Goal: Task Accomplishment & Management: Manage account settings

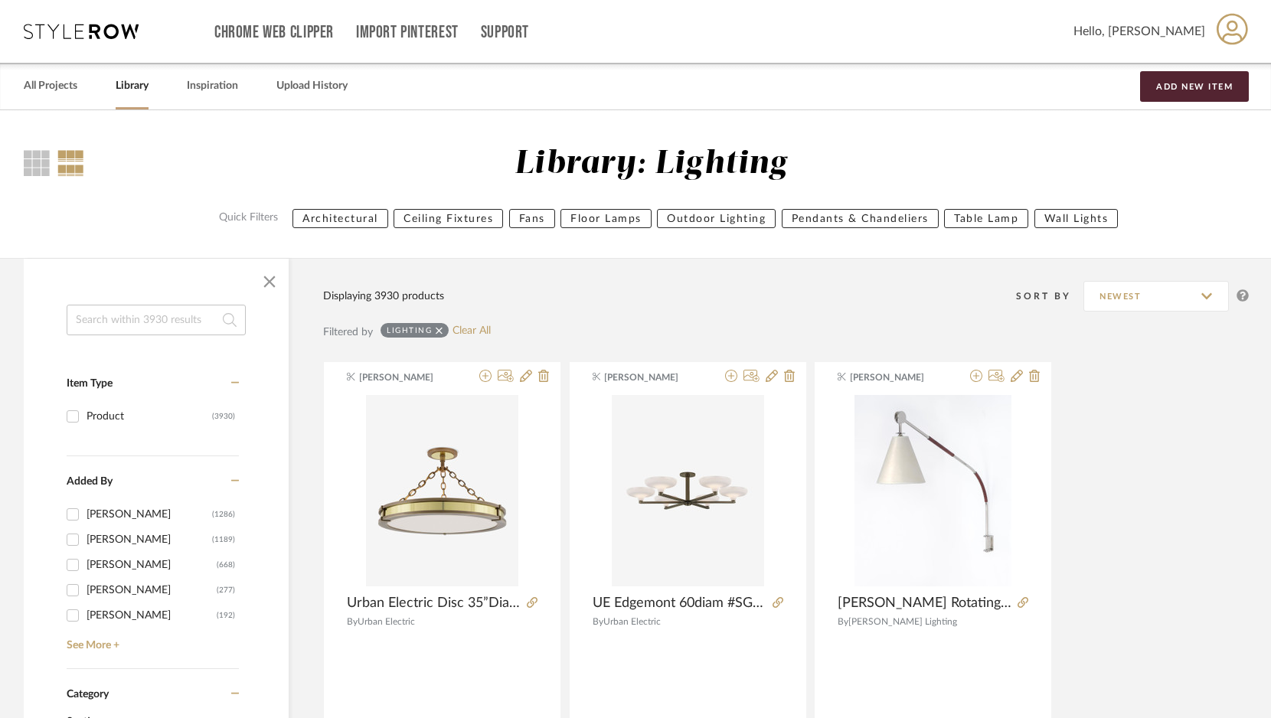
click at [151, 88] on div "All Projects Library Inspiration Upload History Add New Item" at bounding box center [635, 86] width 1269 height 47
click at [140, 88] on link "Library" at bounding box center [132, 86] width 33 height 21
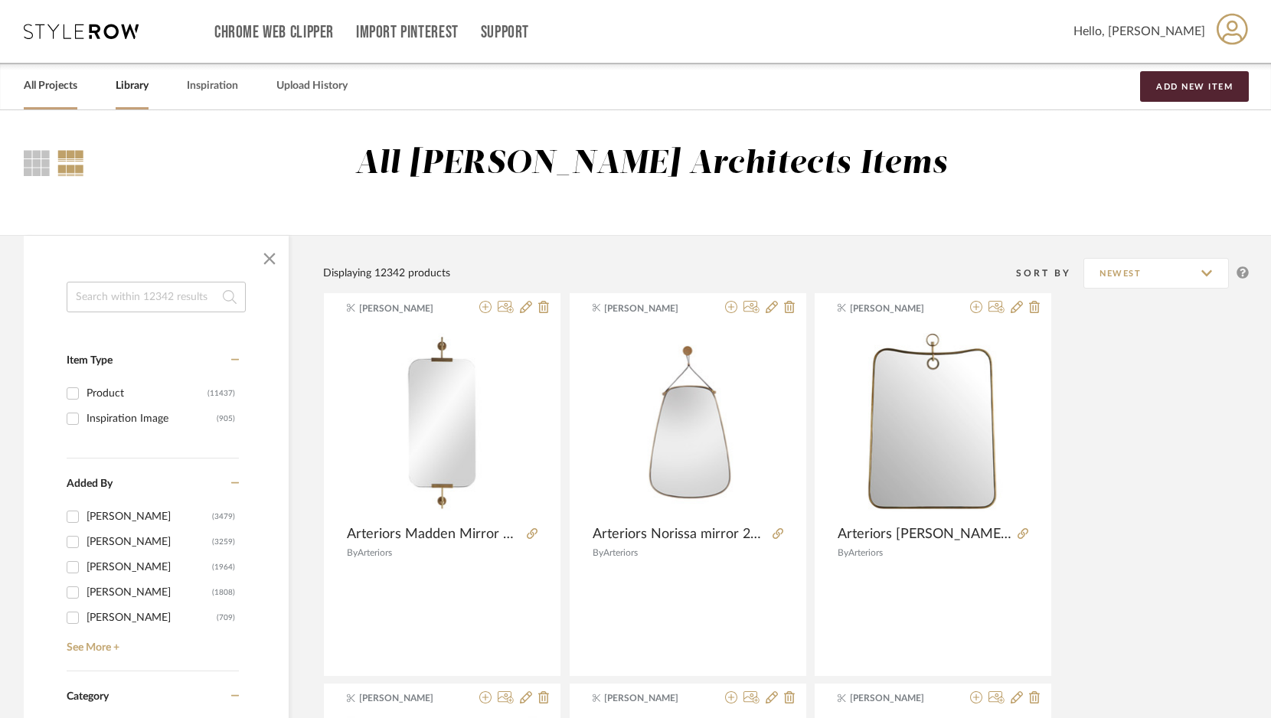
click at [55, 80] on link "All Projects" at bounding box center [51, 86] width 54 height 21
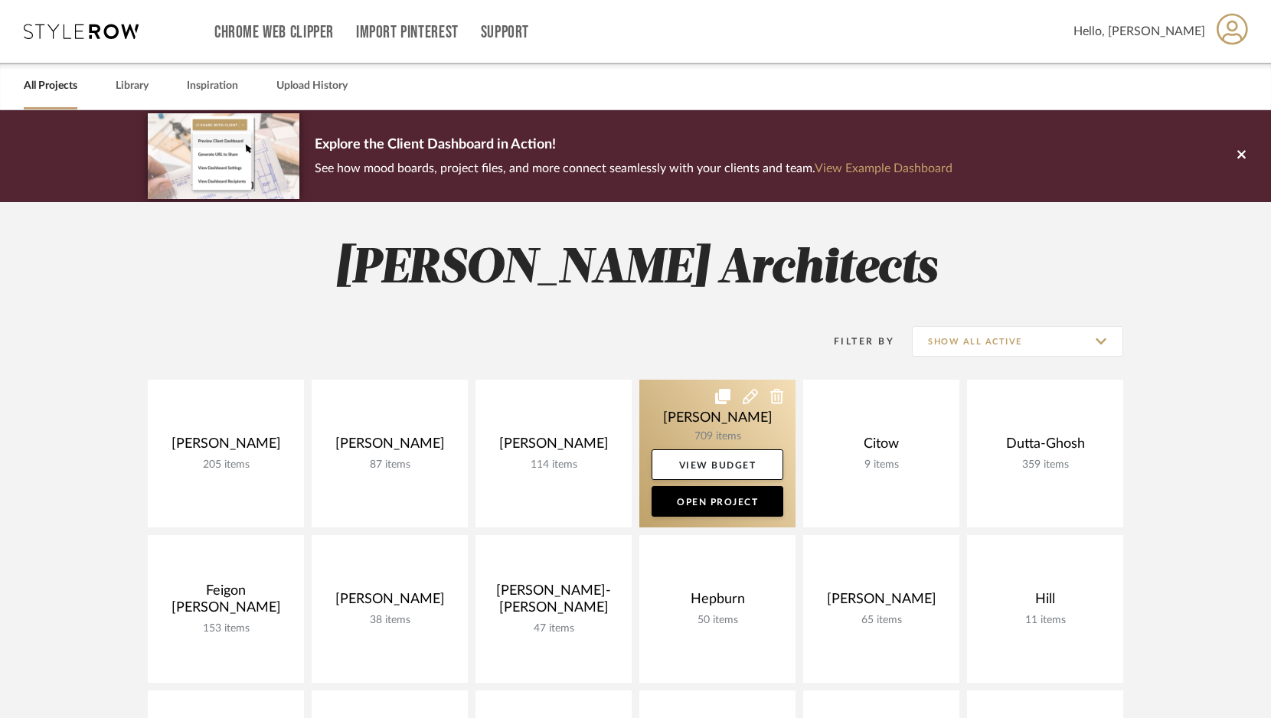
click at [704, 421] on link at bounding box center [717, 454] width 156 height 148
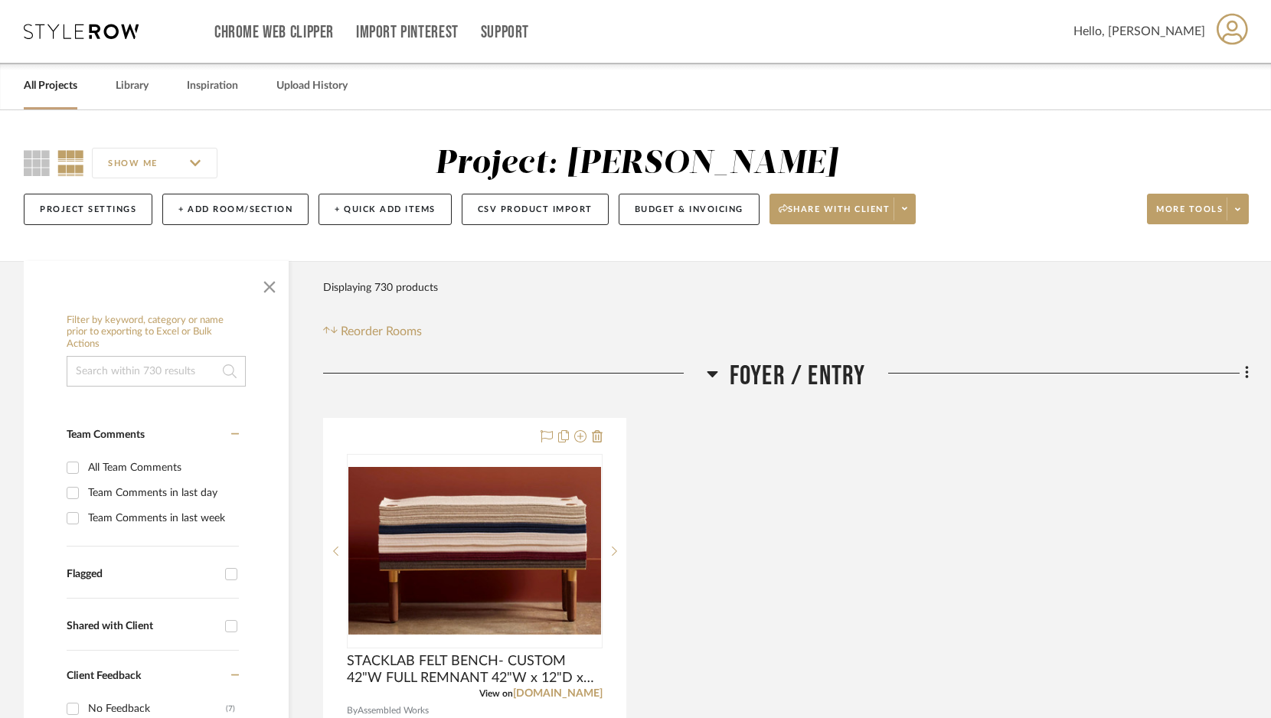
click at [714, 376] on icon at bounding box center [712, 373] width 11 height 18
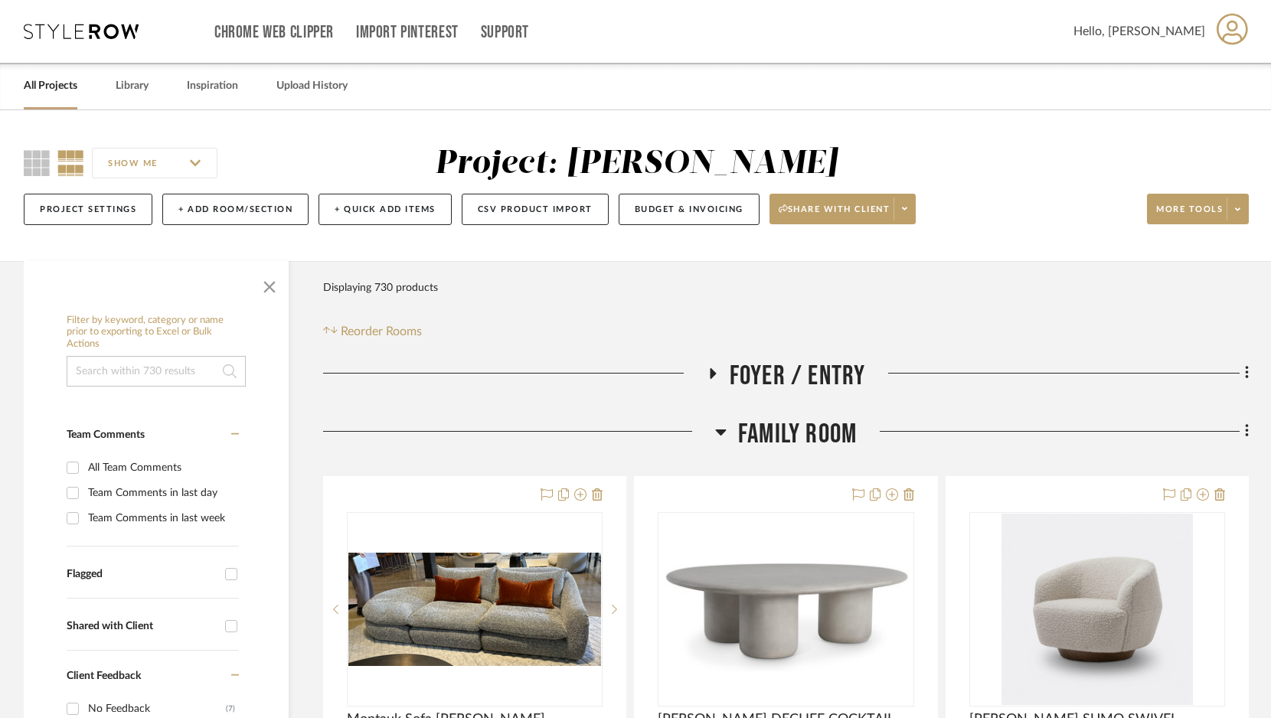
click at [721, 433] on icon at bounding box center [720, 432] width 11 height 6
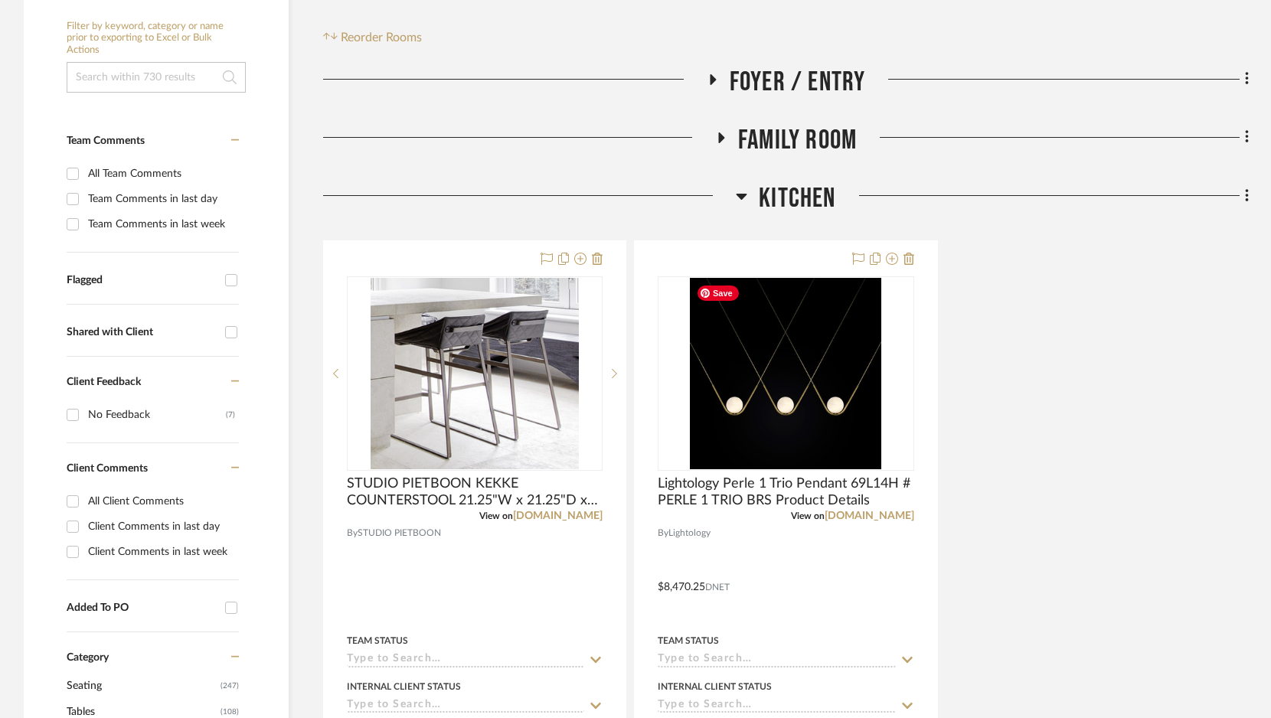
scroll to position [299, 0]
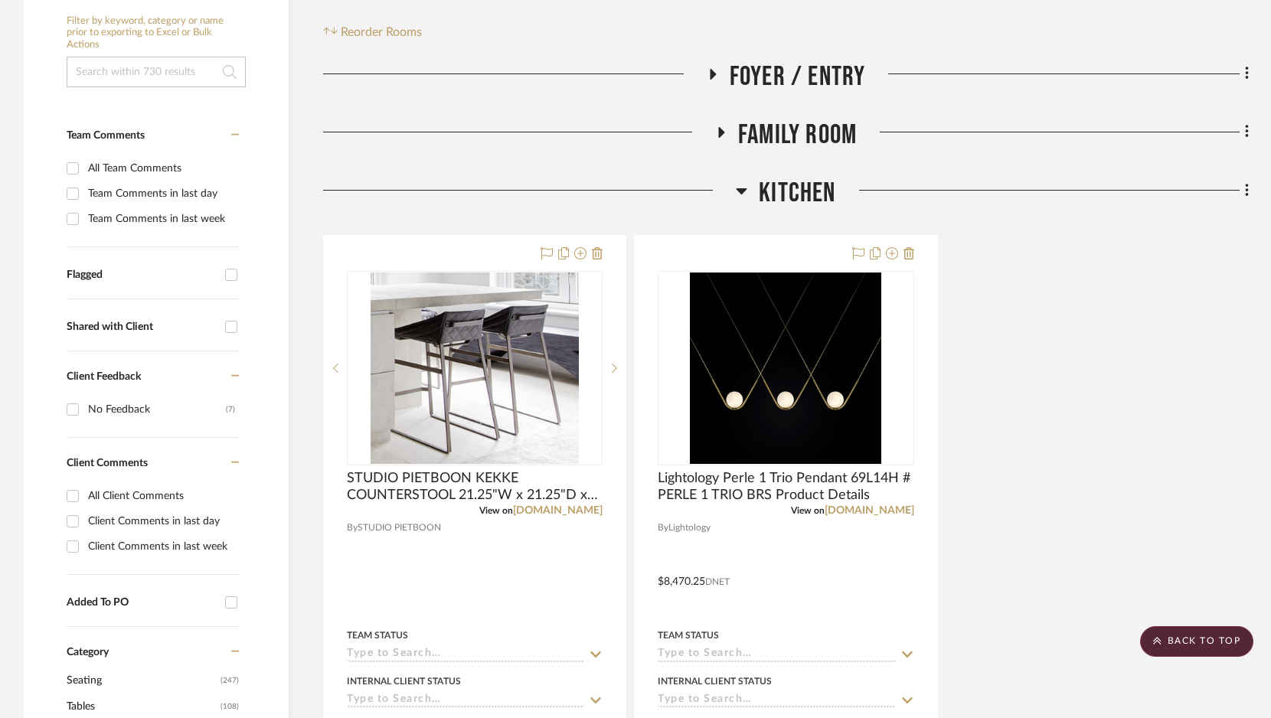
click at [742, 189] on icon at bounding box center [741, 191] width 11 height 6
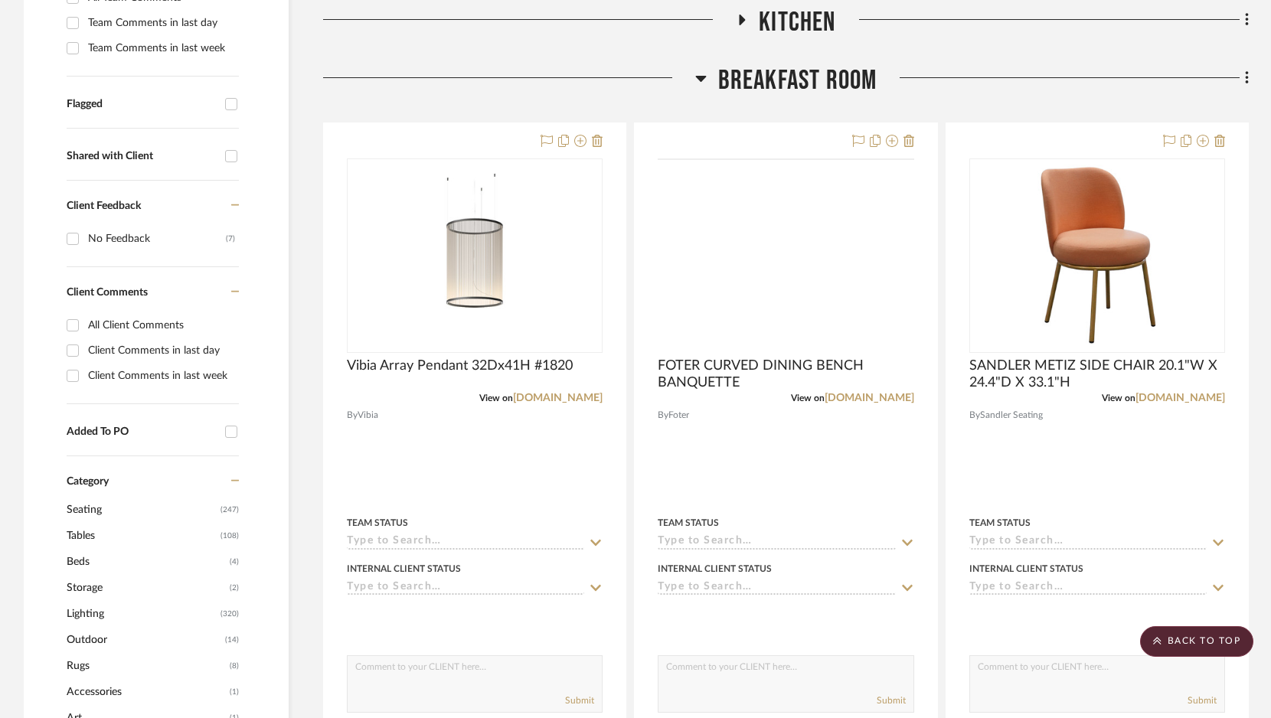
scroll to position [512, 0]
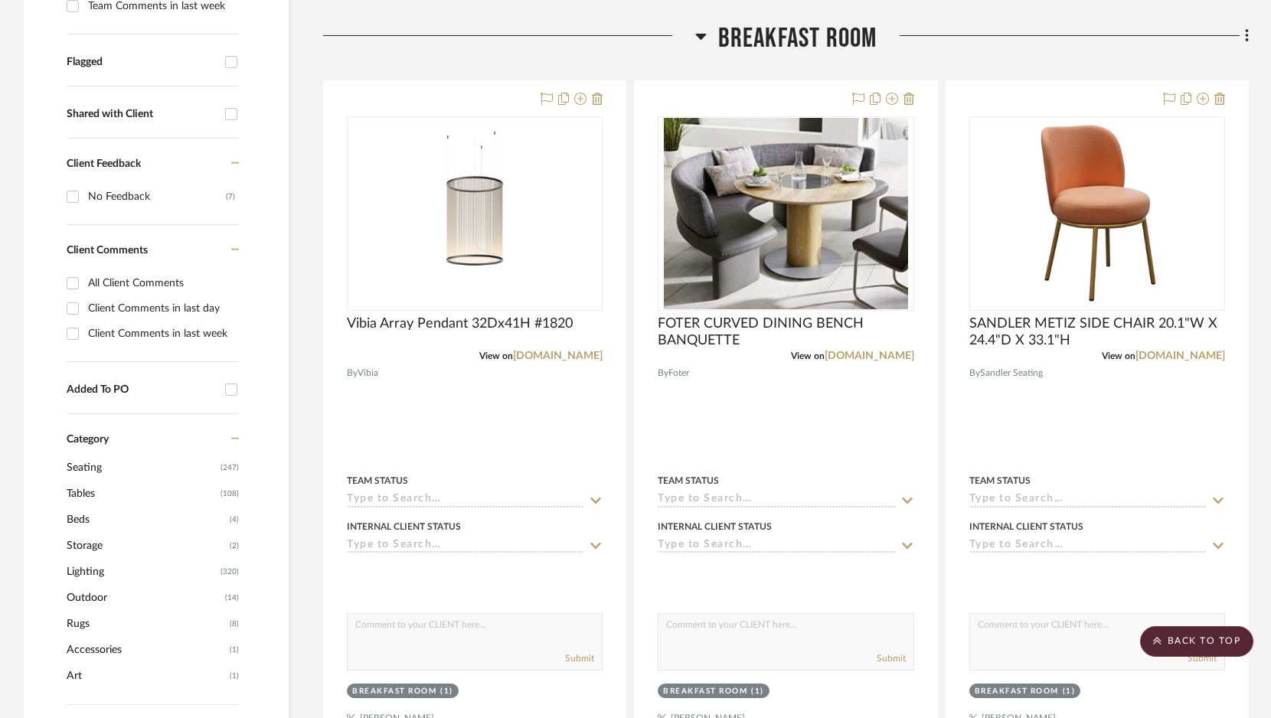
click at [704, 34] on icon at bounding box center [700, 37] width 11 height 6
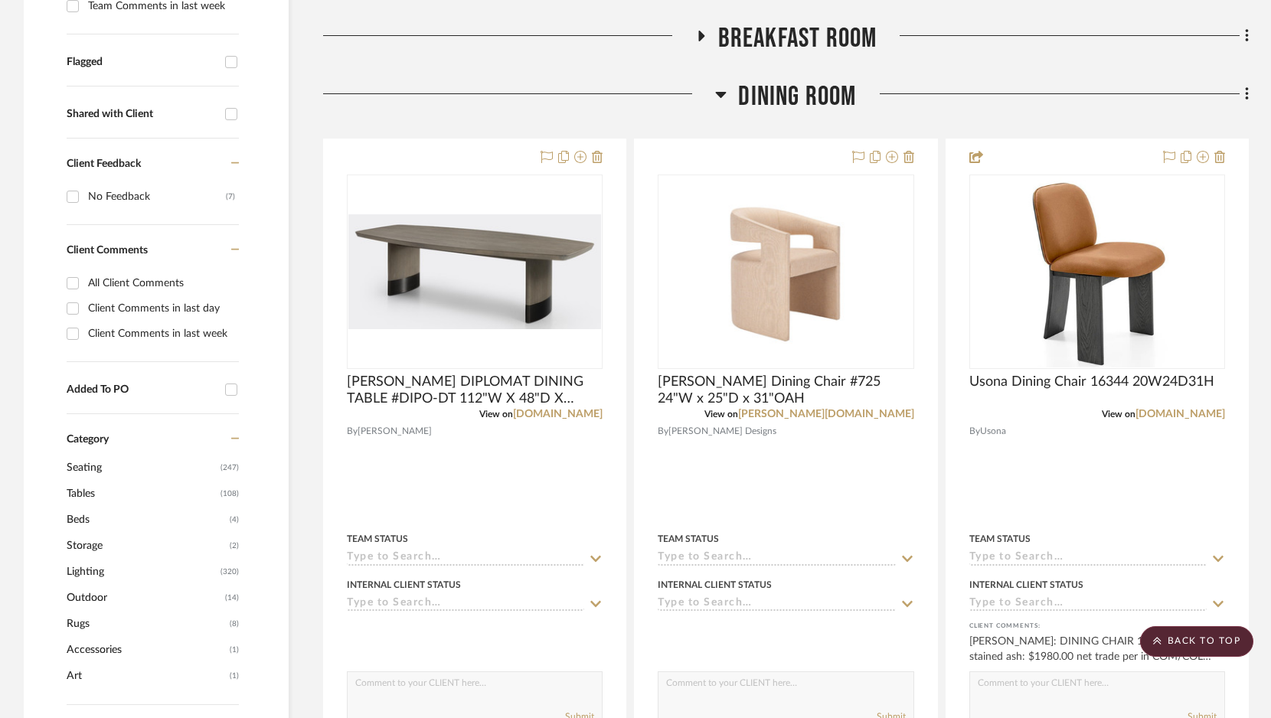
click at [720, 95] on icon at bounding box center [721, 95] width 11 height 6
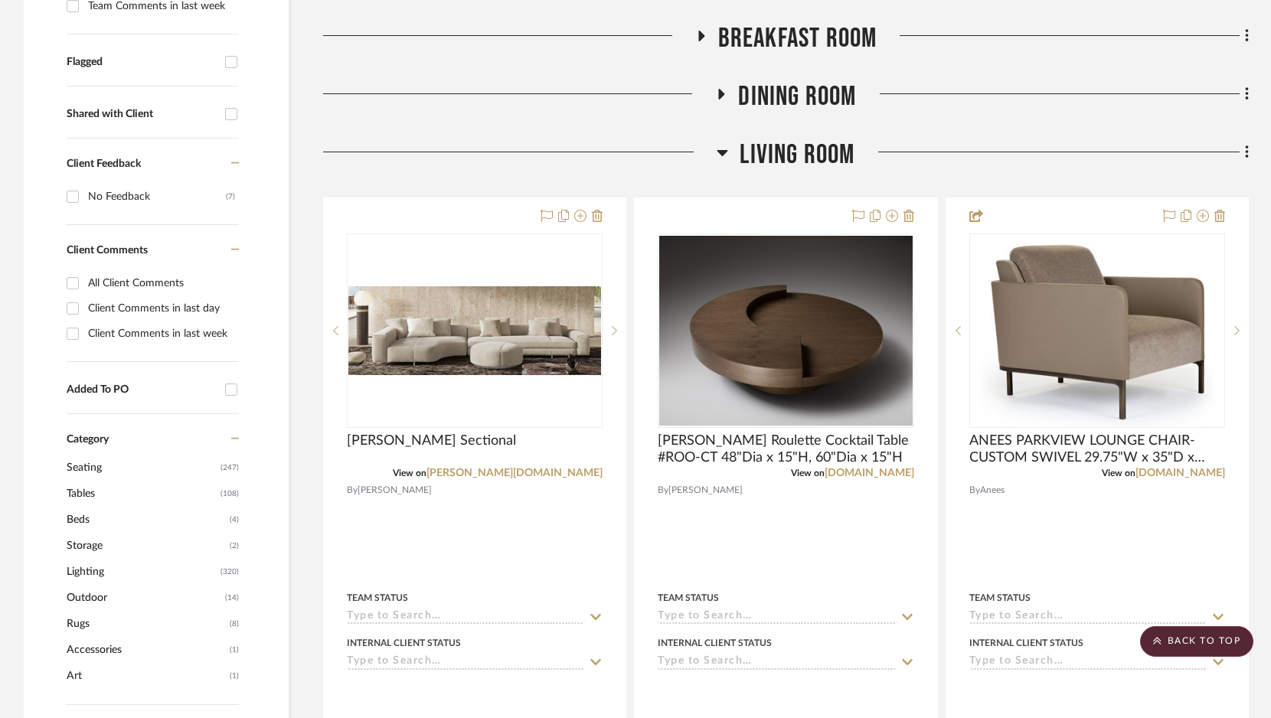
click at [720, 154] on icon at bounding box center [722, 153] width 11 height 6
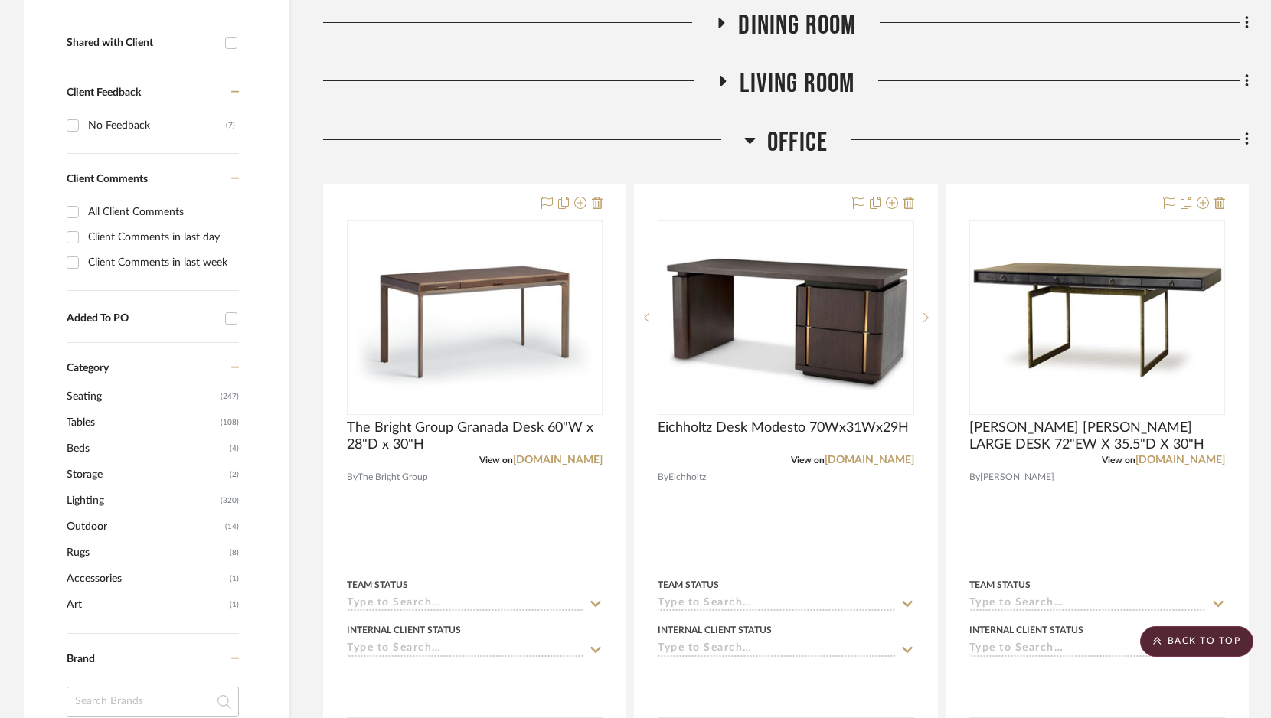
scroll to position [583, 0]
click at [750, 140] on icon at bounding box center [749, 142] width 11 height 6
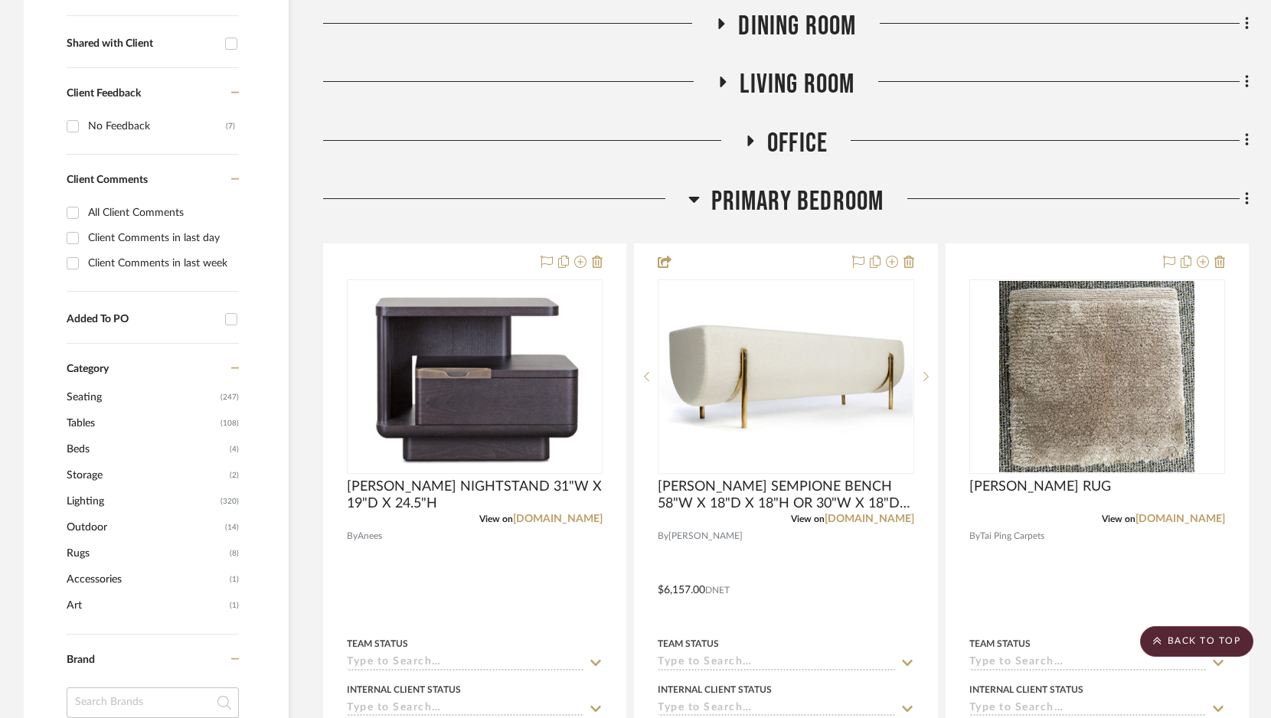
click at [698, 201] on icon at bounding box center [693, 199] width 11 height 18
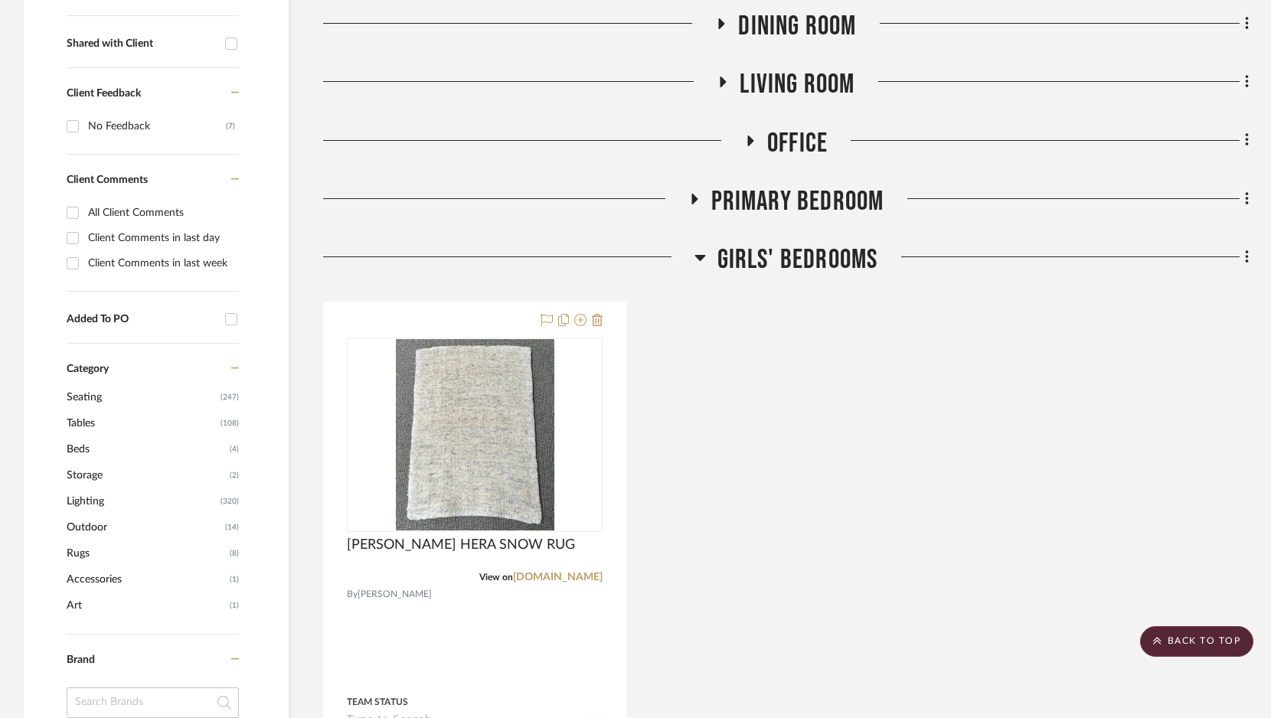
click at [699, 260] on icon at bounding box center [699, 257] width 11 height 18
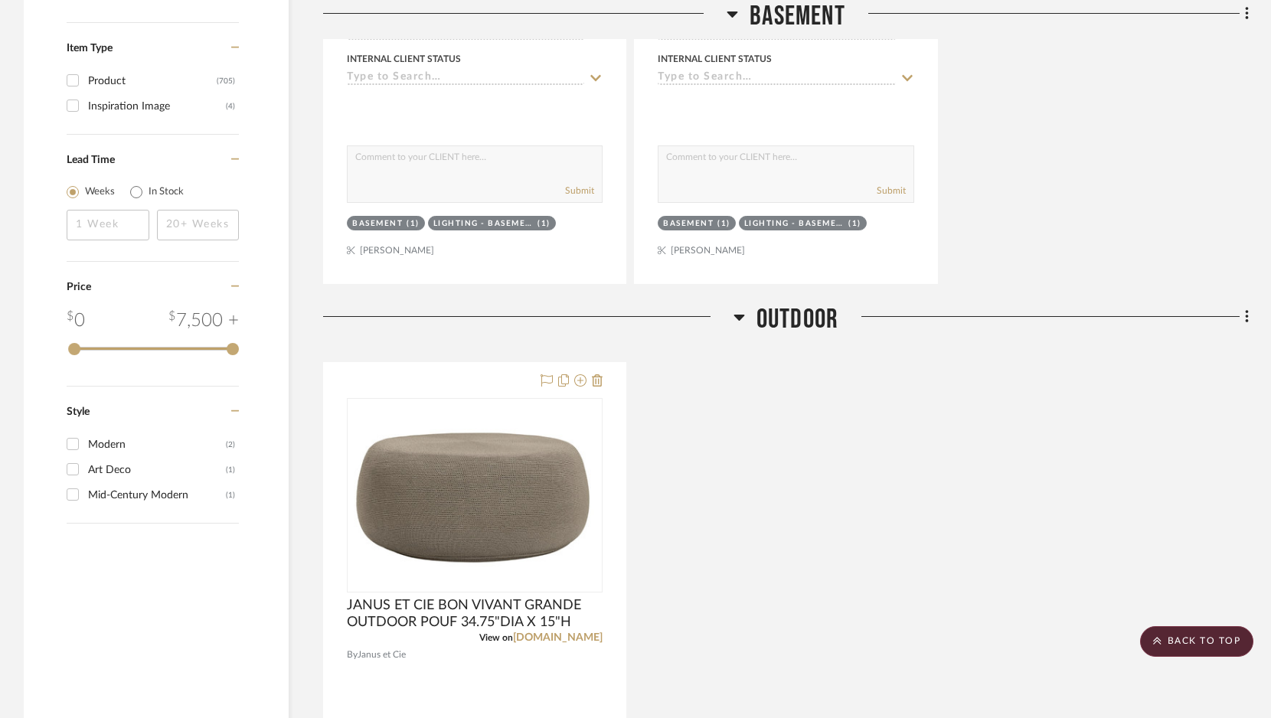
scroll to position [2026, 0]
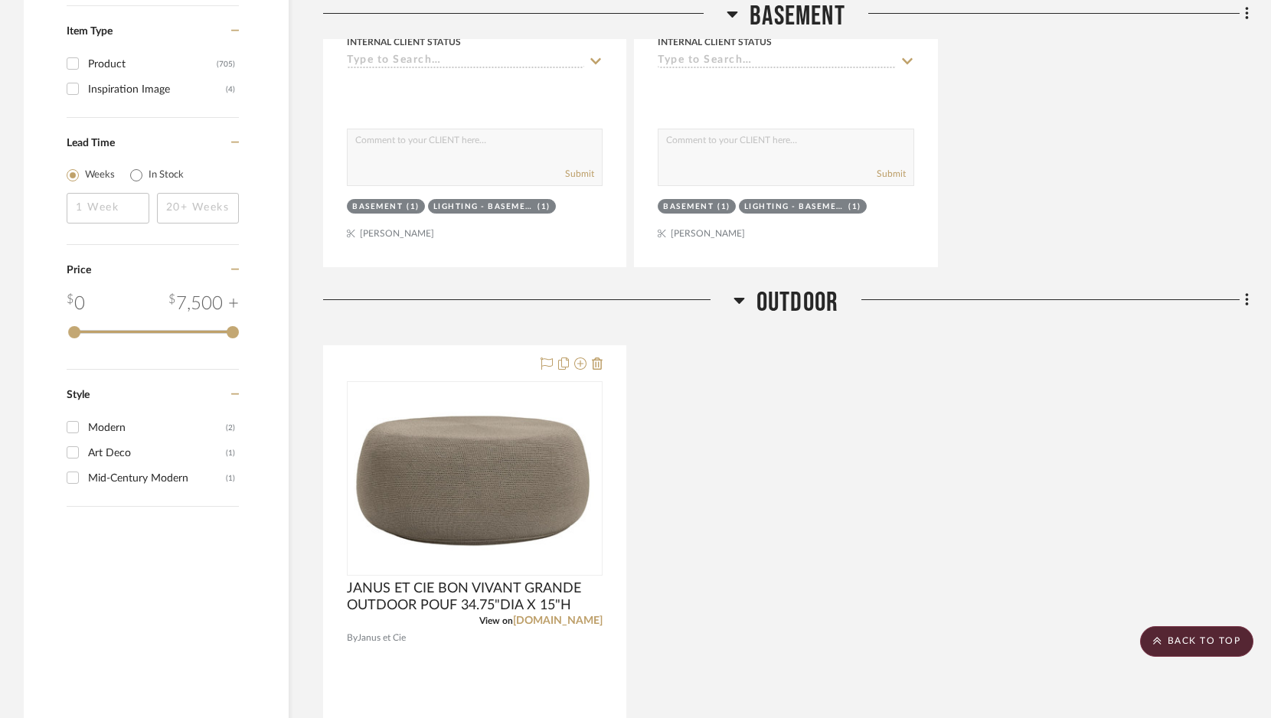
click at [740, 301] on icon at bounding box center [738, 300] width 11 height 18
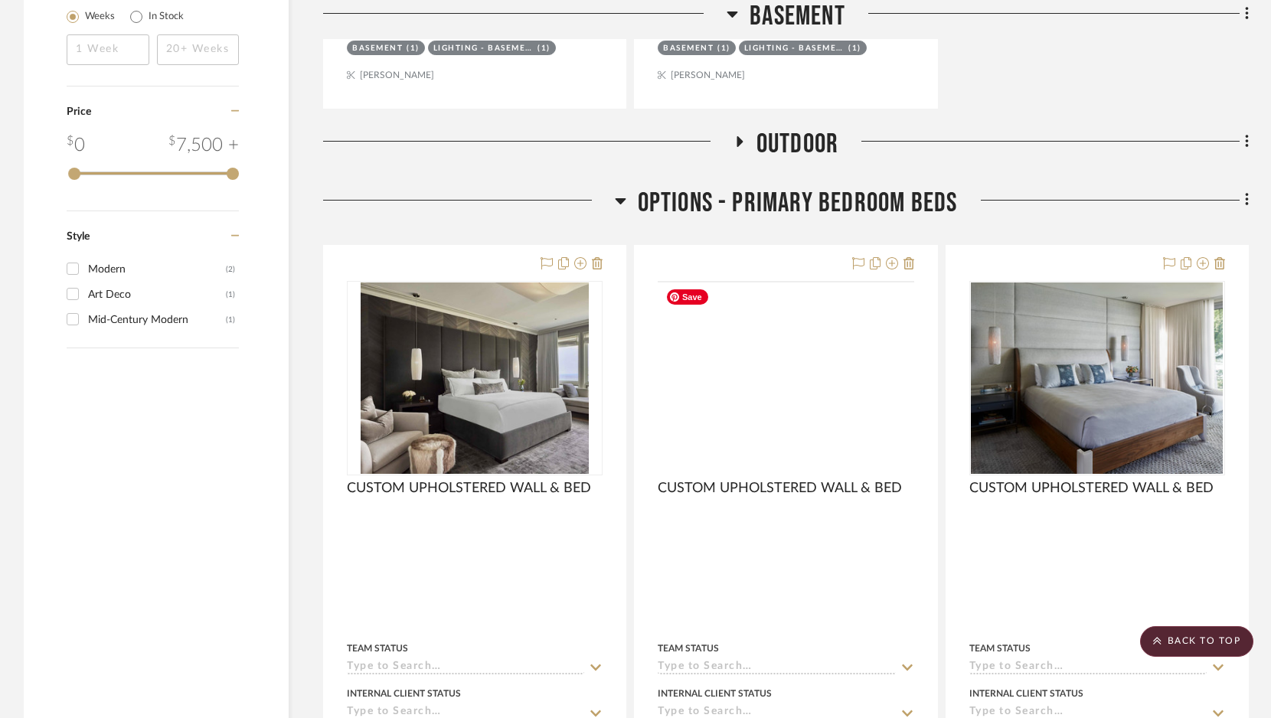
scroll to position [2187, 0]
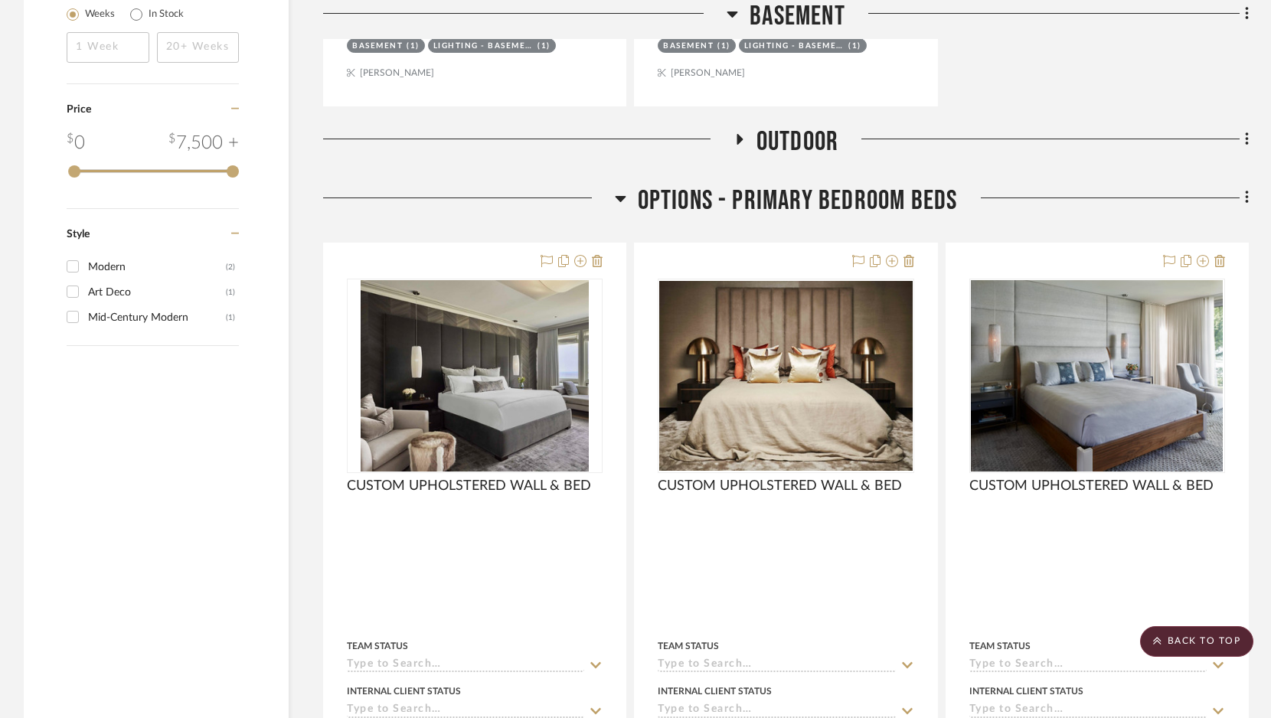
click at [625, 198] on icon at bounding box center [620, 198] width 11 height 18
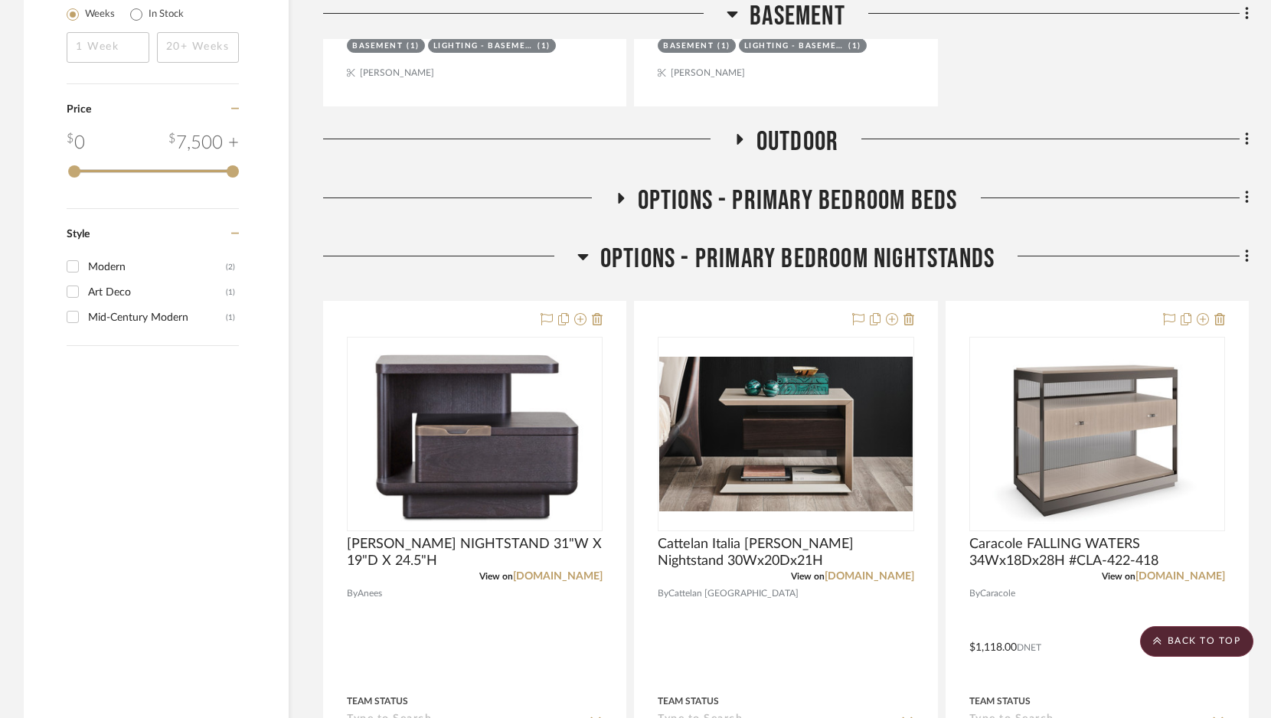
click at [586, 256] on icon at bounding box center [582, 256] width 11 height 18
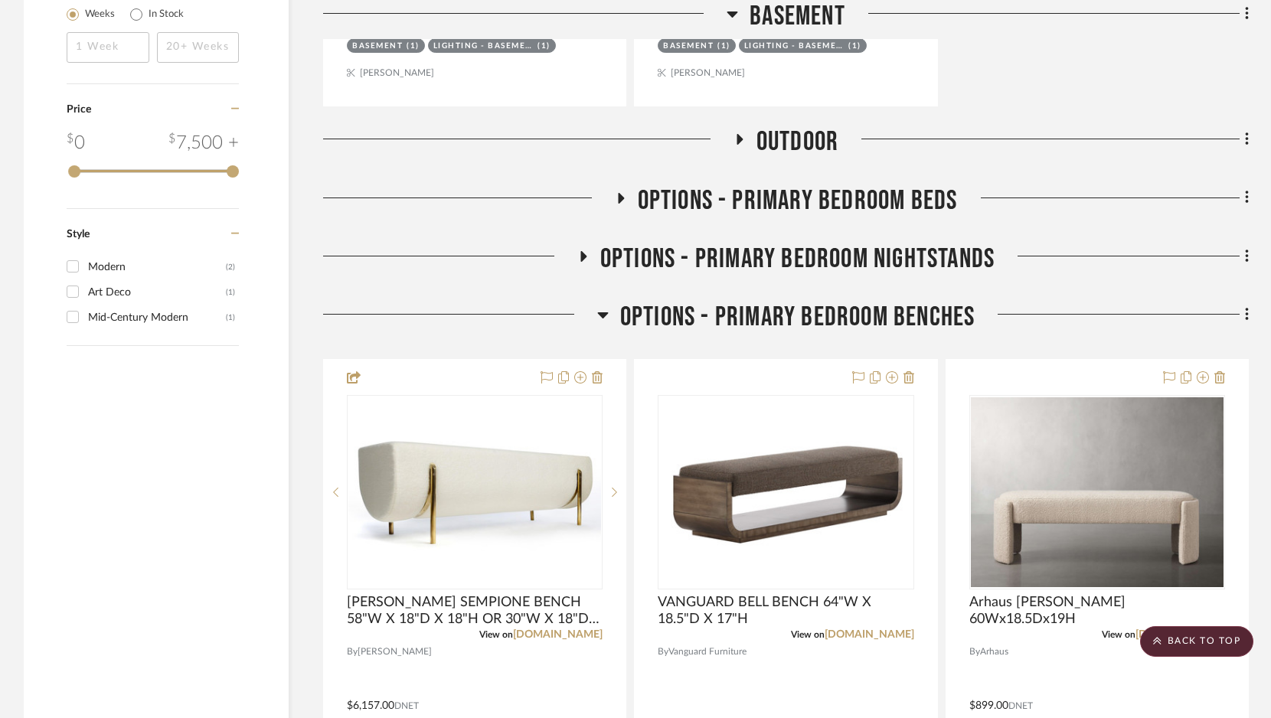
click at [603, 318] on icon at bounding box center [602, 314] width 11 height 18
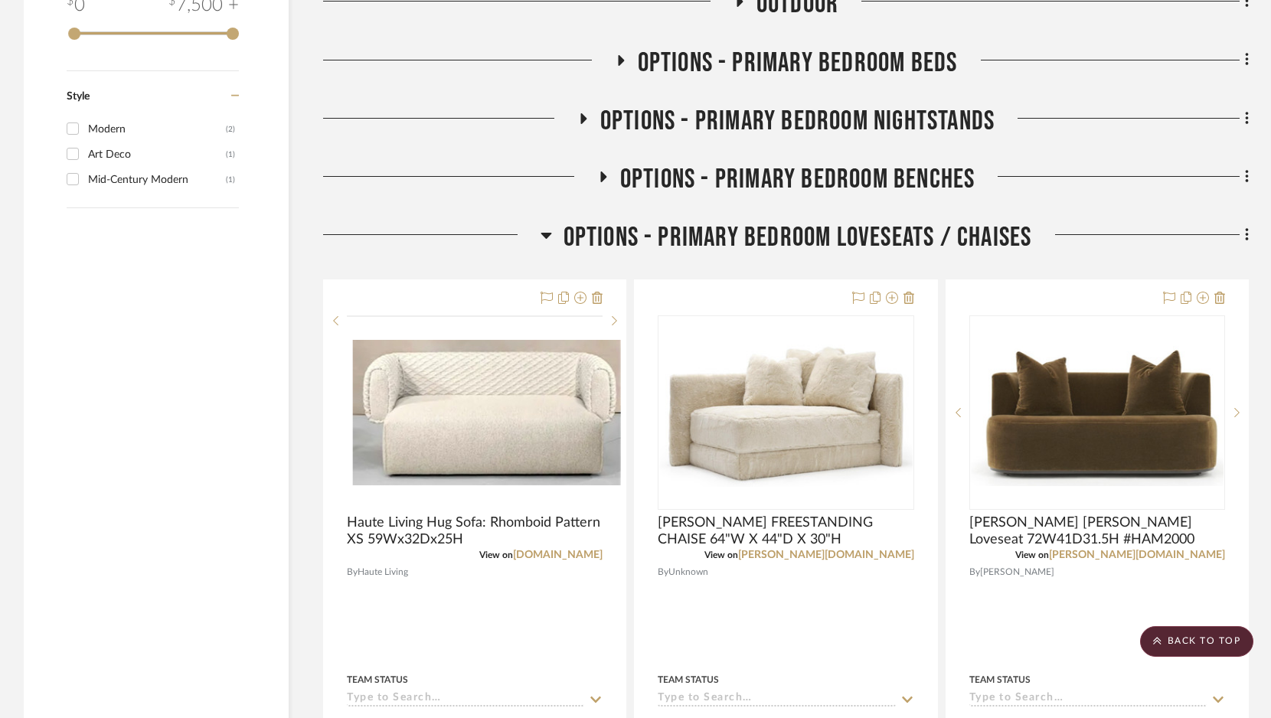
scroll to position [2349, 0]
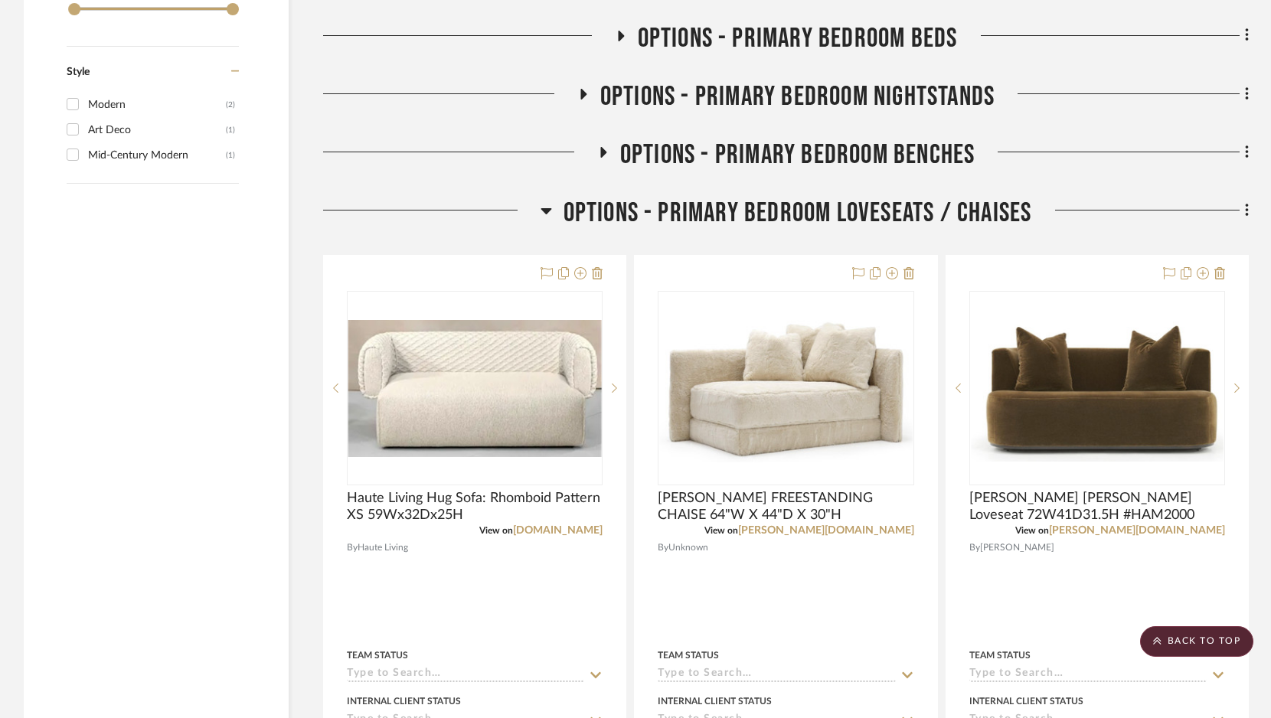
click at [550, 207] on icon at bounding box center [546, 210] width 11 height 18
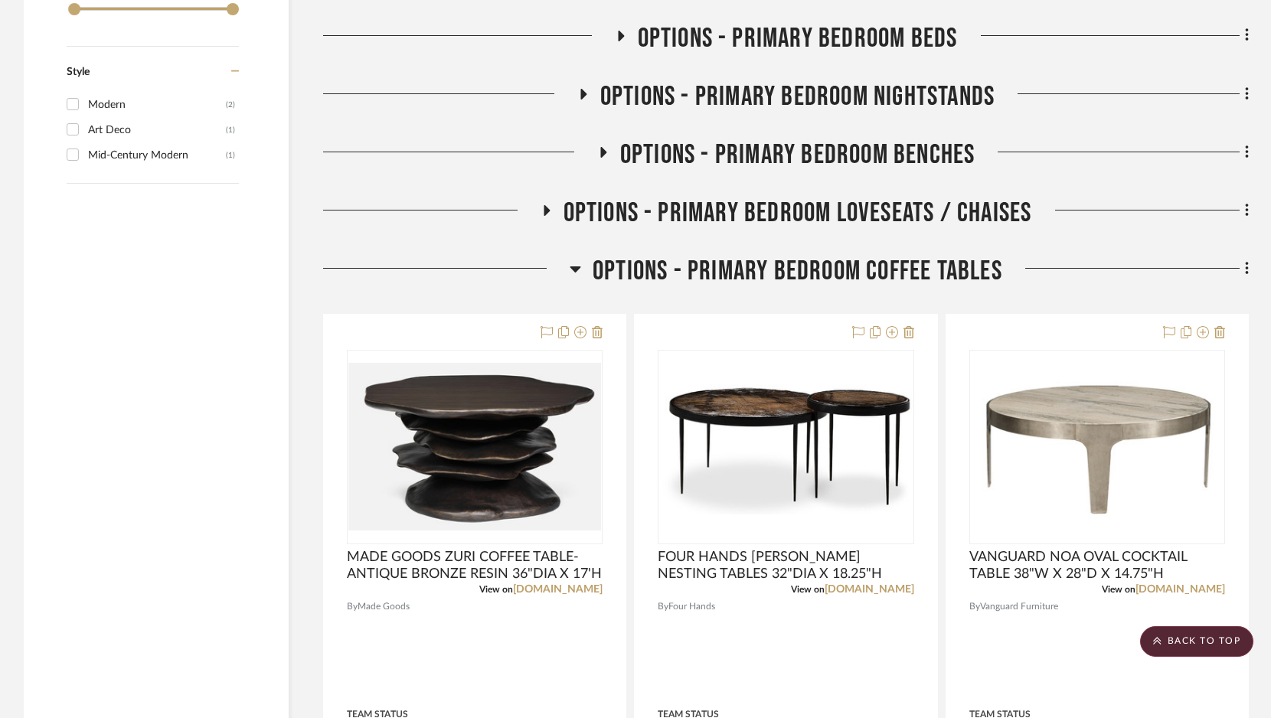
click at [573, 270] on icon at bounding box center [575, 269] width 11 height 6
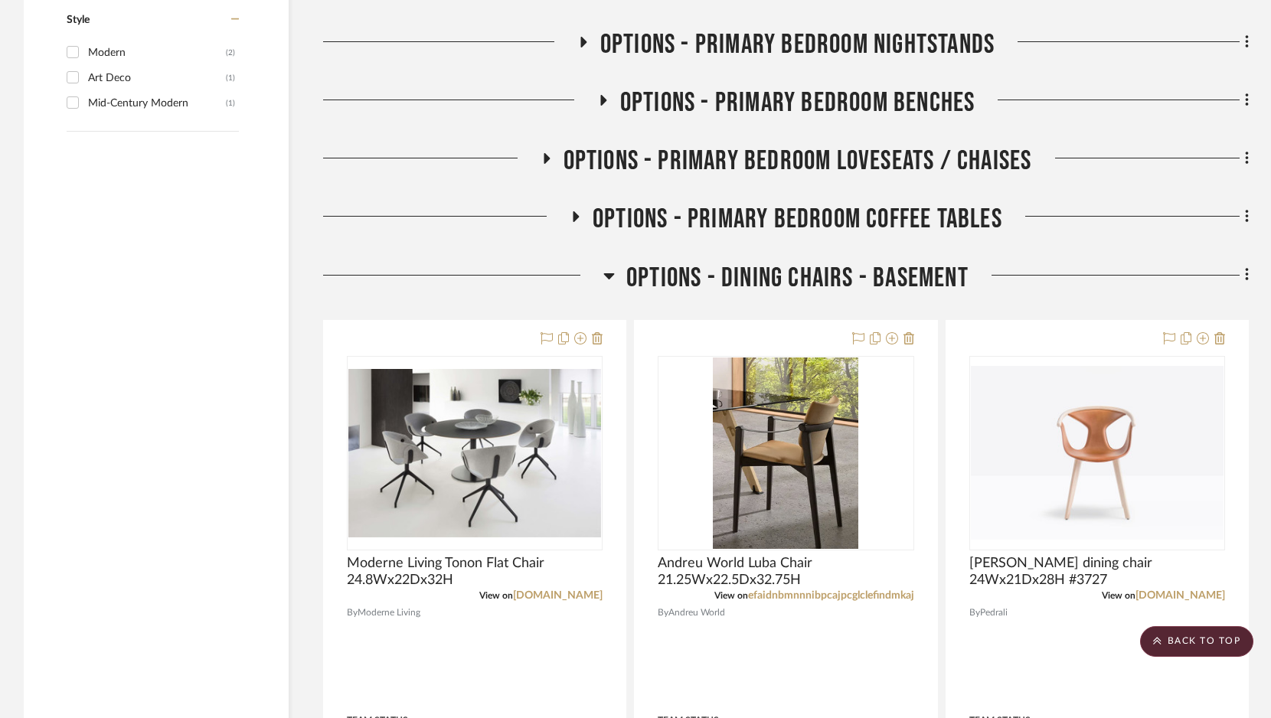
scroll to position [2383, 0]
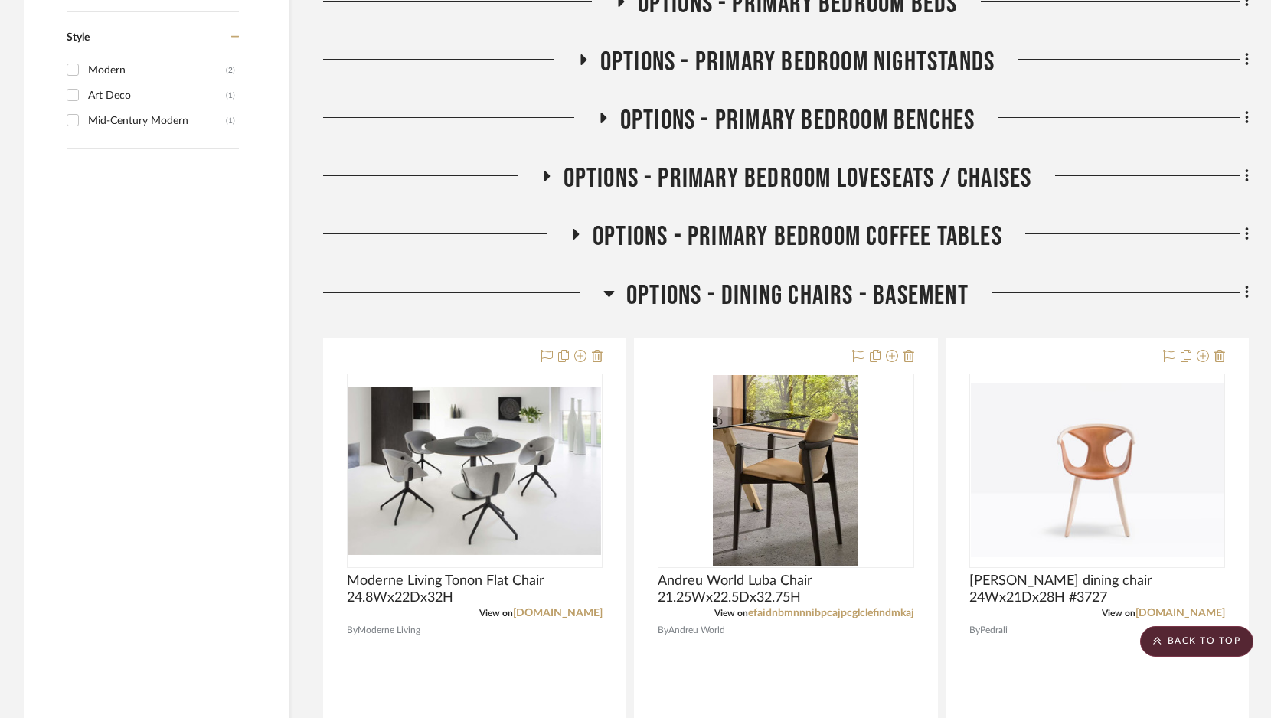
click at [606, 299] on icon at bounding box center [608, 293] width 11 height 18
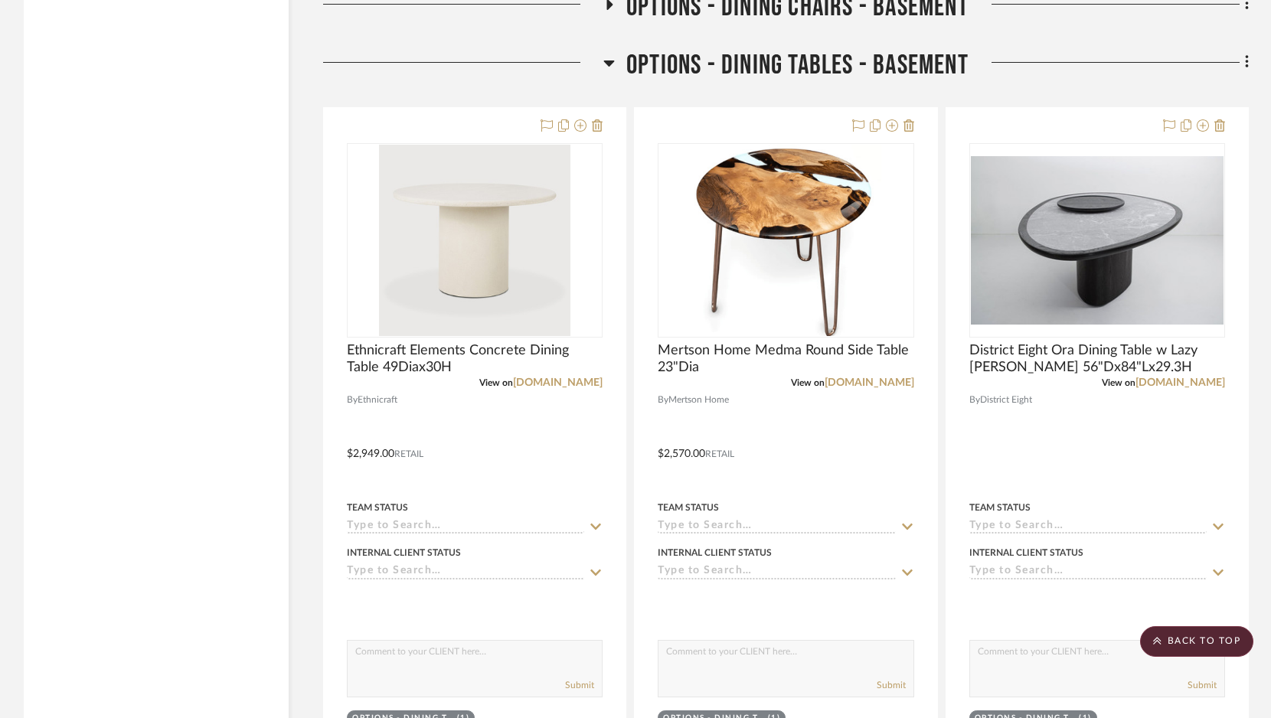
scroll to position [2673, 0]
click at [608, 55] on icon at bounding box center [608, 62] width 11 height 18
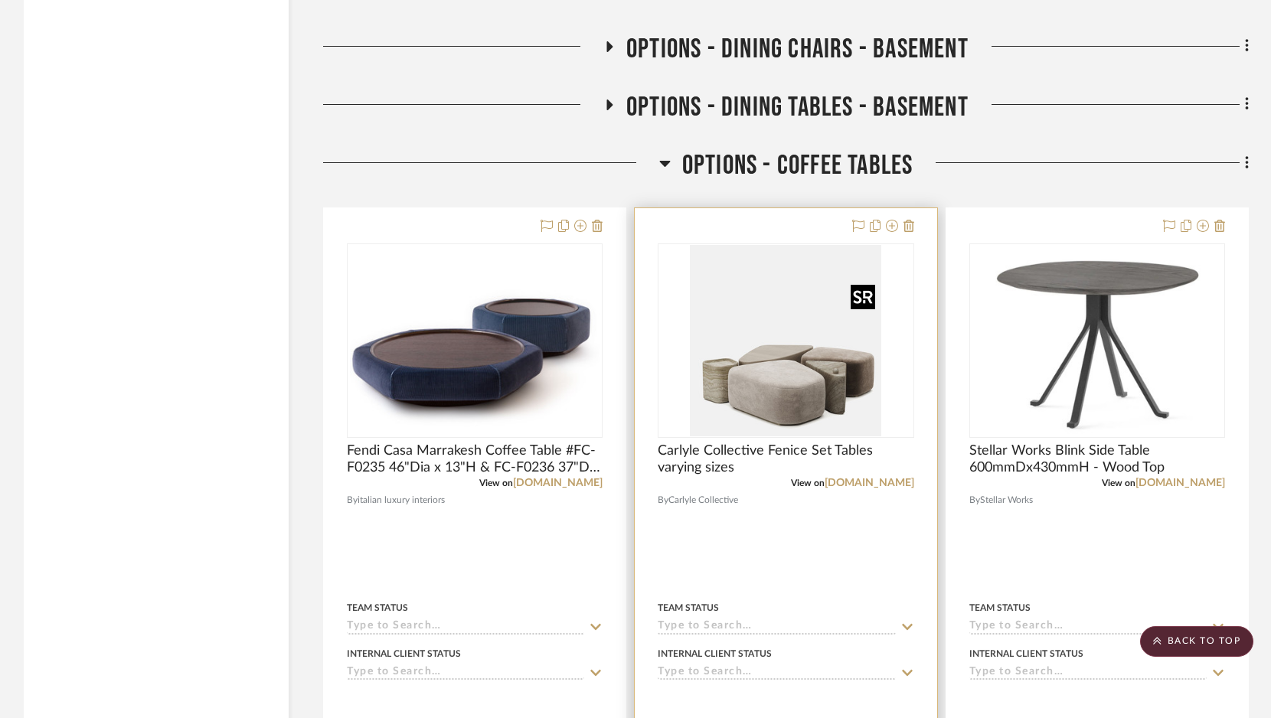
scroll to position [2588, 0]
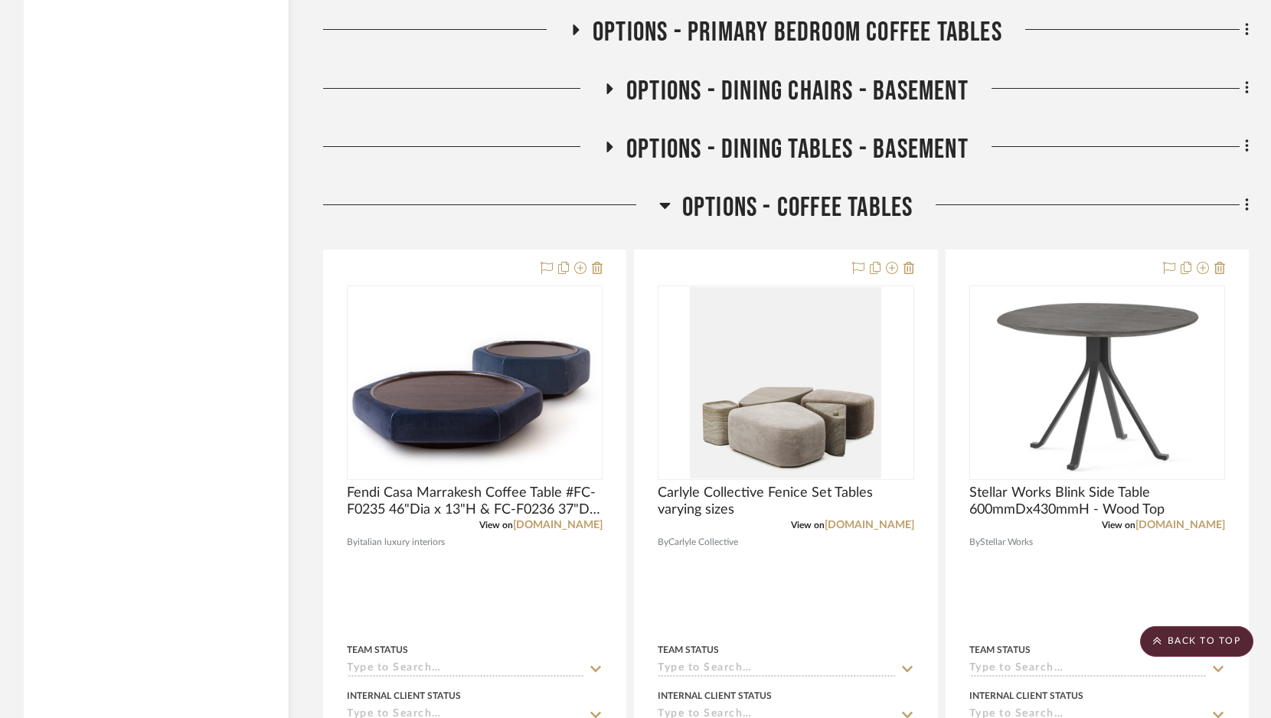
click at [665, 211] on icon at bounding box center [664, 205] width 11 height 18
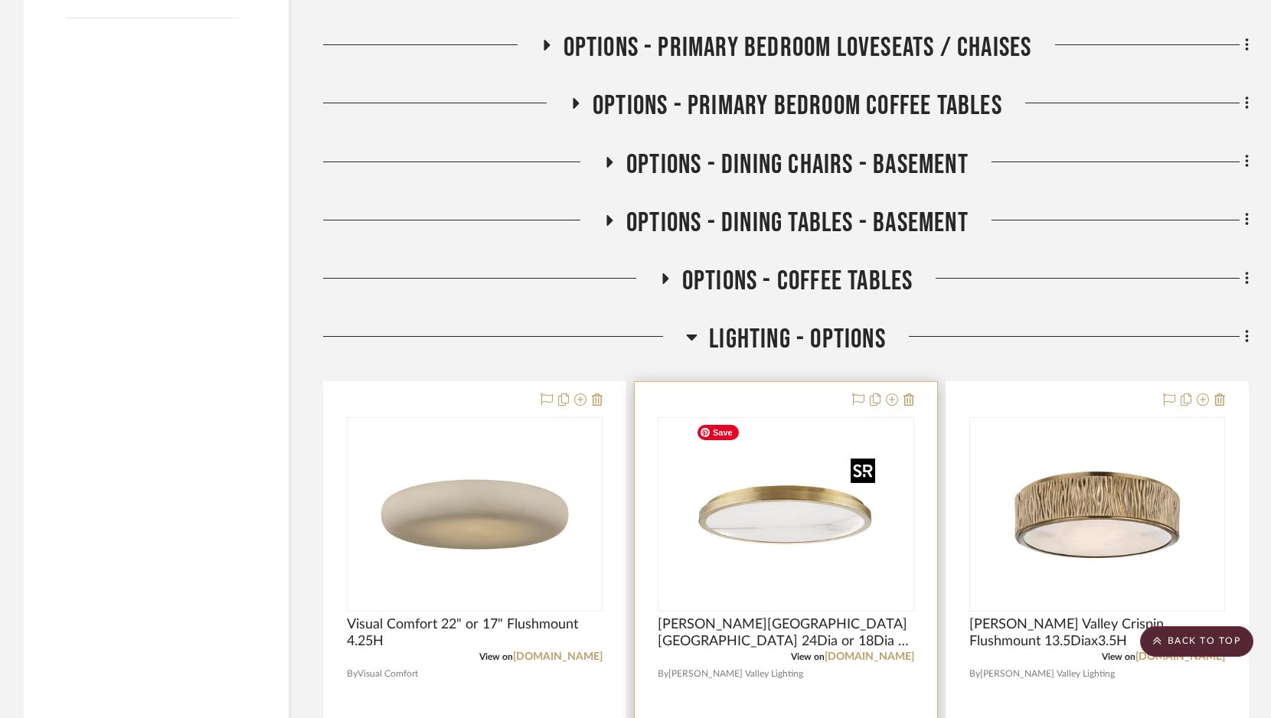
scroll to position [2436, 0]
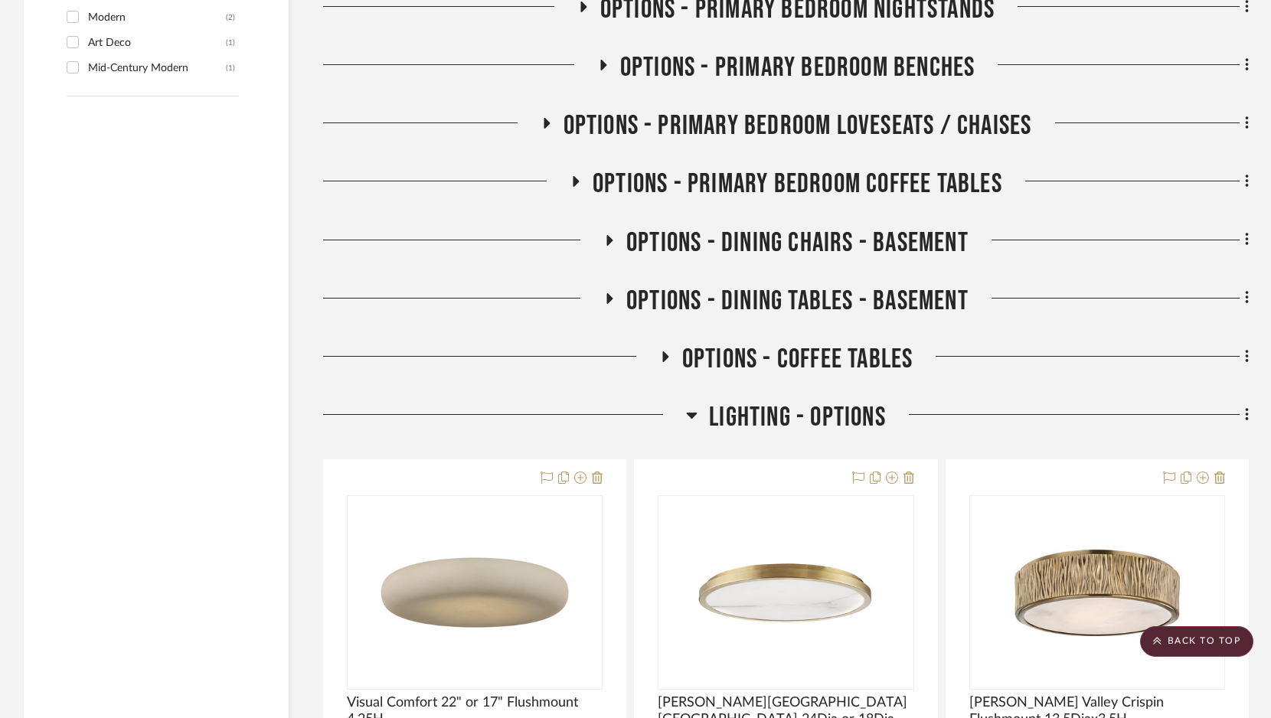
click at [694, 414] on icon at bounding box center [691, 415] width 11 height 18
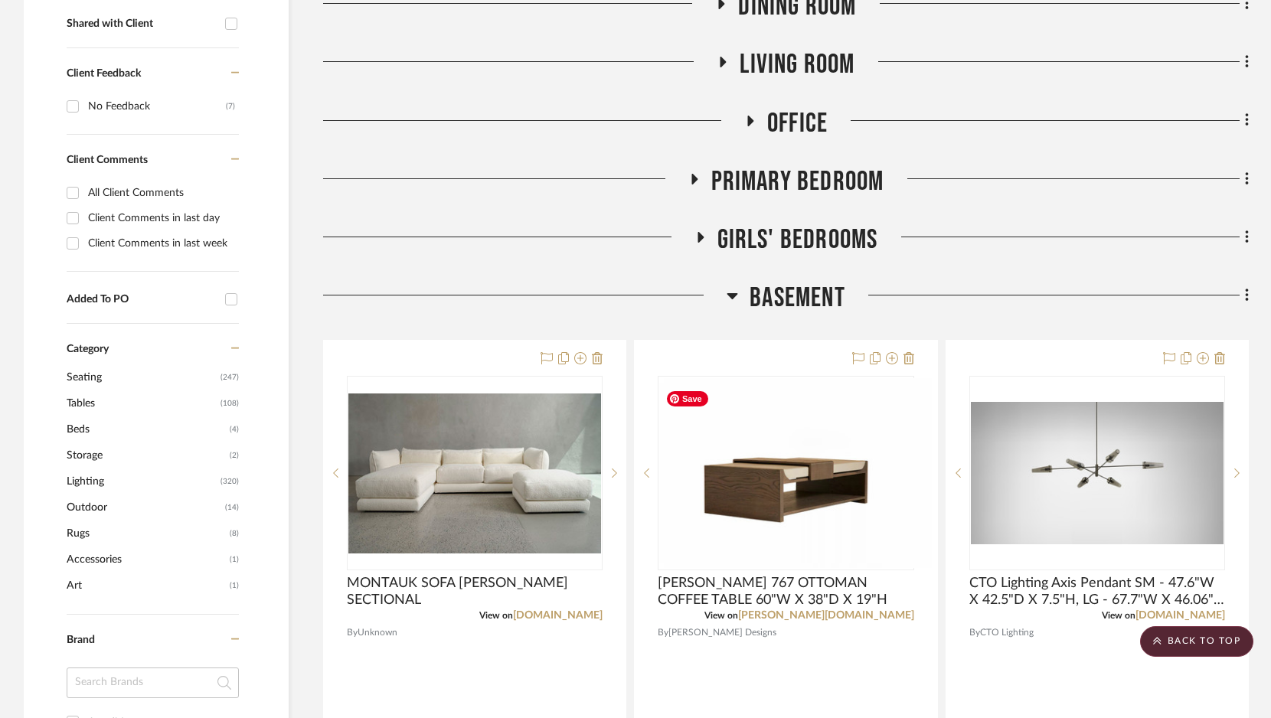
scroll to position [446, 0]
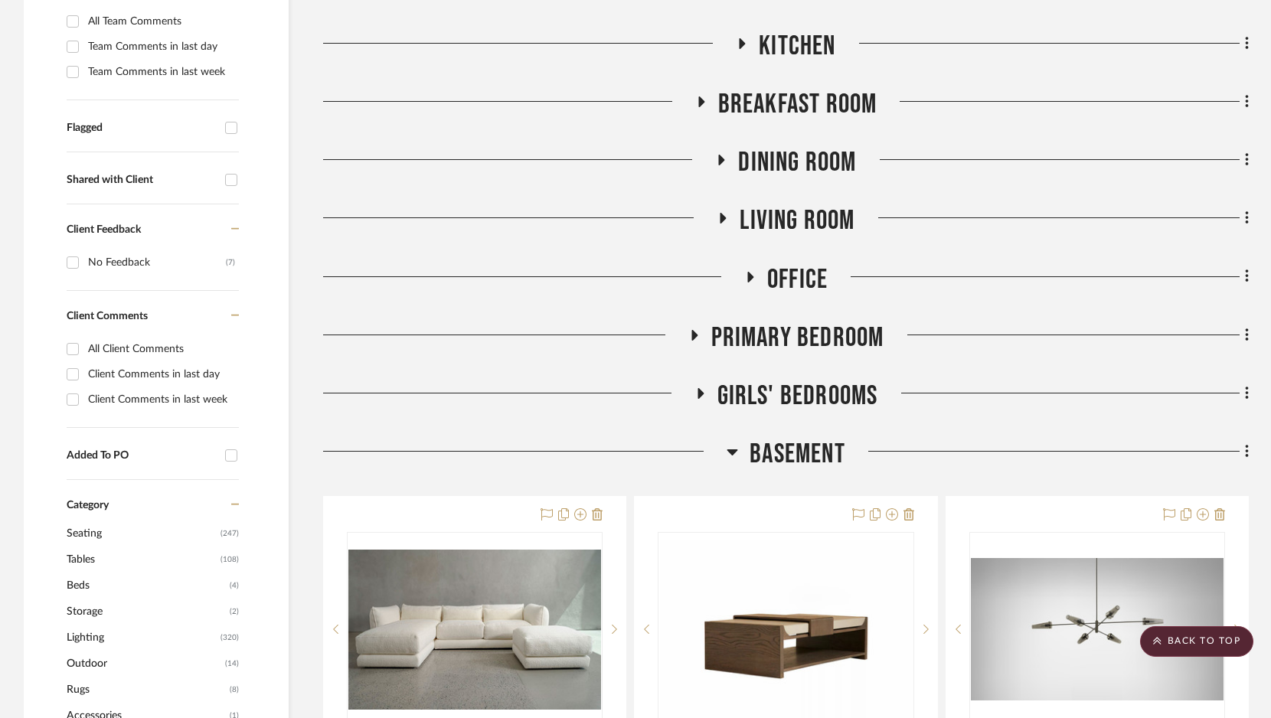
click at [734, 449] on icon at bounding box center [732, 452] width 11 height 18
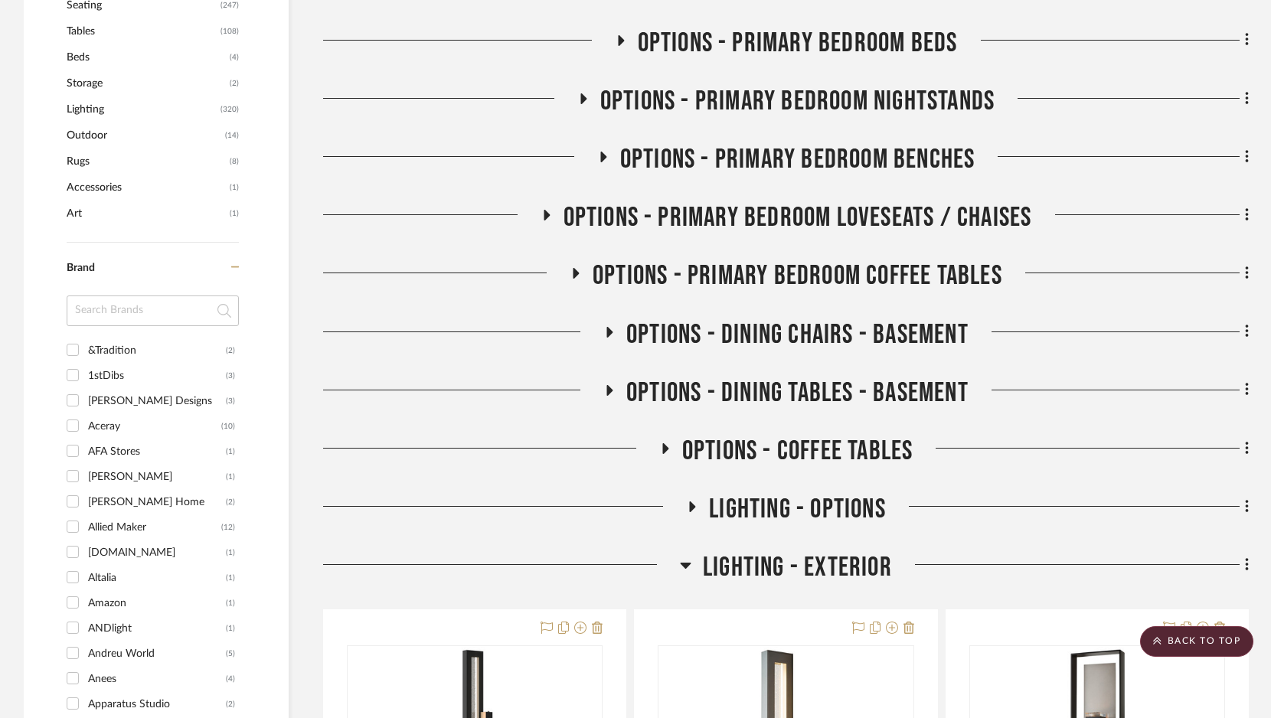
scroll to position [1089, 0]
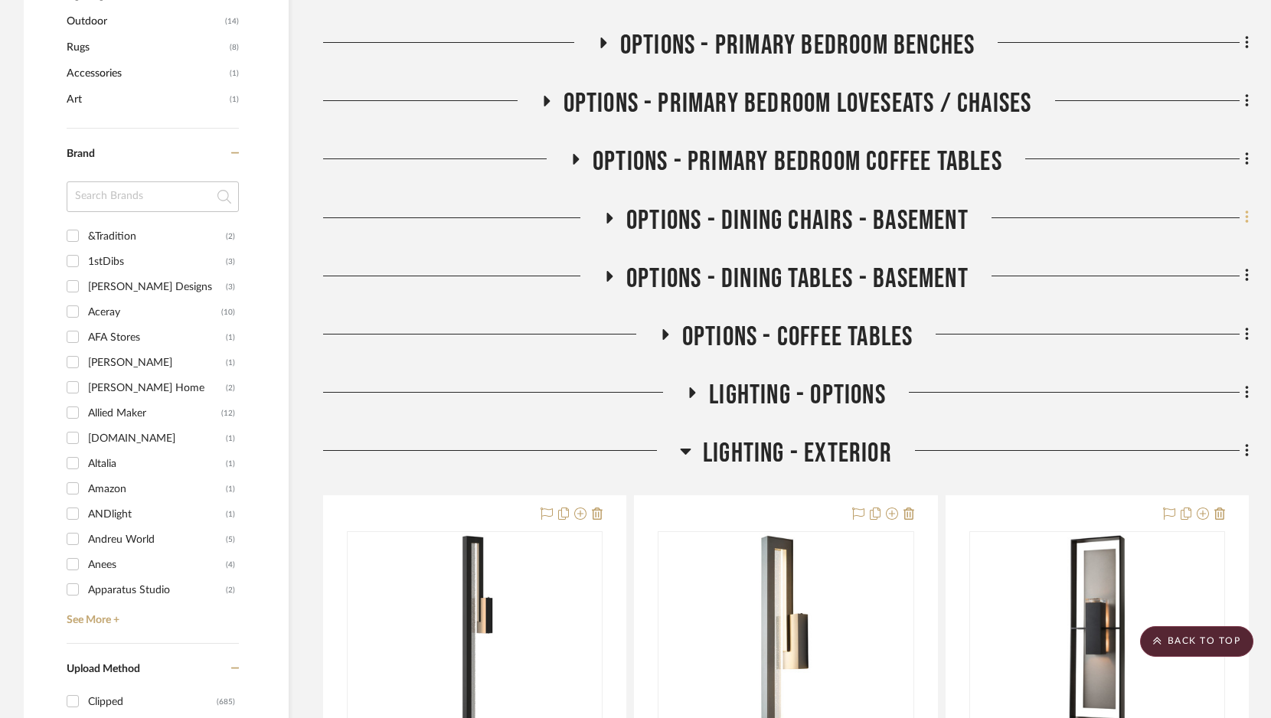
click at [1245, 219] on icon at bounding box center [1246, 217] width 3 height 13
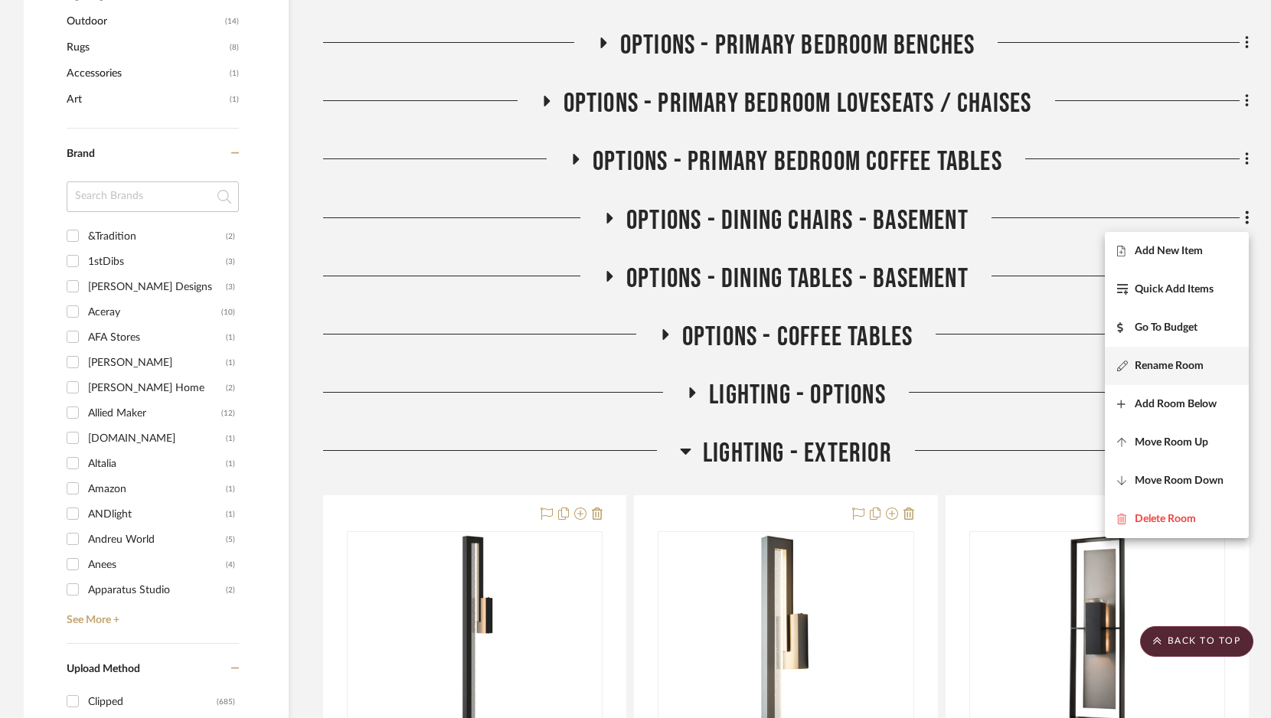
click at [1163, 374] on button "Rename Room" at bounding box center [1177, 366] width 144 height 38
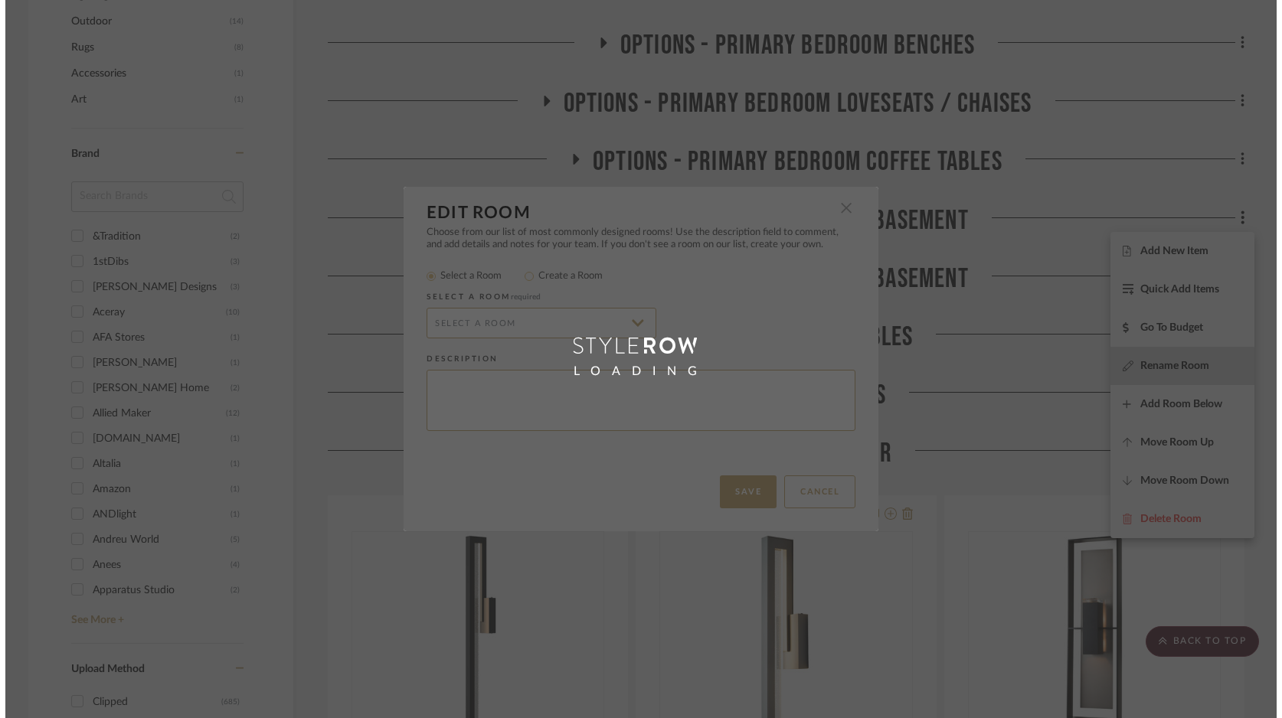
scroll to position [0, 0]
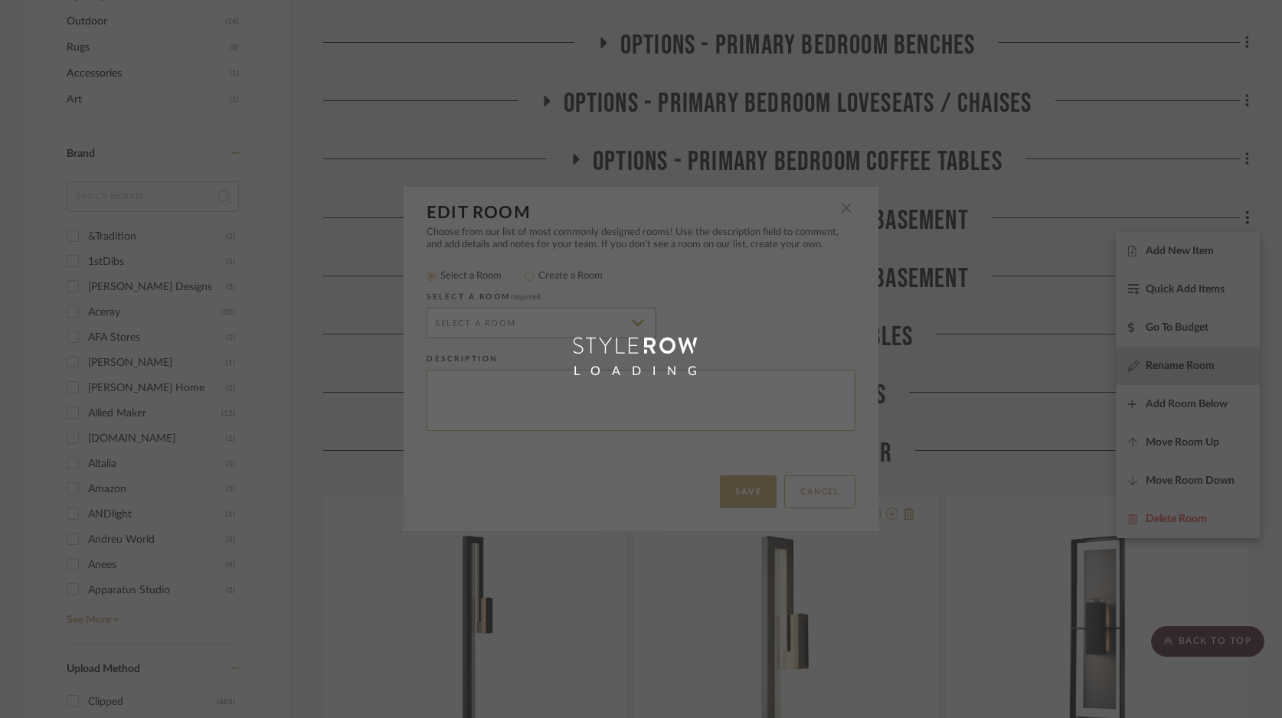
radio input "false"
radio input "true"
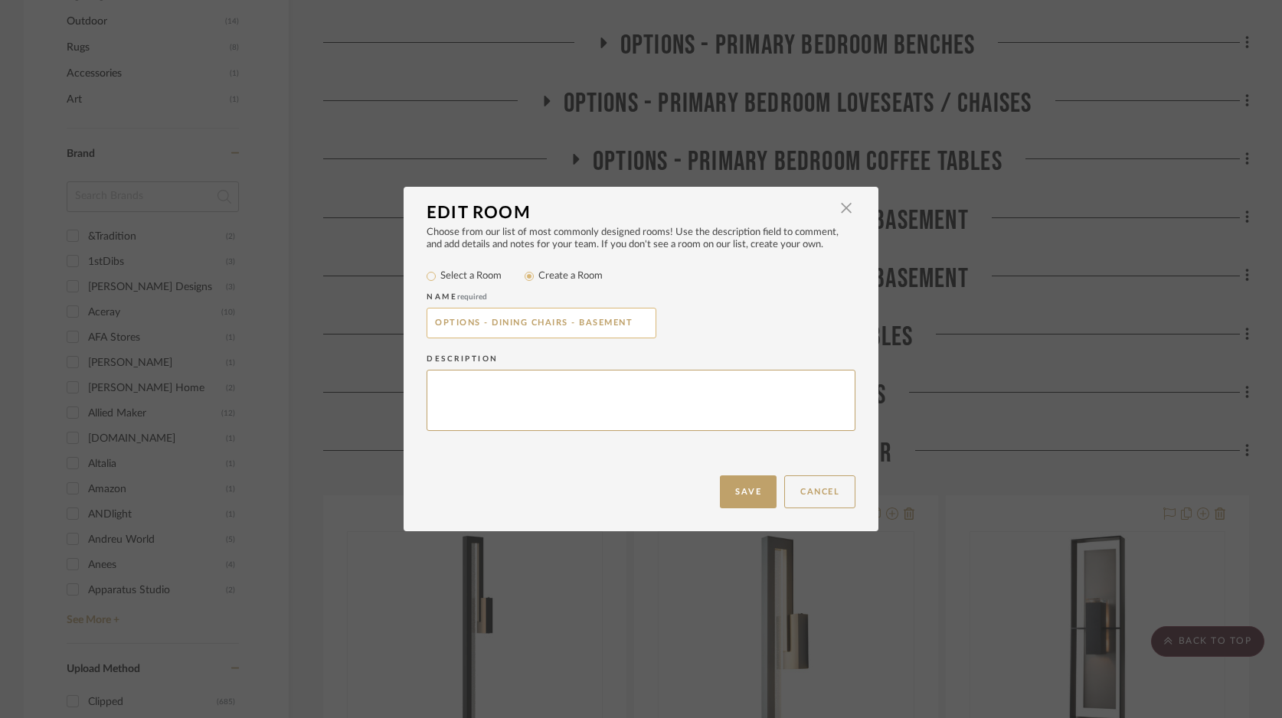
drag, startPoint x: 578, startPoint y: 321, endPoint x: 642, endPoint y: 333, distance: 65.5
click at [642, 333] on input "OPTIONS - DINING CHAIRS - BASEMENT" at bounding box center [541, 323] width 230 height 31
click at [570, 325] on input "OPTIONS - DINING CHAIRS - BASEMENT" at bounding box center [541, 323] width 230 height 31
drag, startPoint x: 576, startPoint y: 325, endPoint x: 629, endPoint y: 324, distance: 53.6
click at [629, 324] on input "OPTIONS - DINING CHAIRS - BASEMENT" at bounding box center [541, 323] width 230 height 31
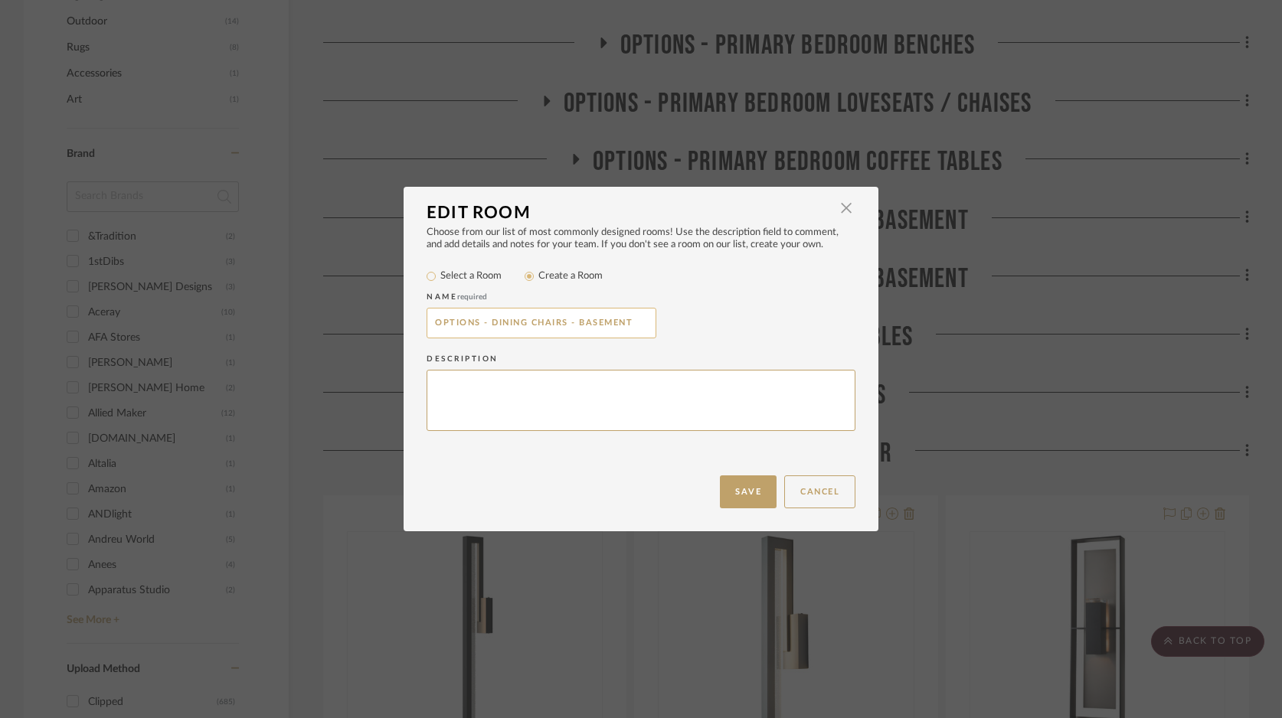
click at [487, 322] on input "OPTIONS - DINING CHAIRS - BASEMENT" at bounding box center [541, 323] width 230 height 31
paste input "BASEMENT"
drag, startPoint x: 622, startPoint y: 325, endPoint x: 682, endPoint y: 327, distance: 59.8
click at [682, 327] on div "OPTIONS - BASEMENT DINING CHAIRS - BASEMENT" at bounding box center [640, 323] width 429 height 31
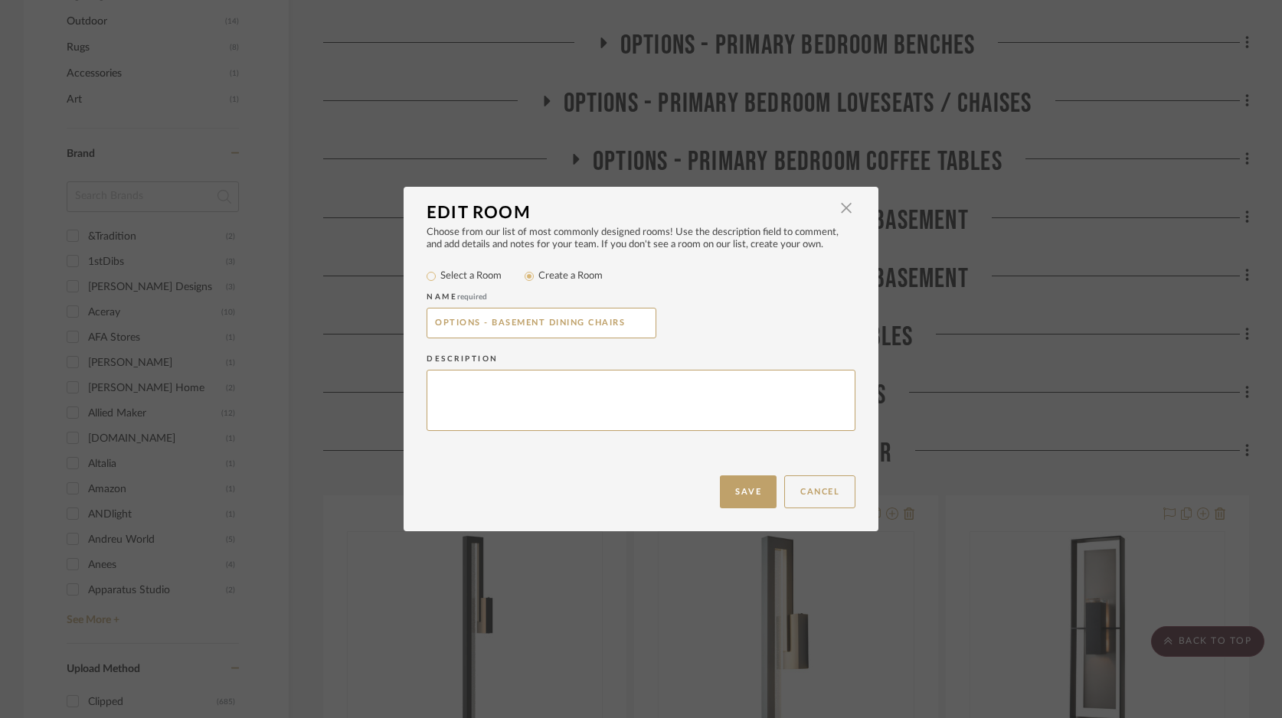
scroll to position [0, 0]
type input "OPTIONS - BASEMENT DINING CHAIRS"
click at [743, 491] on button "Save" at bounding box center [748, 491] width 57 height 33
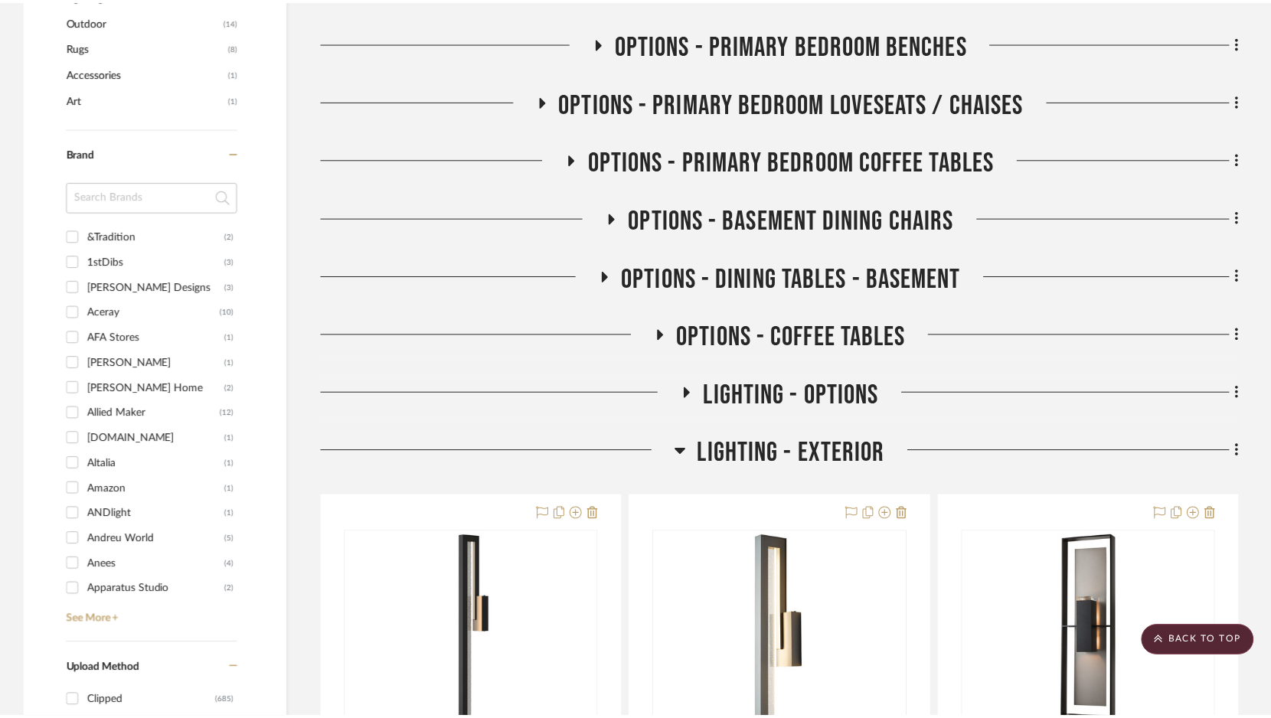
scroll to position [1089, 0]
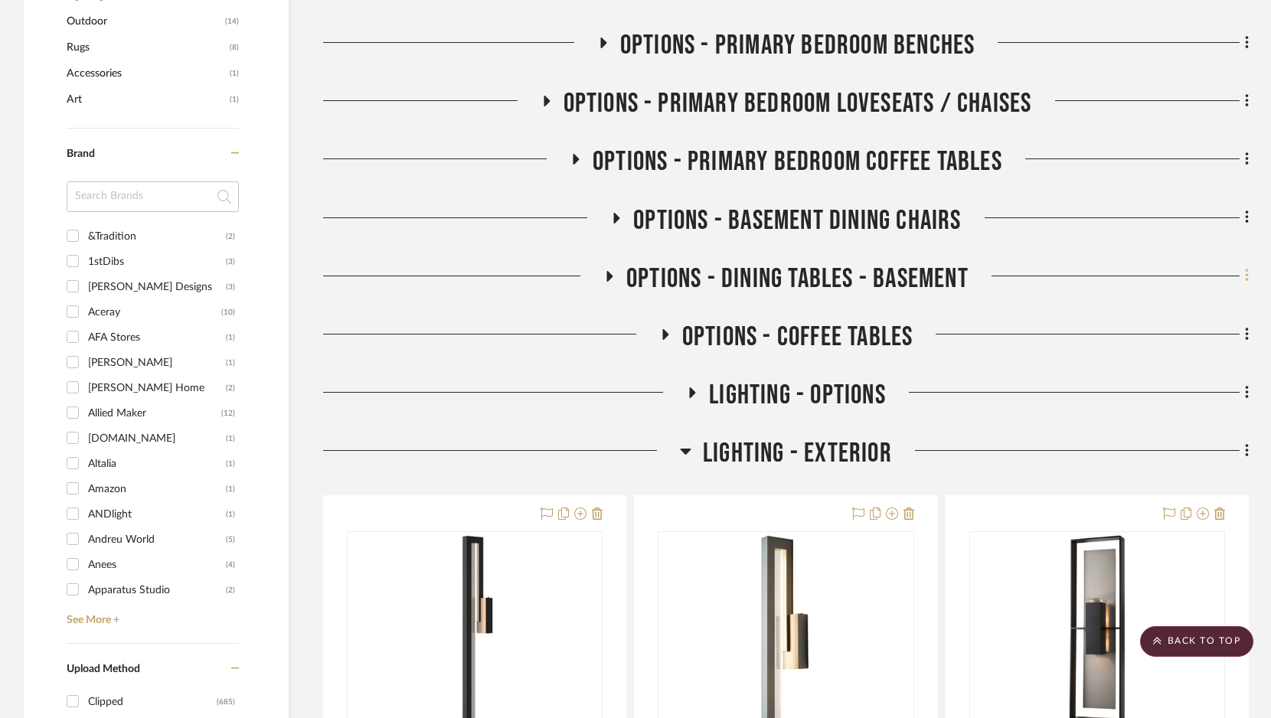
click at [1246, 278] on icon at bounding box center [1246, 275] width 3 height 13
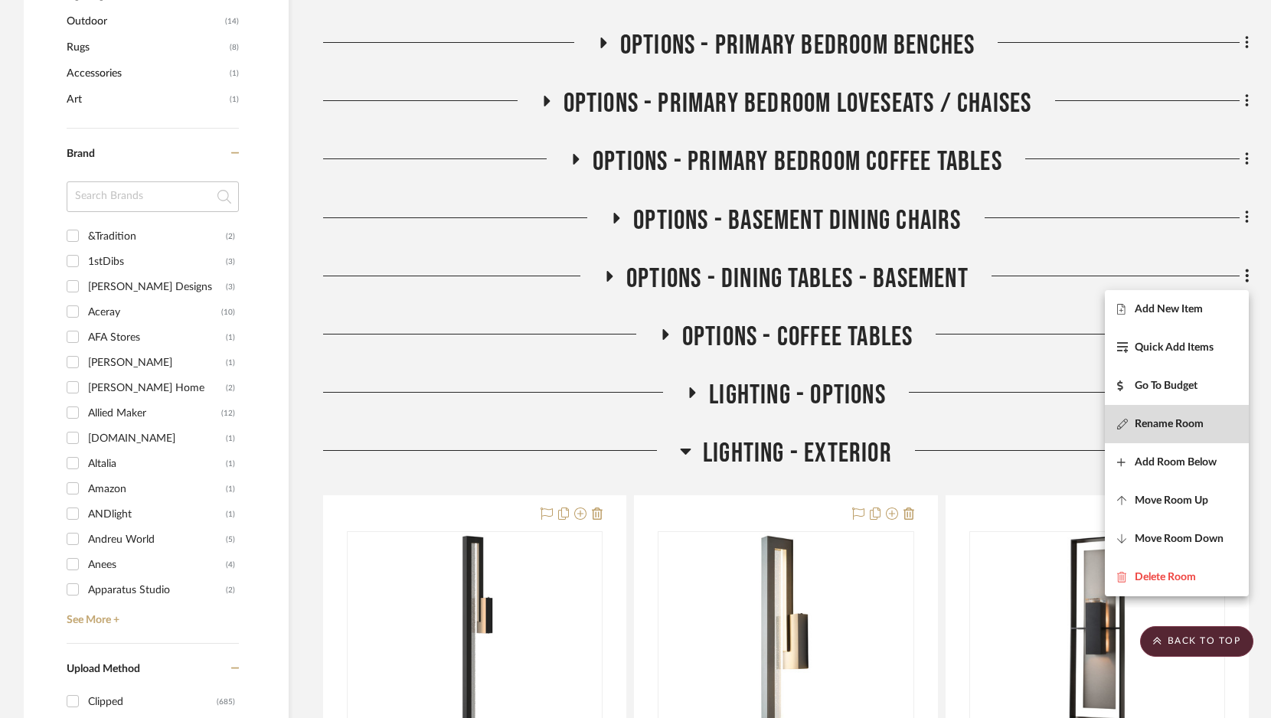
click at [1175, 423] on span "Rename Room" at bounding box center [1169, 423] width 69 height 13
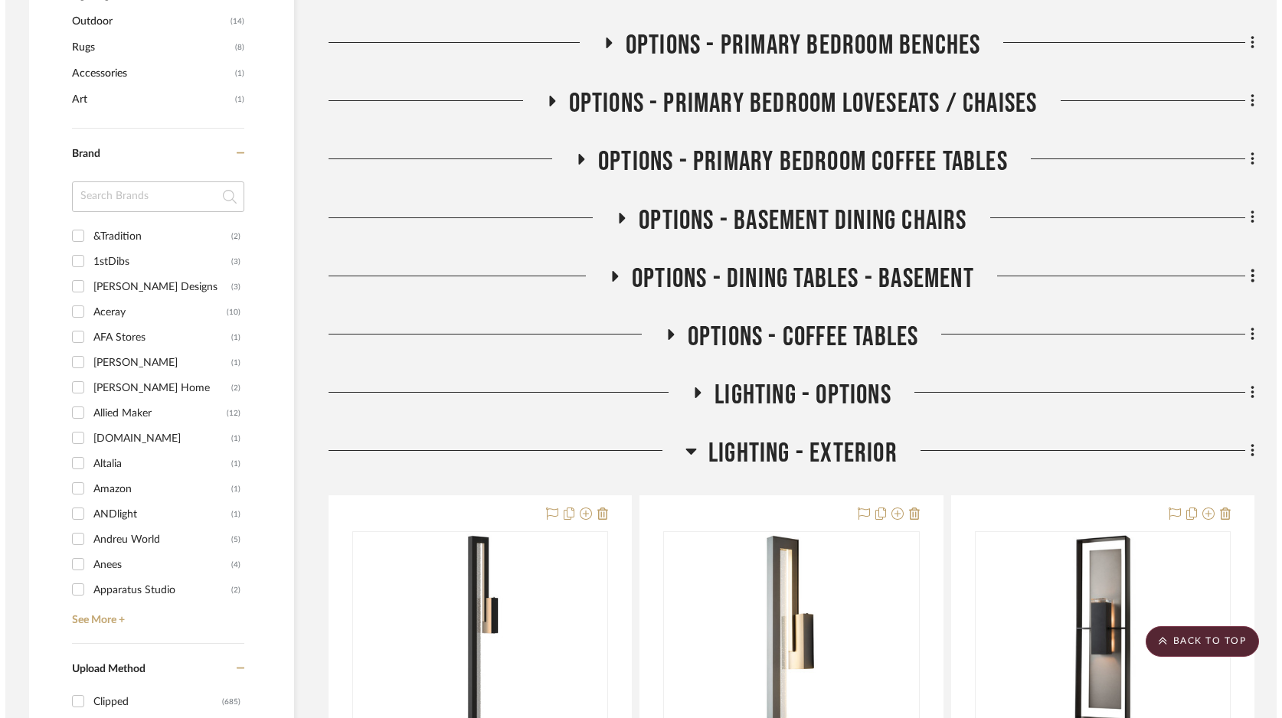
scroll to position [0, 0]
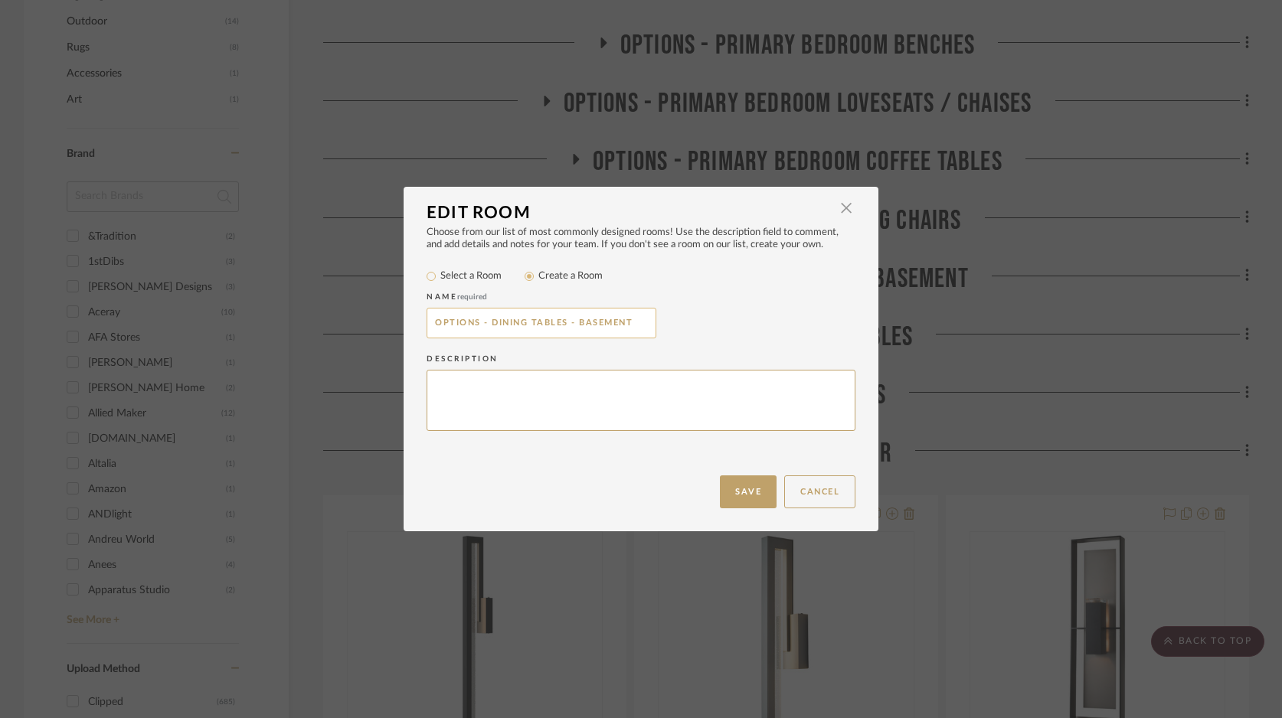
drag, startPoint x: 576, startPoint y: 323, endPoint x: 649, endPoint y: 322, distance: 73.5
click at [649, 322] on input "OPTIONS - DINING TABLES - BASEMENT" at bounding box center [541, 323] width 230 height 31
click at [488, 325] on input "OPTIONS - DINING TABLES -" at bounding box center [541, 323] width 230 height 31
paste input "BASEMENT"
click at [633, 324] on input "OPTIONS - BASEMENT DINING TABLES -" at bounding box center [541, 323] width 230 height 31
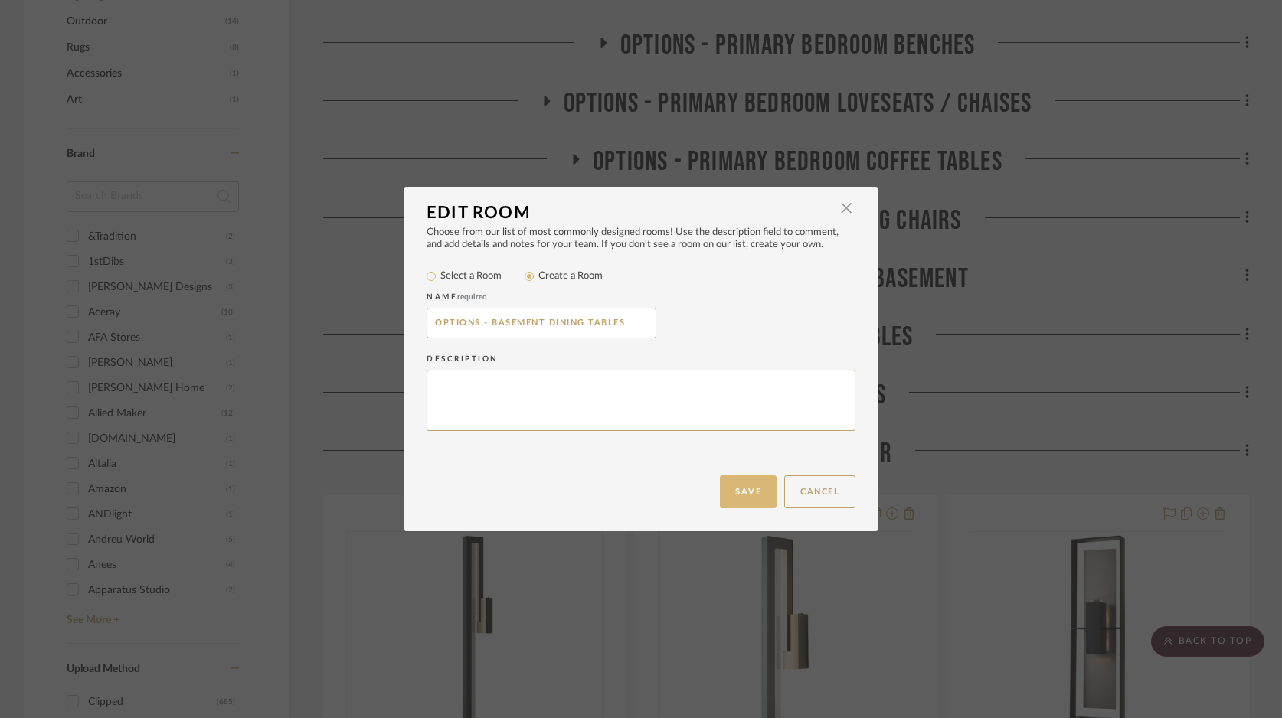
type input "OPTIONS - BASEMENT DINING TABLES"
click at [758, 489] on button "Save" at bounding box center [748, 491] width 57 height 33
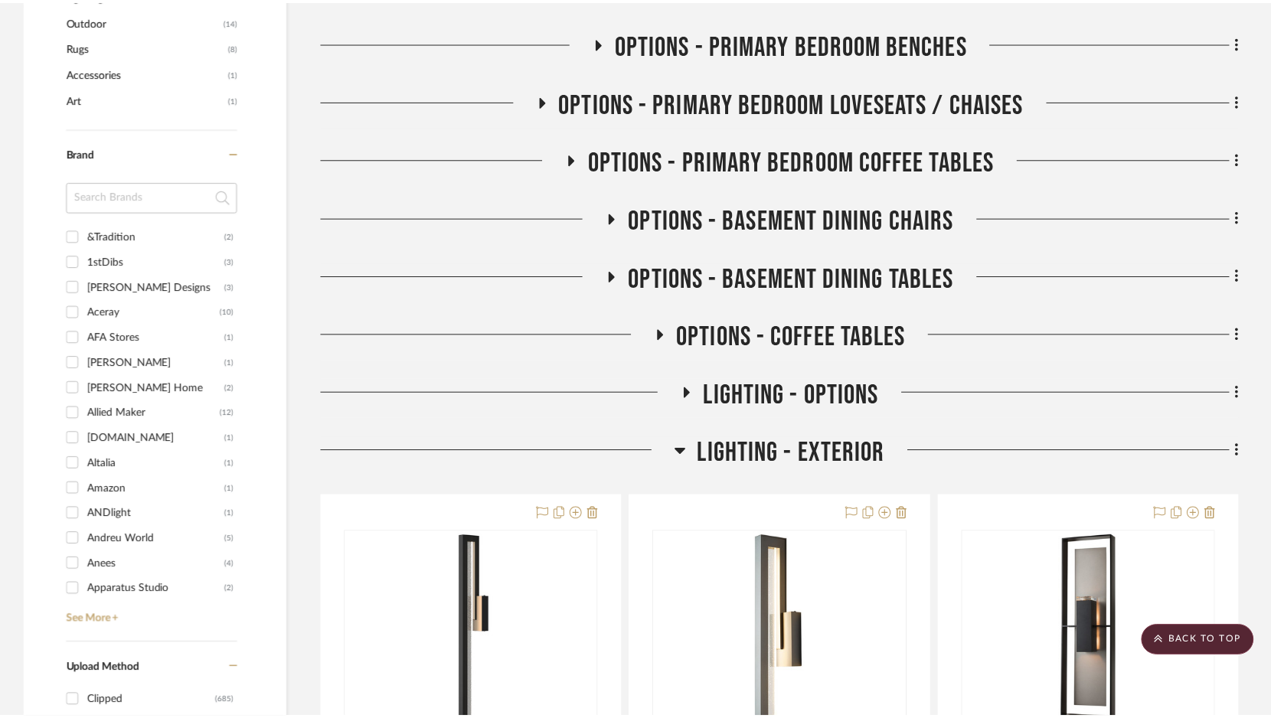
scroll to position [1089, 0]
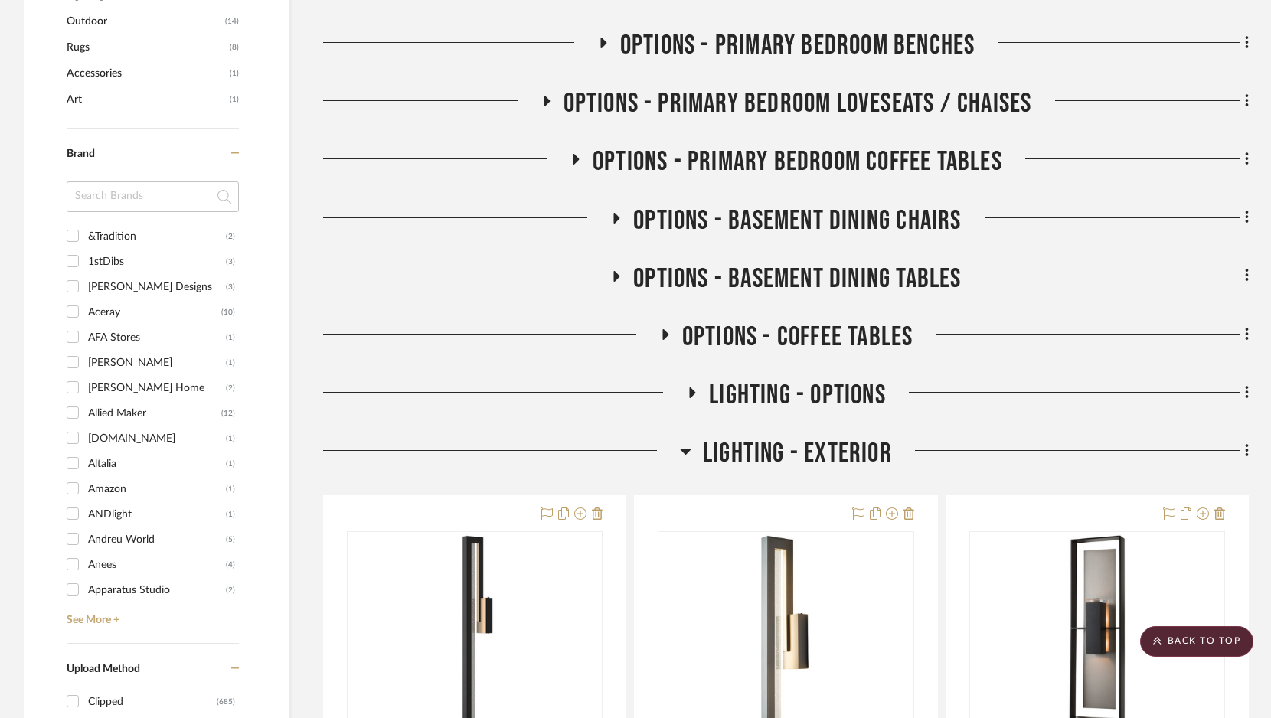
drag, startPoint x: 968, startPoint y: 274, endPoint x: 880, endPoint y: 278, distance: 87.4
click at [880, 278] on div "OPTIONS - BASEMENT DINING TABLES" at bounding box center [786, 282] width 926 height 39
click at [1246, 274] on icon at bounding box center [1247, 275] width 5 height 17
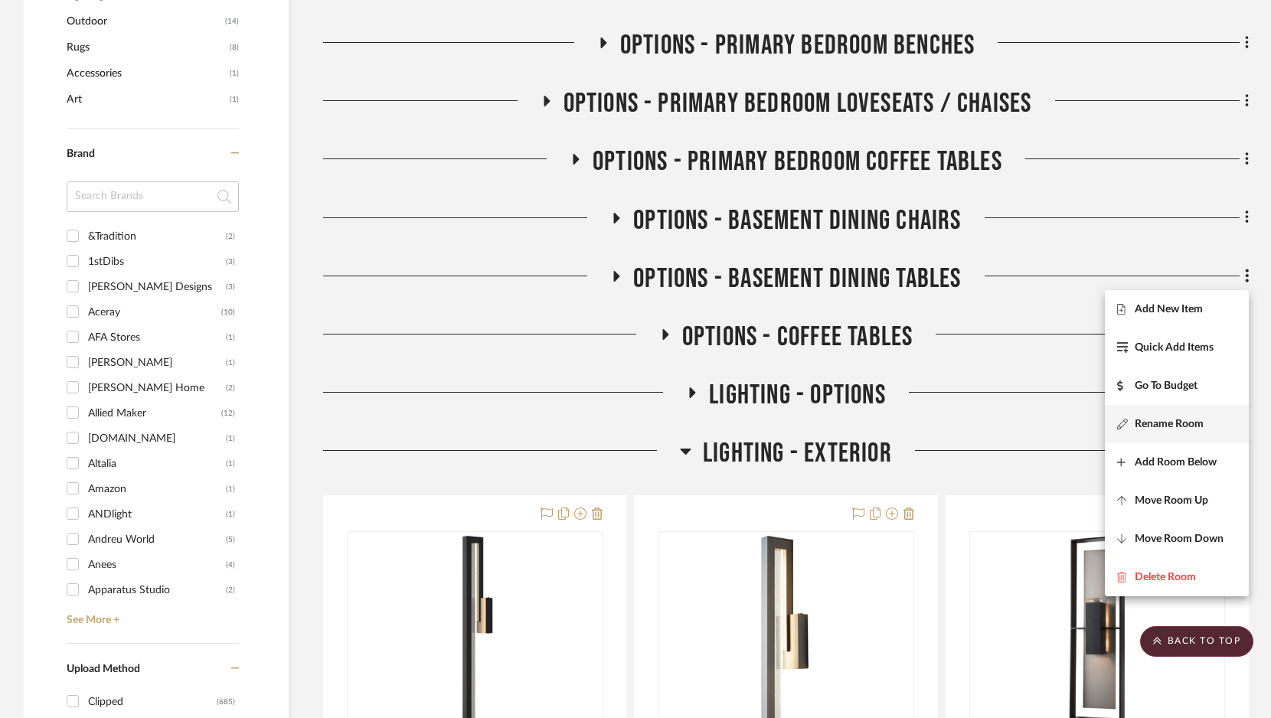
click at [1178, 428] on span "Rename Room" at bounding box center [1169, 423] width 69 height 13
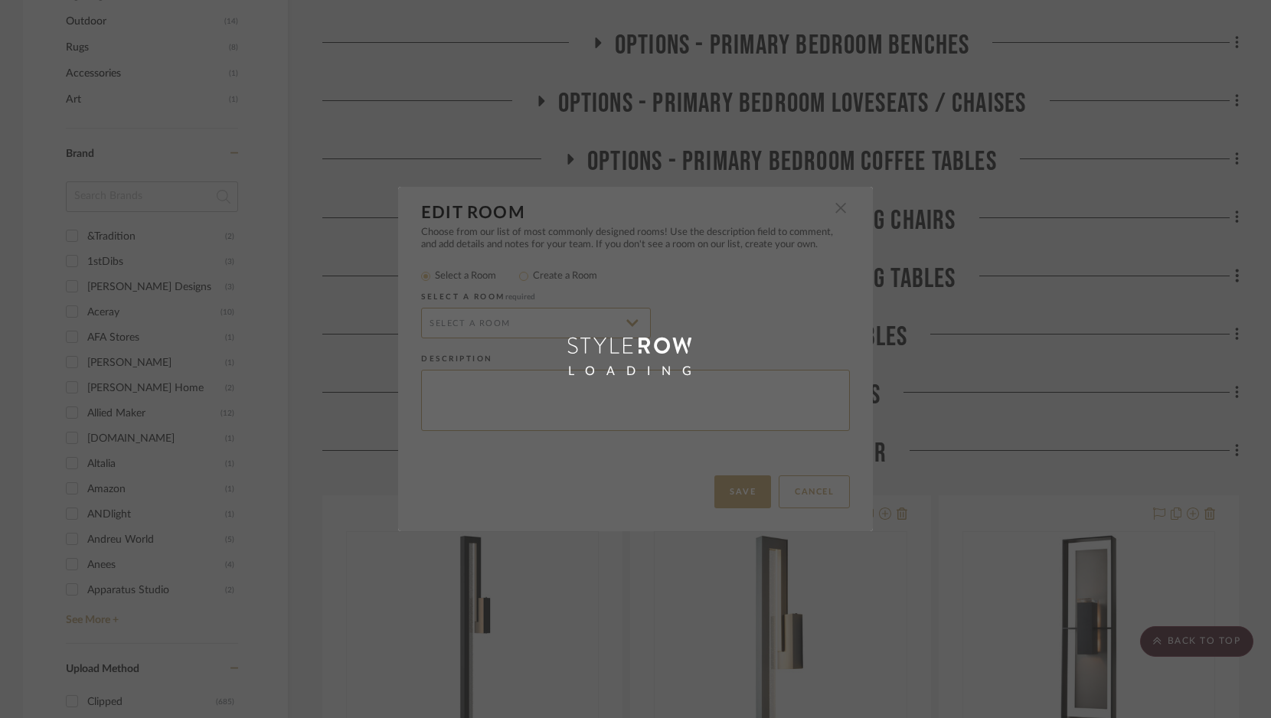
radio input "false"
radio input "true"
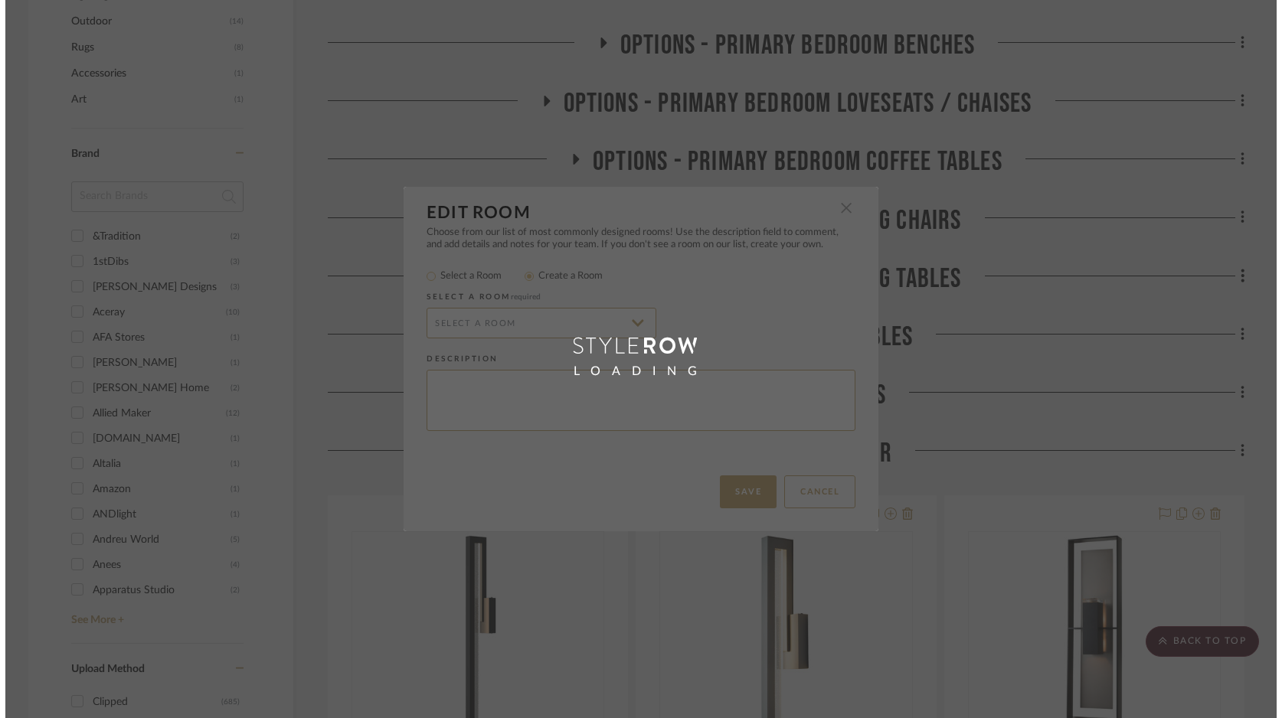
scroll to position [0, 0]
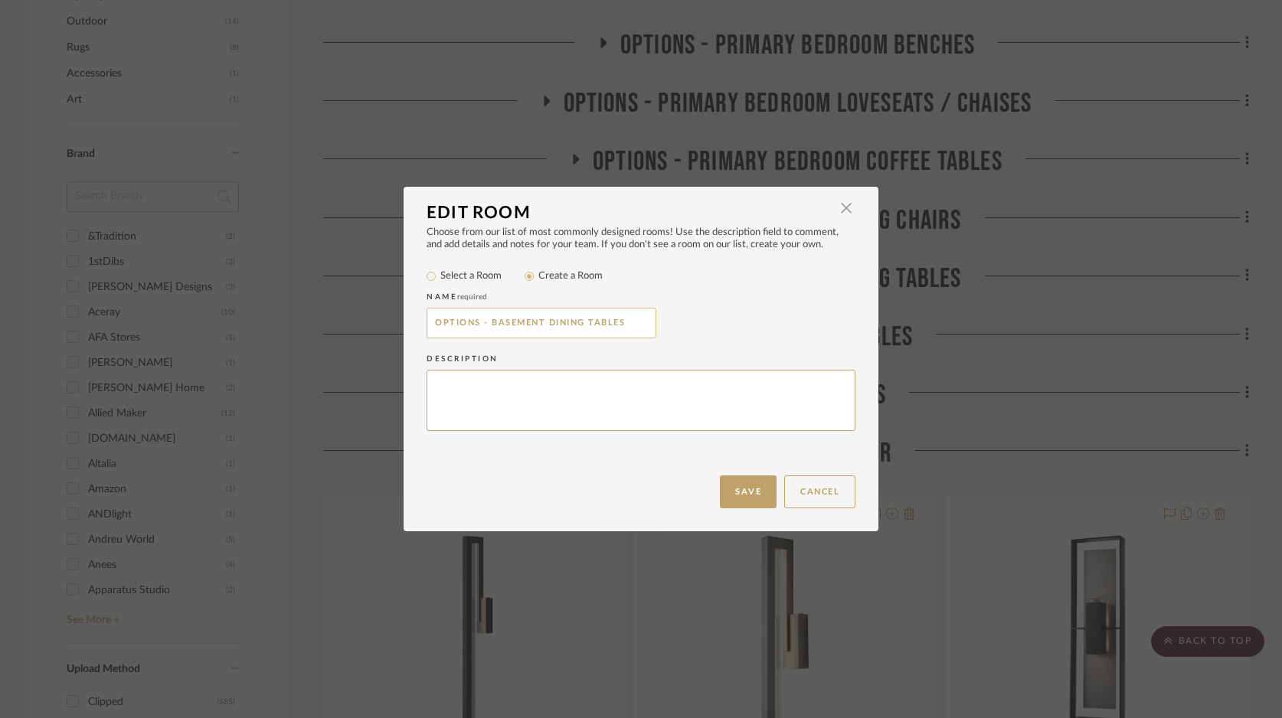
drag, startPoint x: 615, startPoint y: 325, endPoint x: 507, endPoint y: 322, distance: 108.0
click at [507, 322] on input "OPTIONS - BASEMENT DINING TABLES" at bounding box center [541, 323] width 230 height 31
click at [638, 321] on input "OPTIONS - BASEMENT DINING TABLES" at bounding box center [541, 323] width 230 height 31
drag, startPoint x: 638, startPoint y: 321, endPoint x: 412, endPoint y: 319, distance: 226.6
click at [412, 319] on div "Choose from our list of most commonly designed rooms! Use the description field…" at bounding box center [640, 351] width 475 height 249
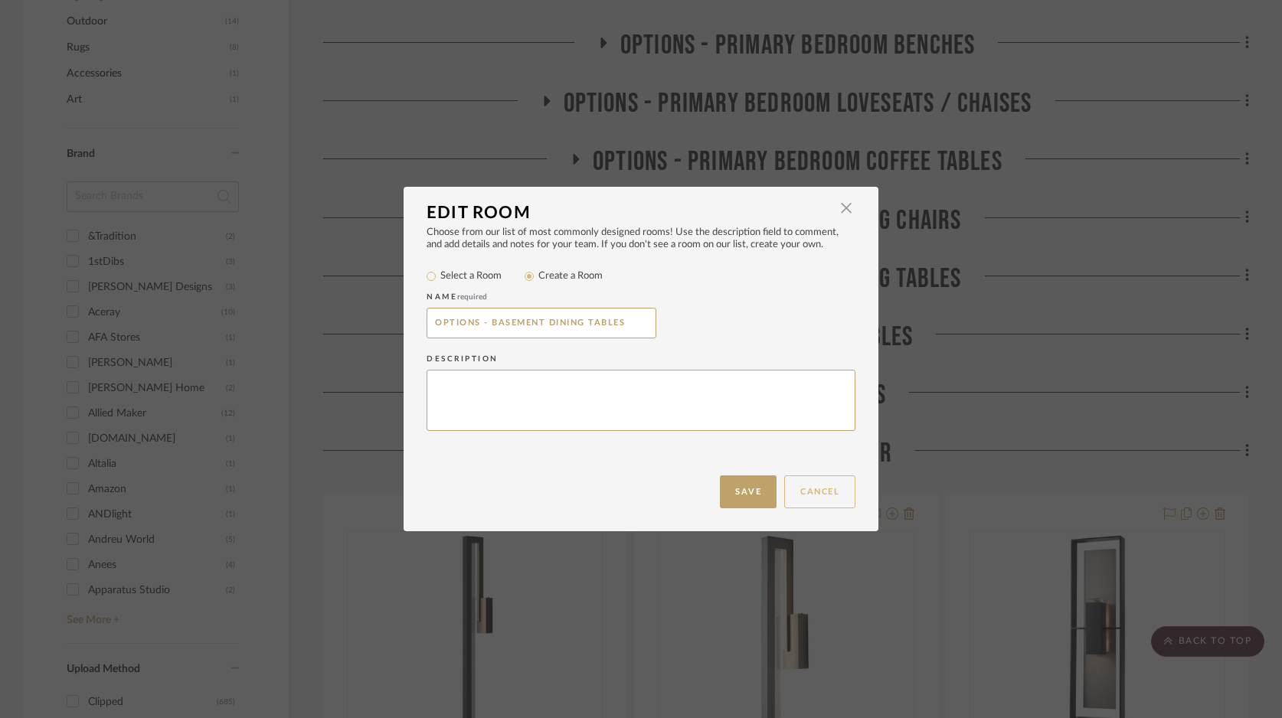
click at [802, 491] on button "Cancel" at bounding box center [819, 491] width 71 height 33
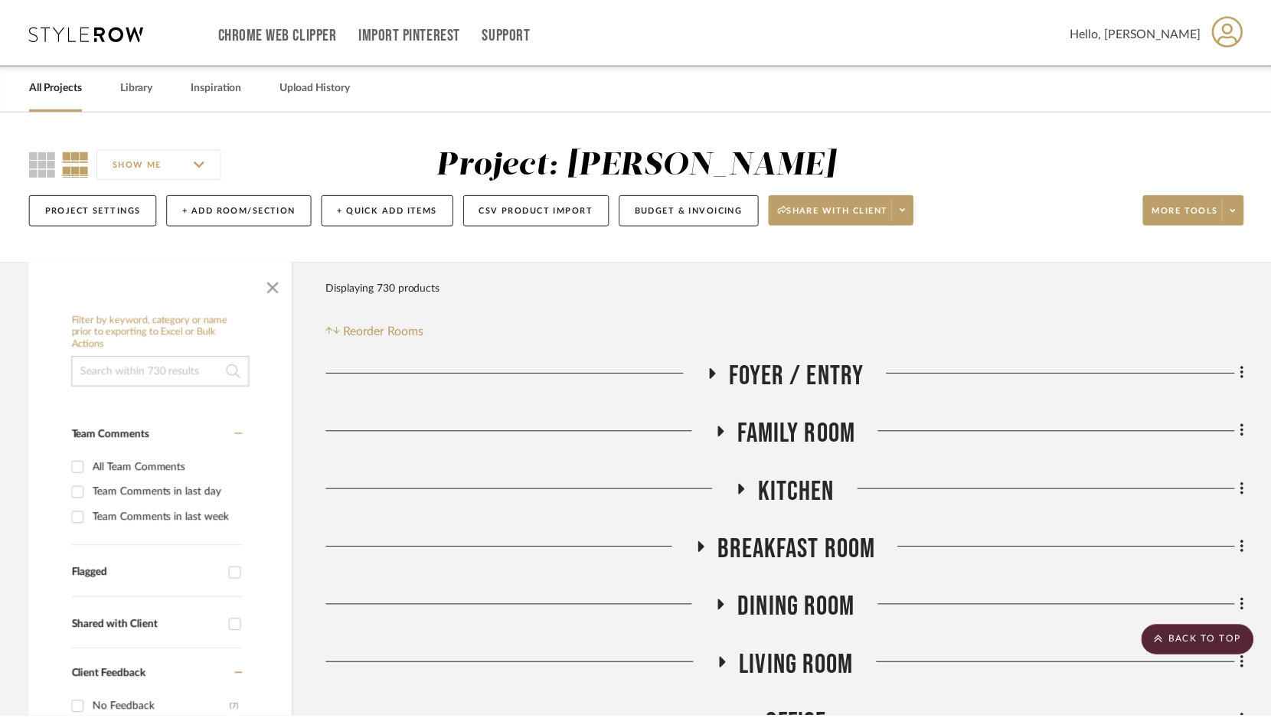
scroll to position [1089, 0]
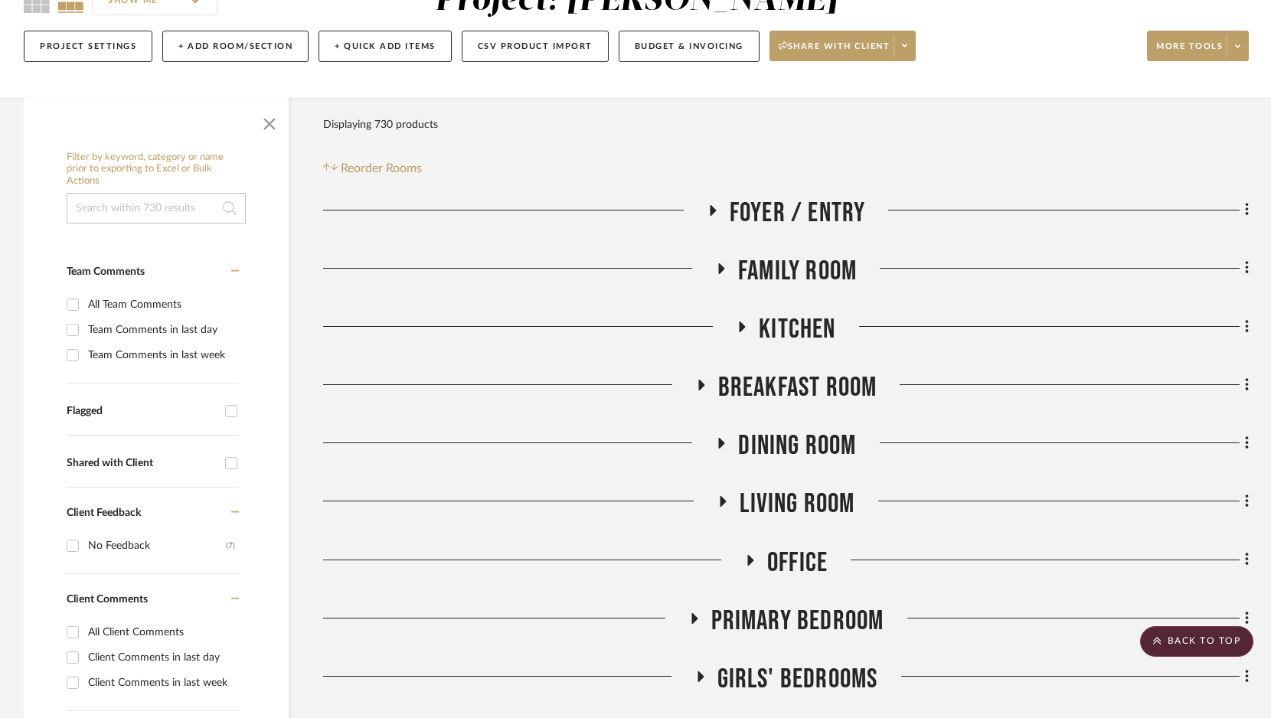
scroll to position [146, 0]
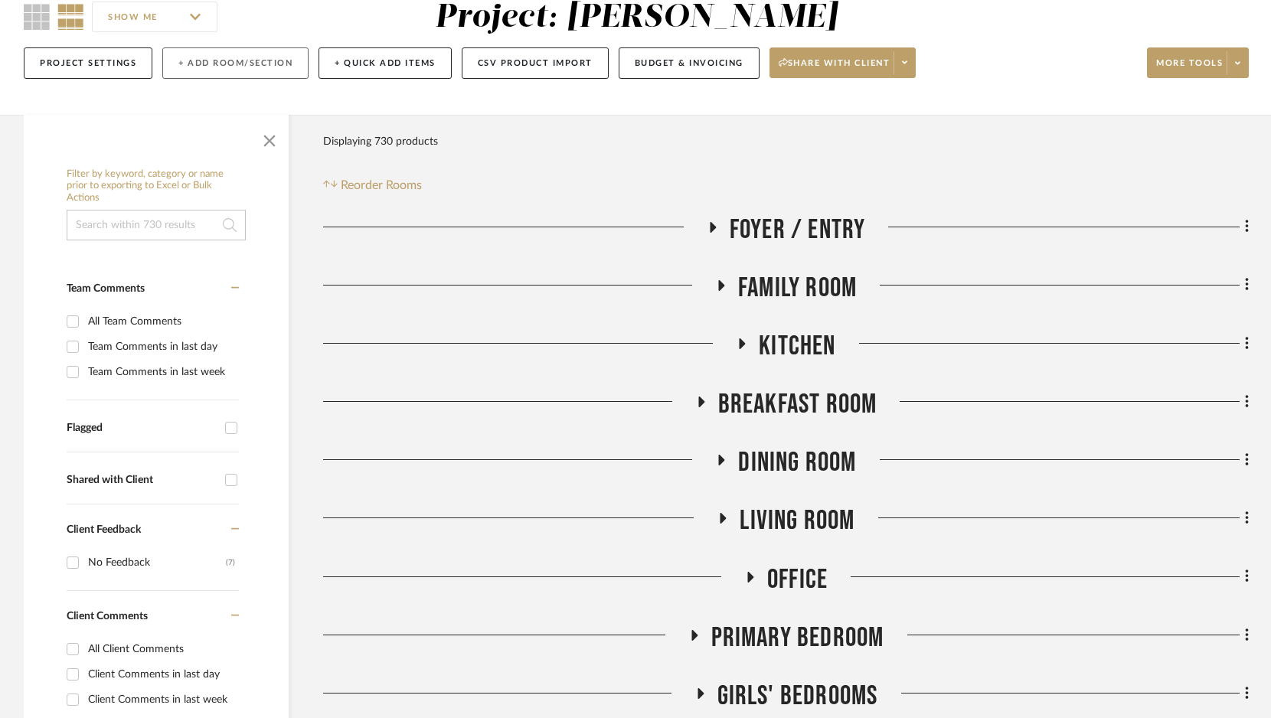
click at [256, 67] on button "+ Add Room/Section" at bounding box center [235, 62] width 146 height 31
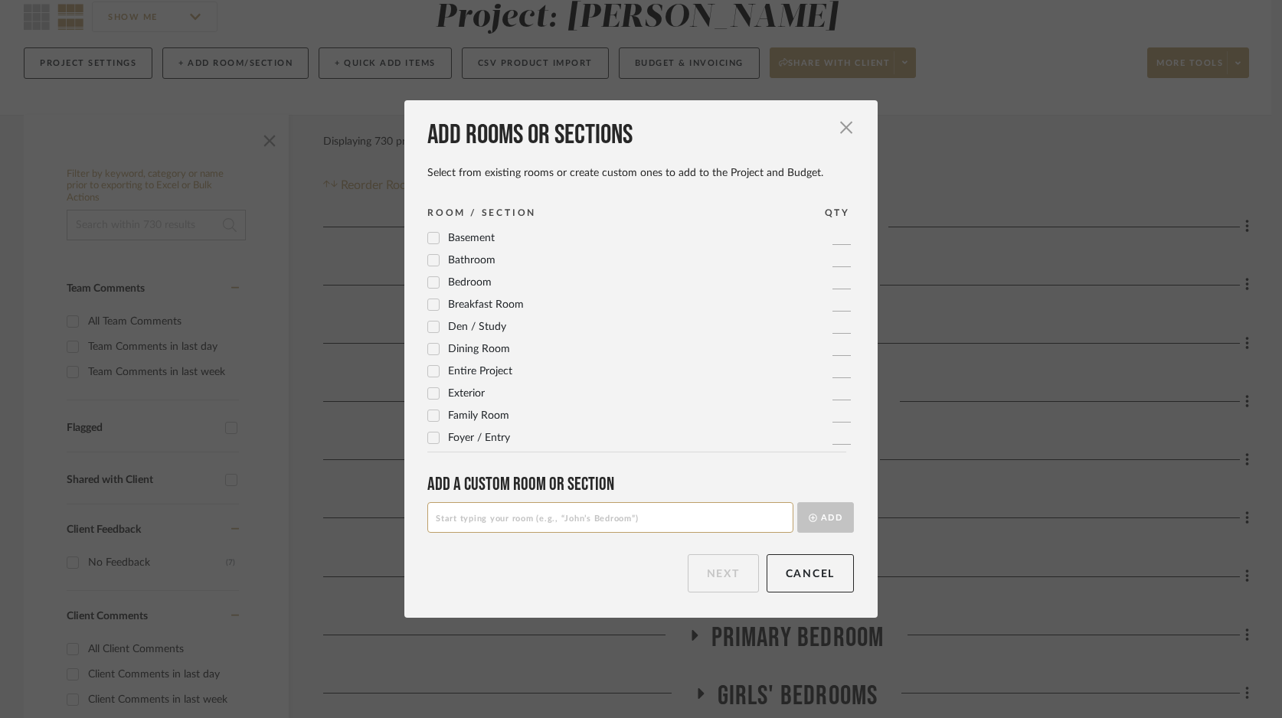
click at [508, 524] on input at bounding box center [610, 517] width 366 height 31
paste input "OPTIONS - BASEMENT DINING TABLES"
click at [531, 514] on input "OPTIONS - BASEMENT DINING TABLES" at bounding box center [610, 517] width 366 height 31
drag, startPoint x: 534, startPoint y: 519, endPoint x: 624, endPoint y: 521, distance: 89.6
click at [624, 521] on input "OPTIONS - BASEMENT DINING TABLES" at bounding box center [610, 517] width 366 height 31
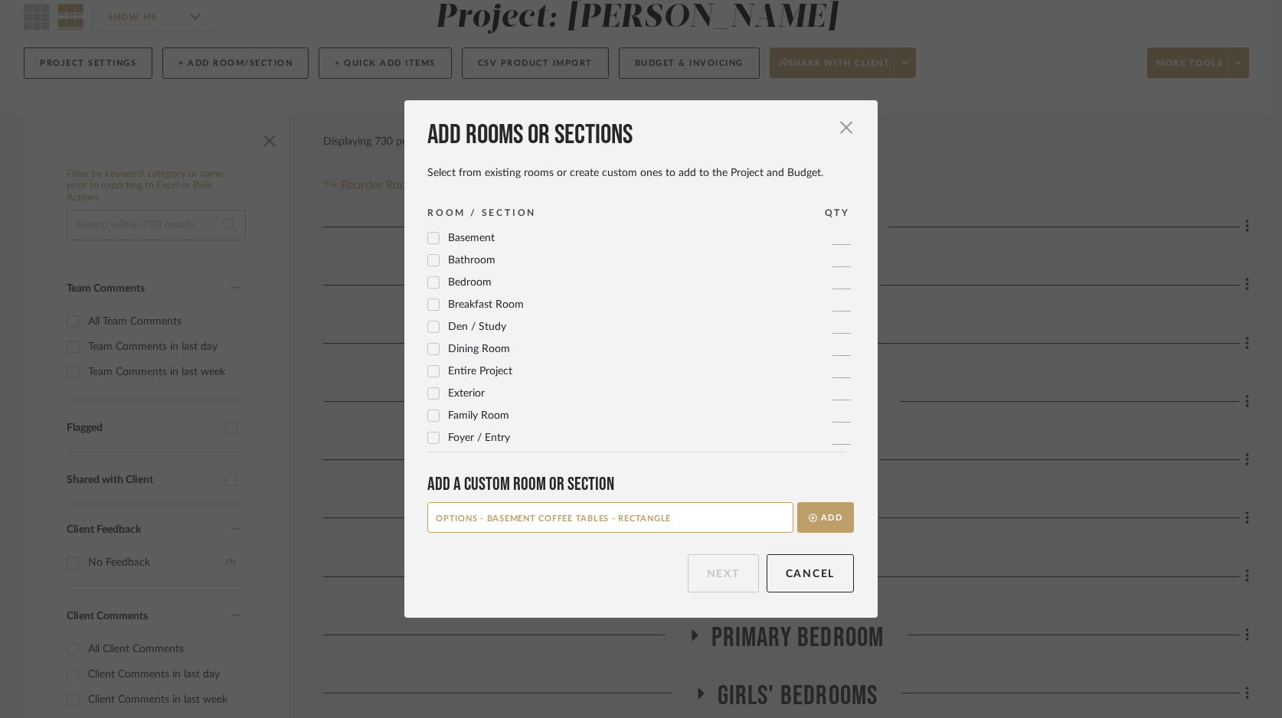
drag, startPoint x: 673, startPoint y: 516, endPoint x: 407, endPoint y: 523, distance: 266.5
click at [407, 523] on div "Add rooms or sections Select from existing rooms or create custom ones to add t…" at bounding box center [640, 359] width 473 height 518
type input "OPTIONS - BASEMENT COFFEE TABLES - RECTANGLE"
click at [829, 521] on button "Add" at bounding box center [825, 517] width 57 height 31
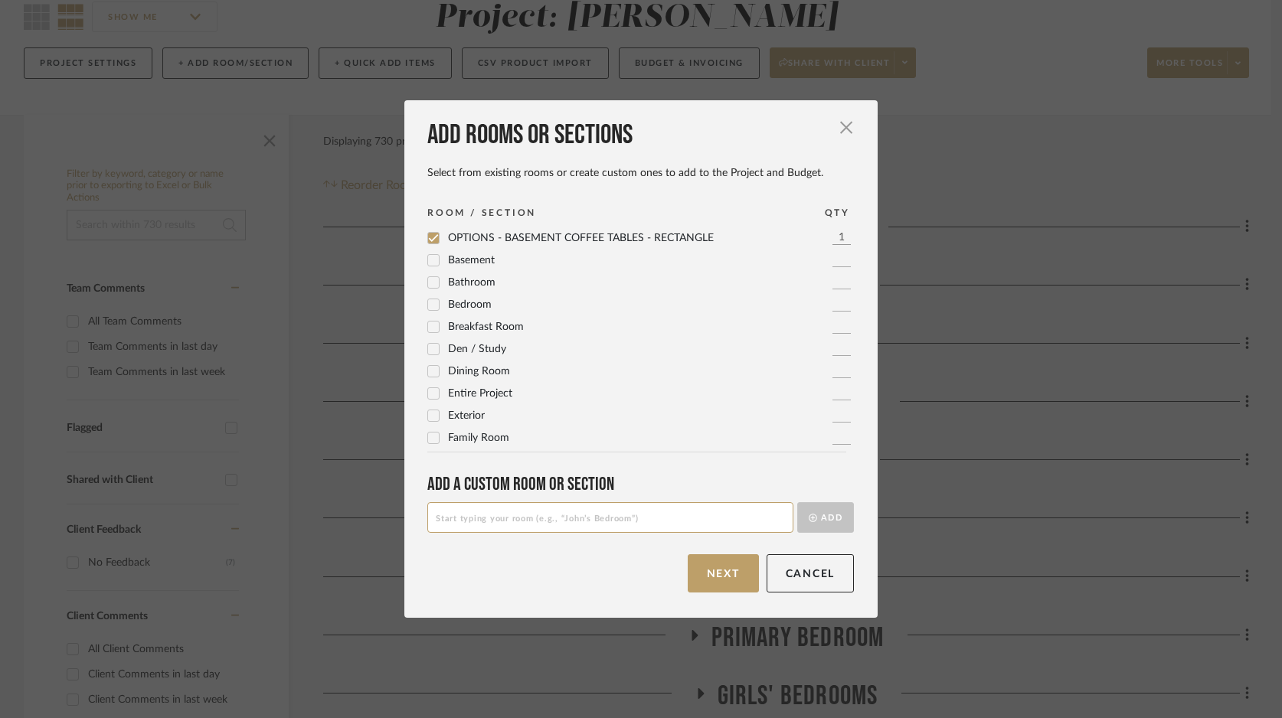
click at [704, 524] on input at bounding box center [610, 517] width 366 height 31
paste input "OPTIONS - BASEMENT COFFEE TABLES - RECTANGLE"
drag, startPoint x: 616, startPoint y: 523, endPoint x: 678, endPoint y: 521, distance: 61.3
click at [678, 521] on input "OPTIONS - BASEMENT COFFEE TABLES - RECTANGLE" at bounding box center [610, 517] width 366 height 31
type input "OPTIONS - BASEMENT COFFEE TABLES - SMALL ROUND"
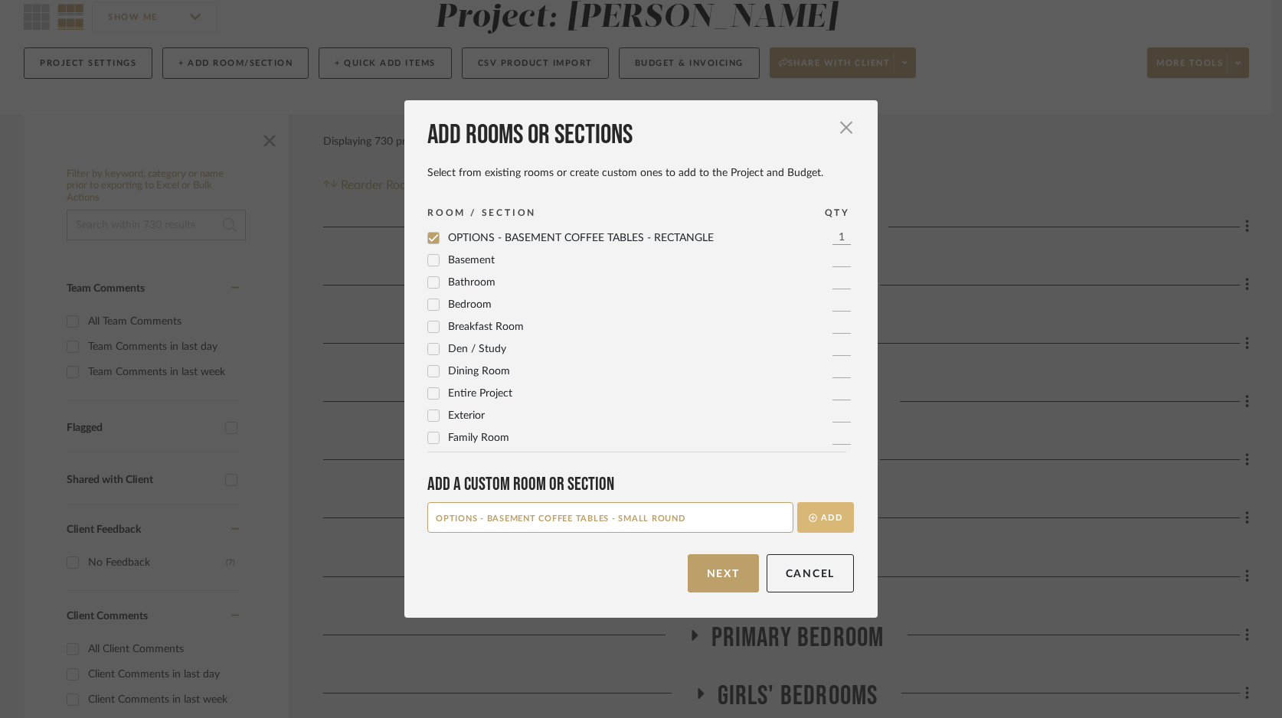
click at [814, 517] on button "Add" at bounding box center [825, 517] width 57 height 31
click at [618, 518] on input at bounding box center [610, 517] width 366 height 31
paste input "OPTIONS - BASEMENT COFFEE TABLES - RECTANGLE"
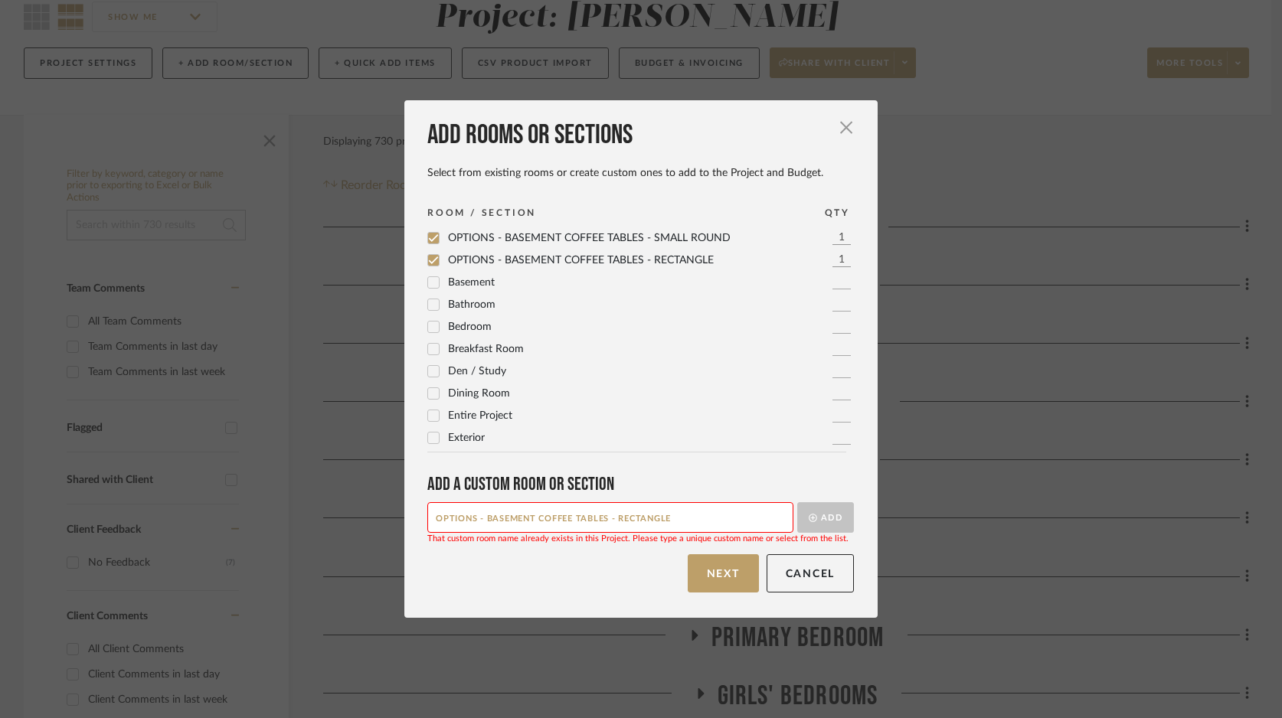
click at [485, 516] on input "OPTIONS - BASEMENT COFFEE TABLES - RECTANGLE" at bounding box center [610, 517] width 366 height 31
drag, startPoint x: 480, startPoint y: 516, endPoint x: 667, endPoint y: 527, distance: 187.2
click at [667, 527] on input "OPTIONS - BASEMENT COFFEE TABLES - RECTANGLE" at bounding box center [610, 517] width 366 height 31
type input "OPTIONS - OFFICE DESKS"
click at [821, 516] on button "Add" at bounding box center [825, 517] width 57 height 31
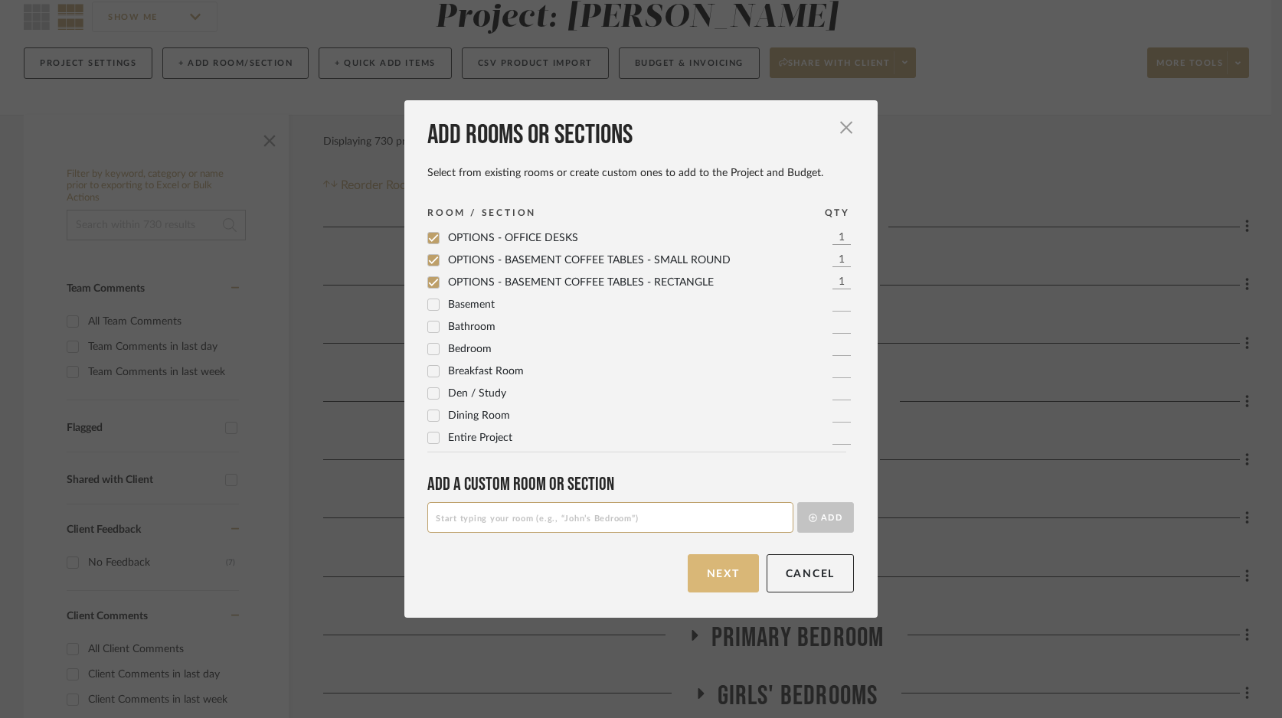
click at [734, 563] on button "Next" at bounding box center [722, 573] width 71 height 38
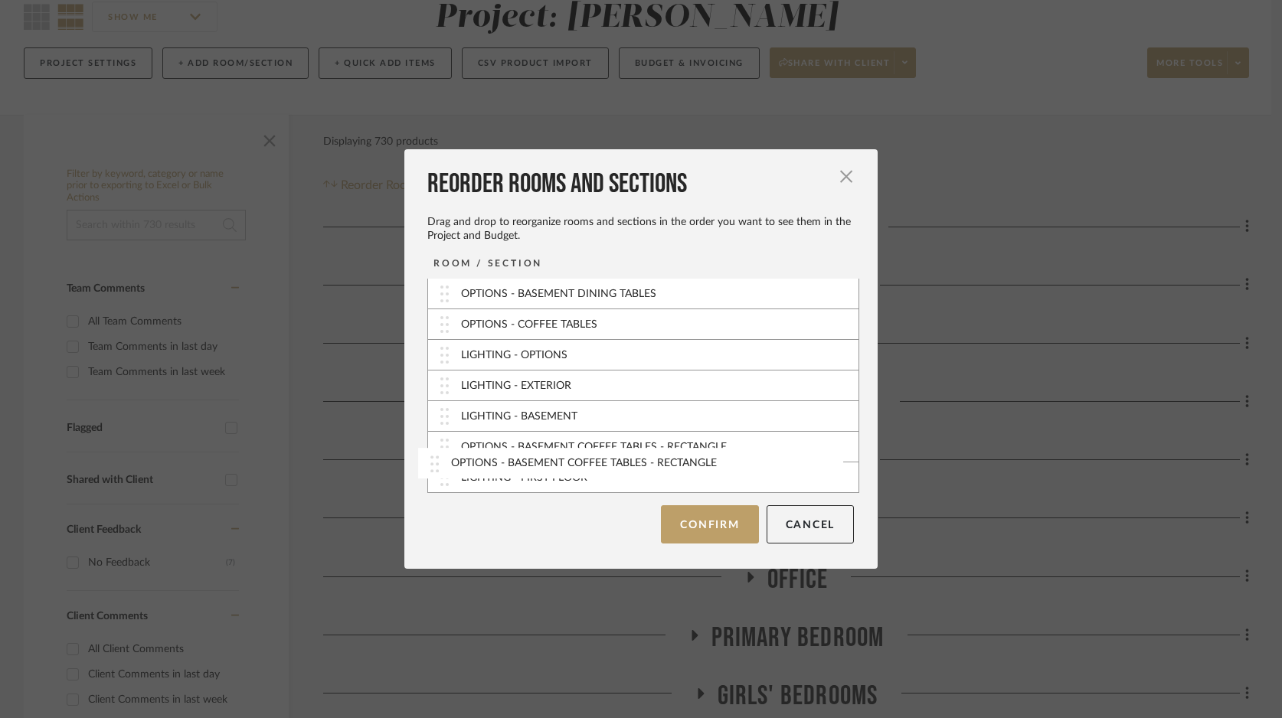
scroll to position [529, 0]
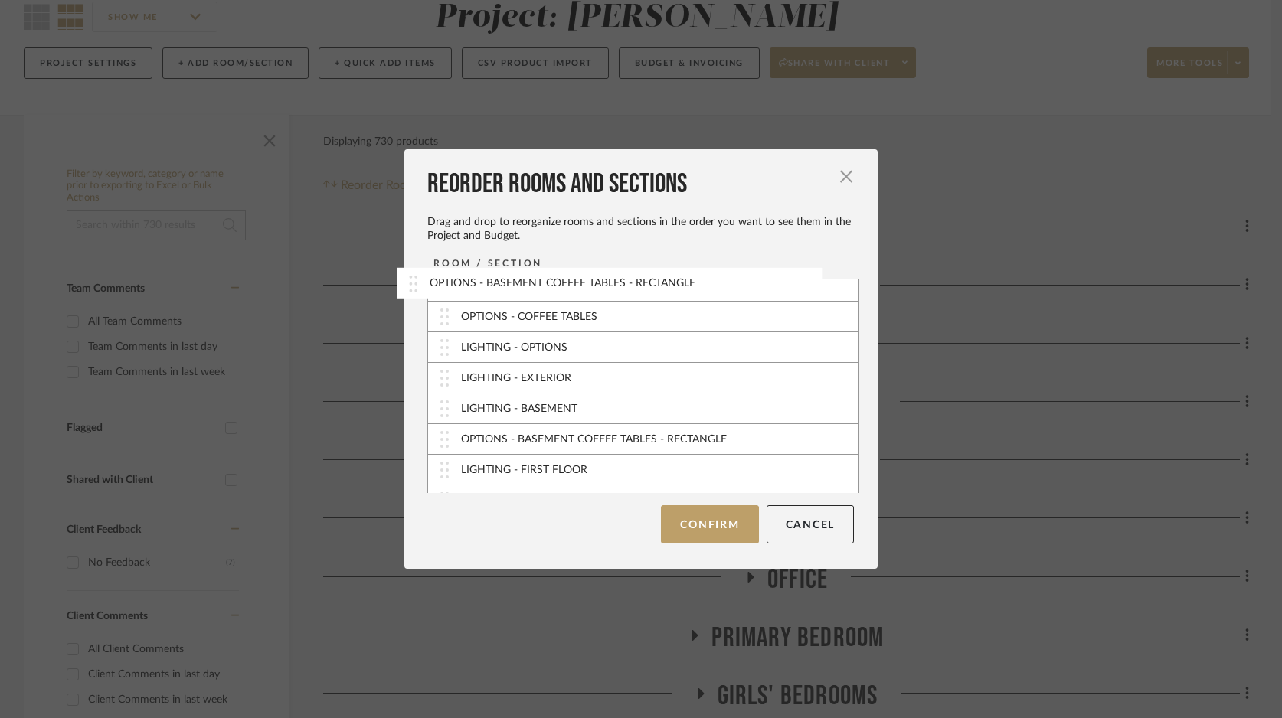
drag, startPoint x: 439, startPoint y: 416, endPoint x: 413, endPoint y: 283, distance: 135.7
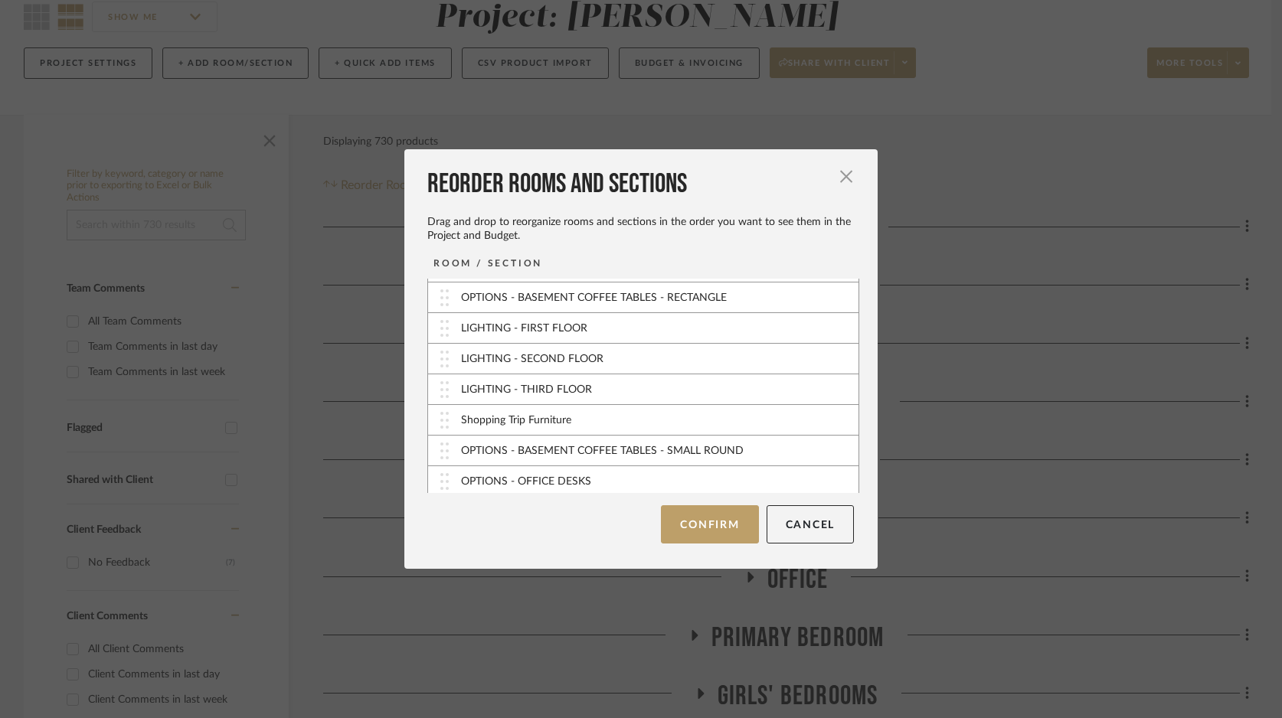
scroll to position [674, 0]
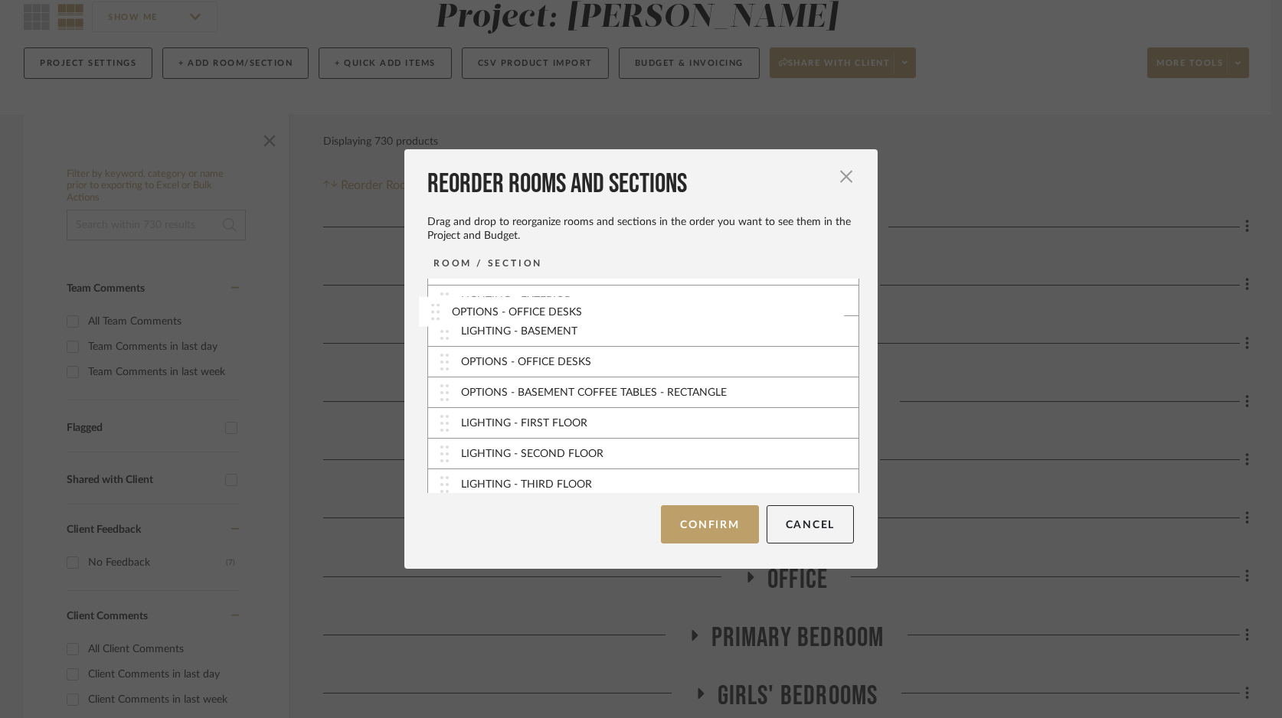
drag, startPoint x: 442, startPoint y: 477, endPoint x: 438, endPoint y: 312, distance: 165.4
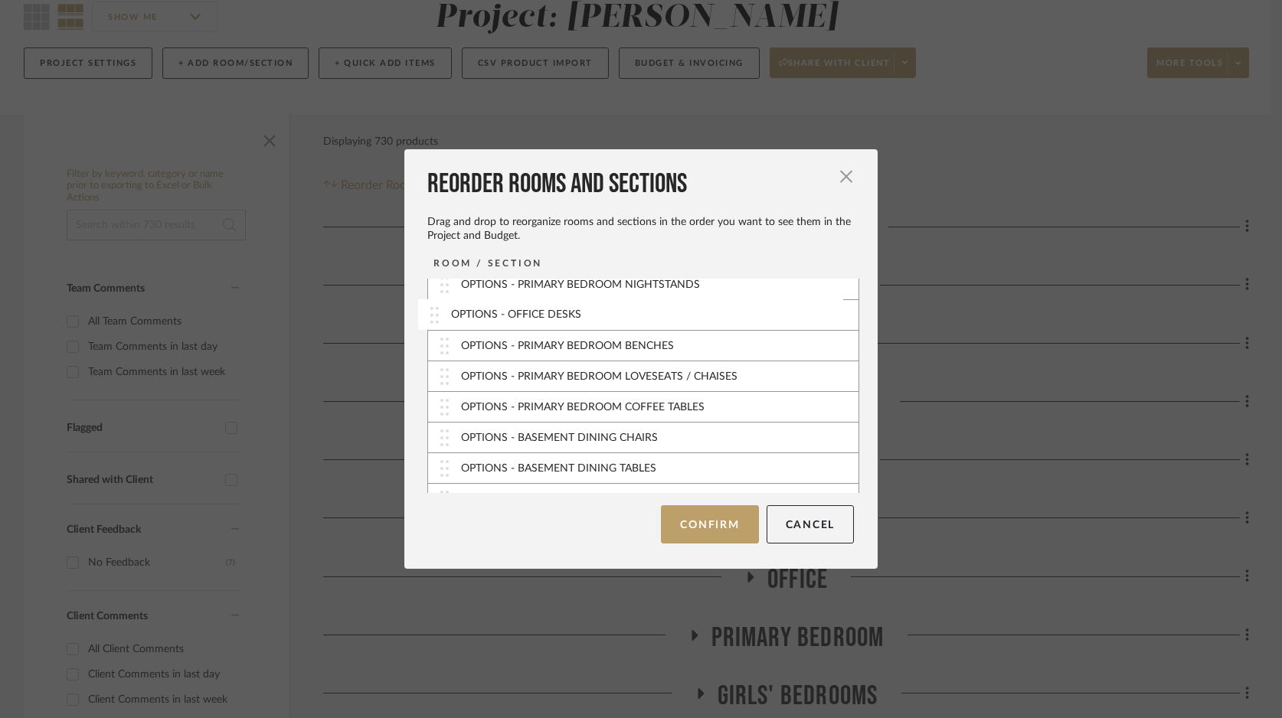
scroll to position [370, 0]
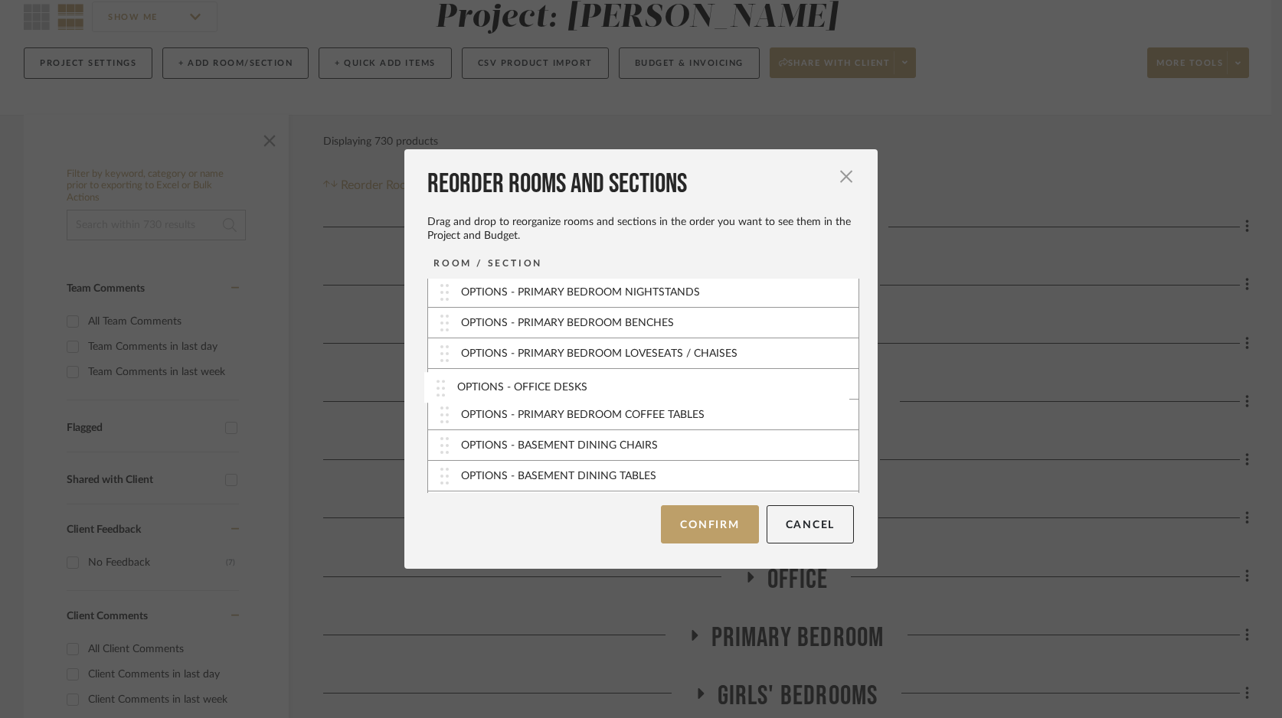
drag, startPoint x: 441, startPoint y: 371, endPoint x: 443, endPoint y: 390, distance: 19.2
drag, startPoint x: 442, startPoint y: 357, endPoint x: 442, endPoint y: 385, distance: 28.3
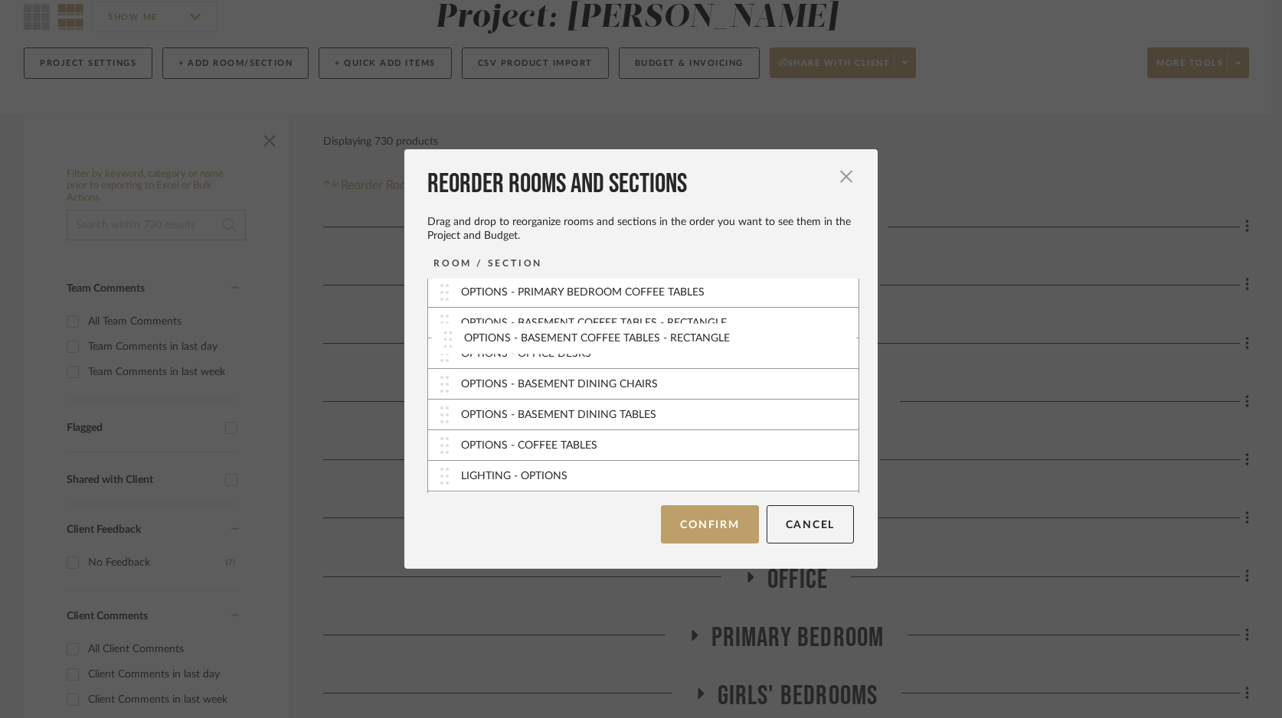
scroll to position [454, 0]
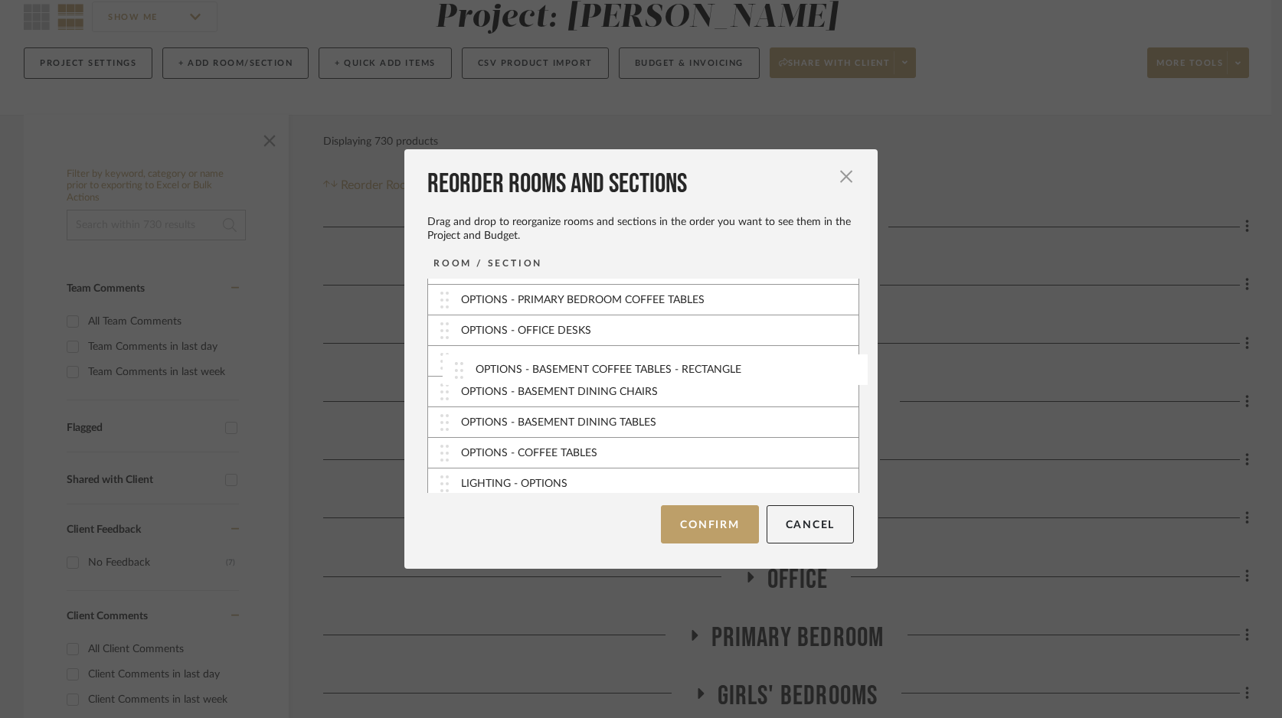
drag, startPoint x: 438, startPoint y: 386, endPoint x: 458, endPoint y: 371, distance: 24.7
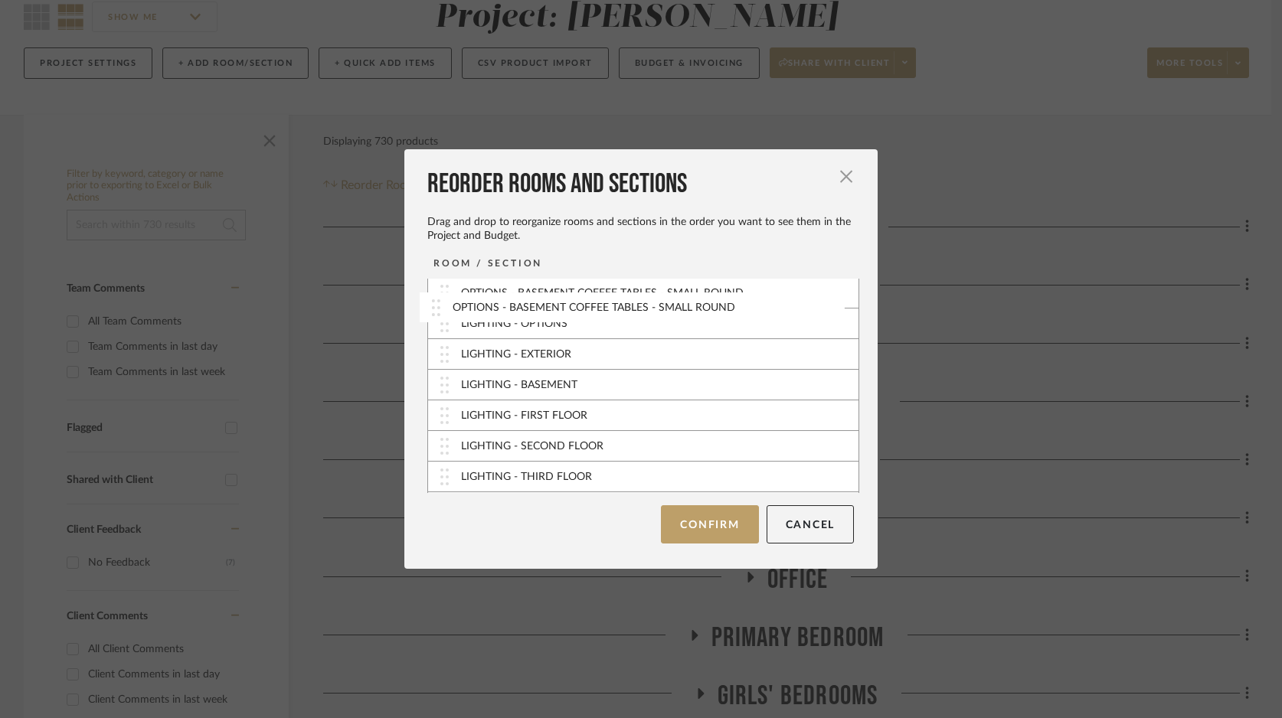
scroll to position [583, 0]
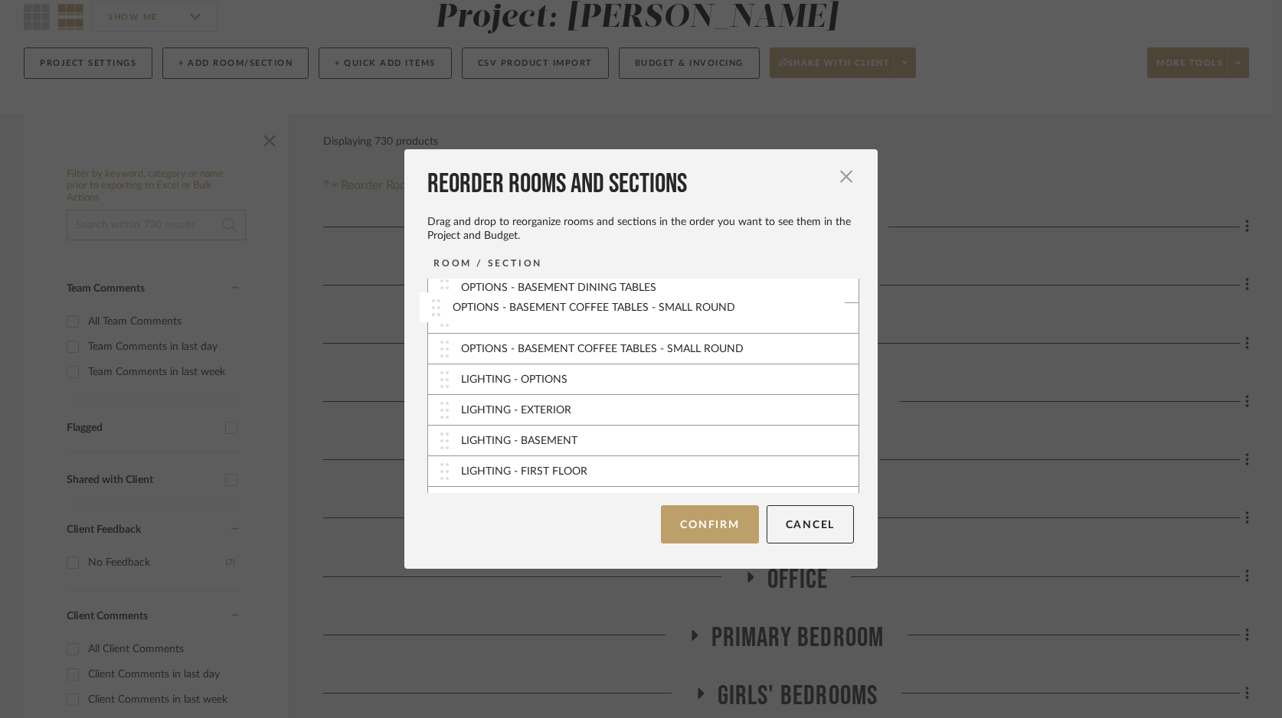
drag, startPoint x: 438, startPoint y: 484, endPoint x: 435, endPoint y: 305, distance: 178.4
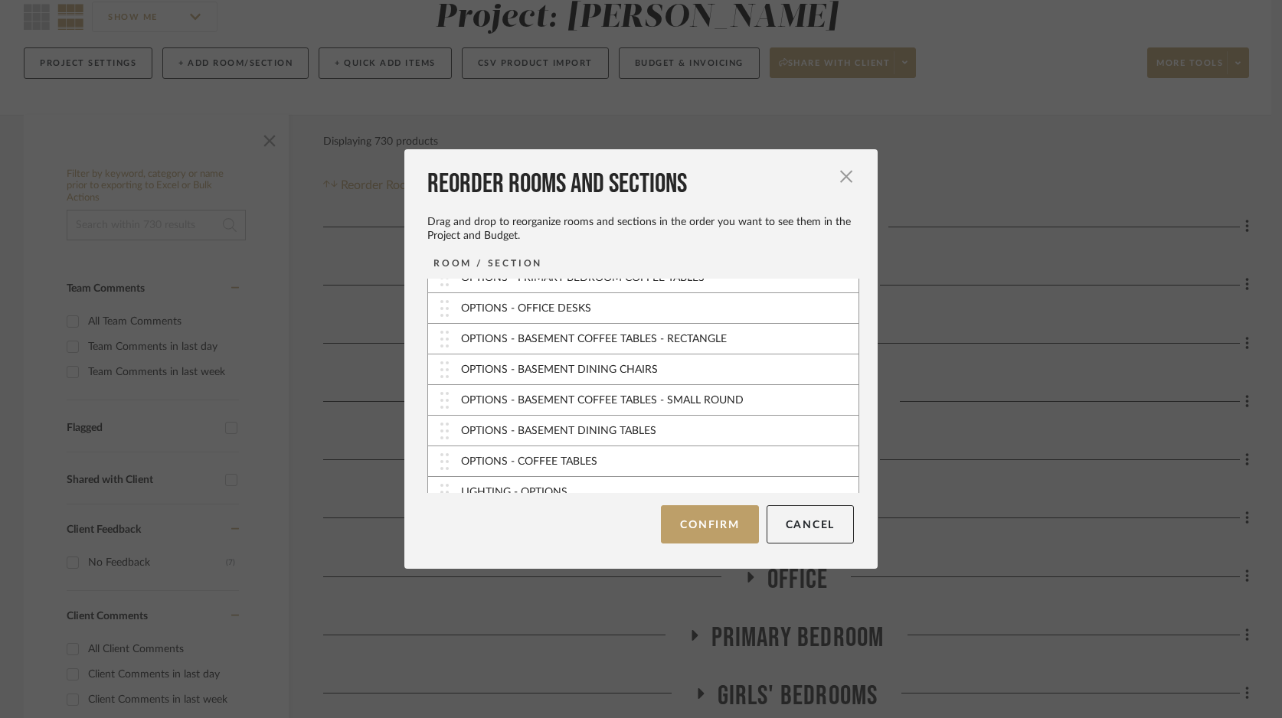
scroll to position [462, 0]
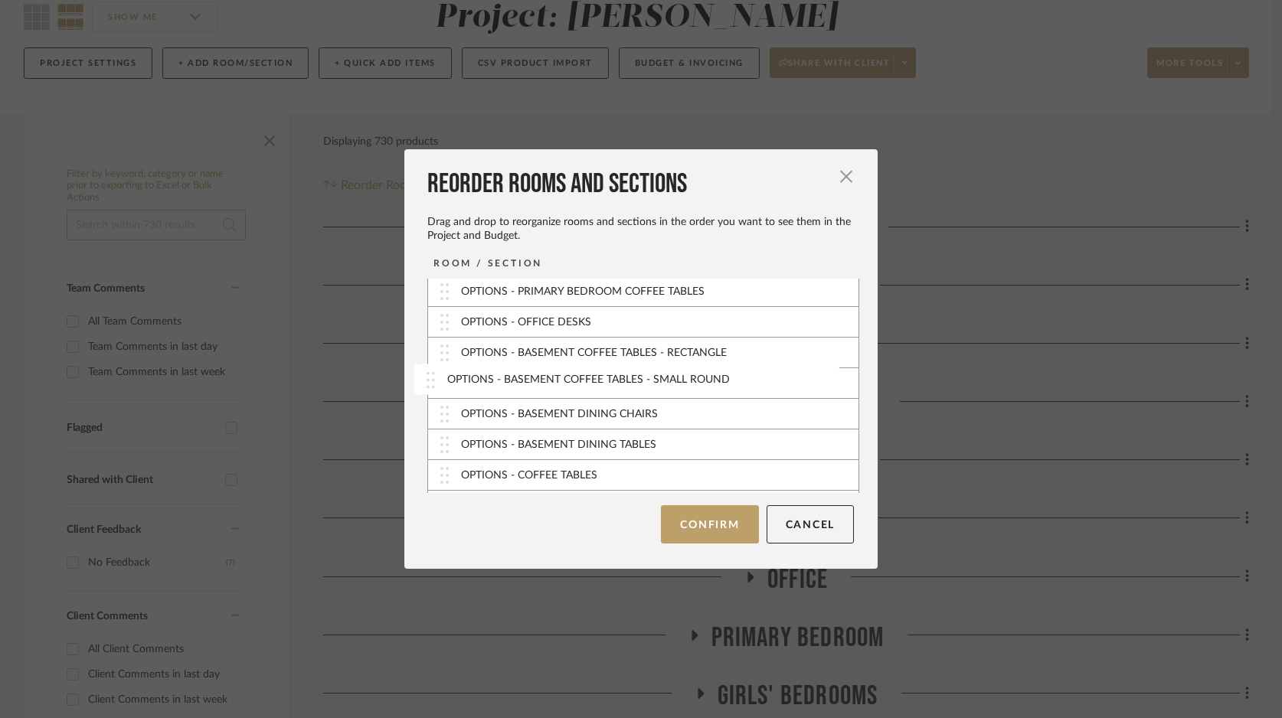
drag, startPoint x: 439, startPoint y: 416, endPoint x: 430, endPoint y: 380, distance: 36.2
click at [720, 524] on button "Confirm" at bounding box center [709, 524] width 97 height 38
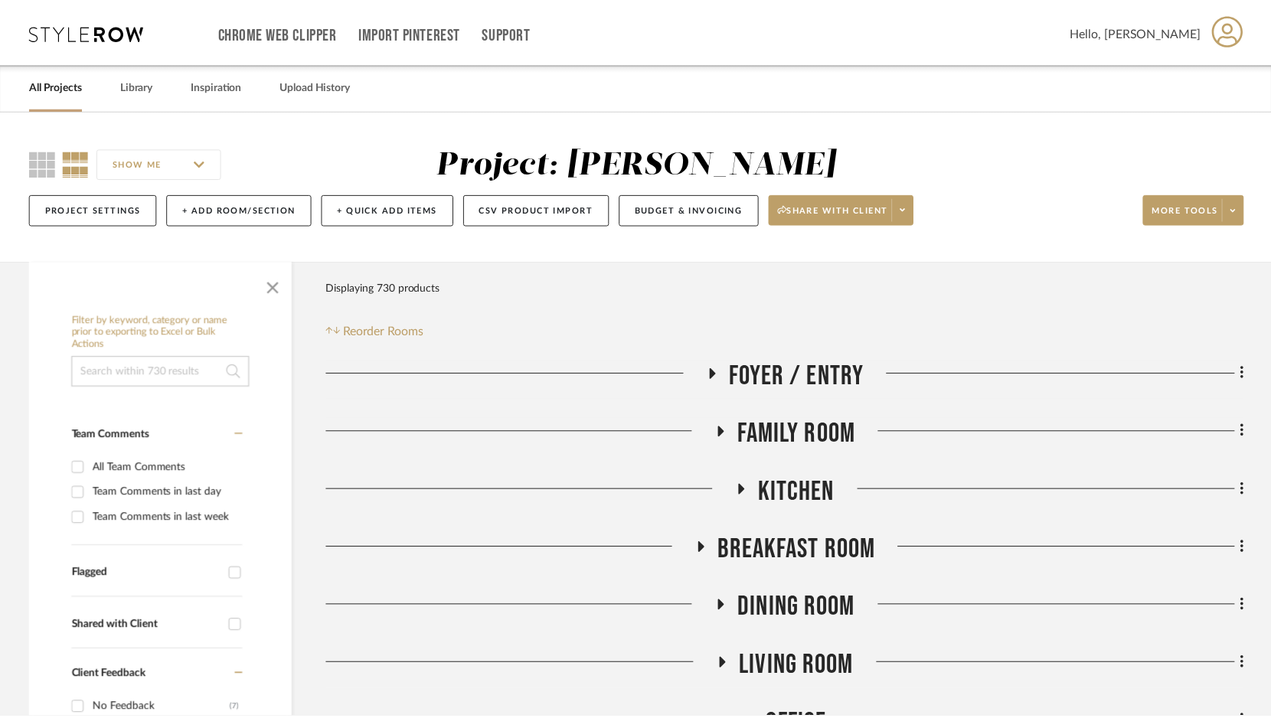
scroll to position [146, 0]
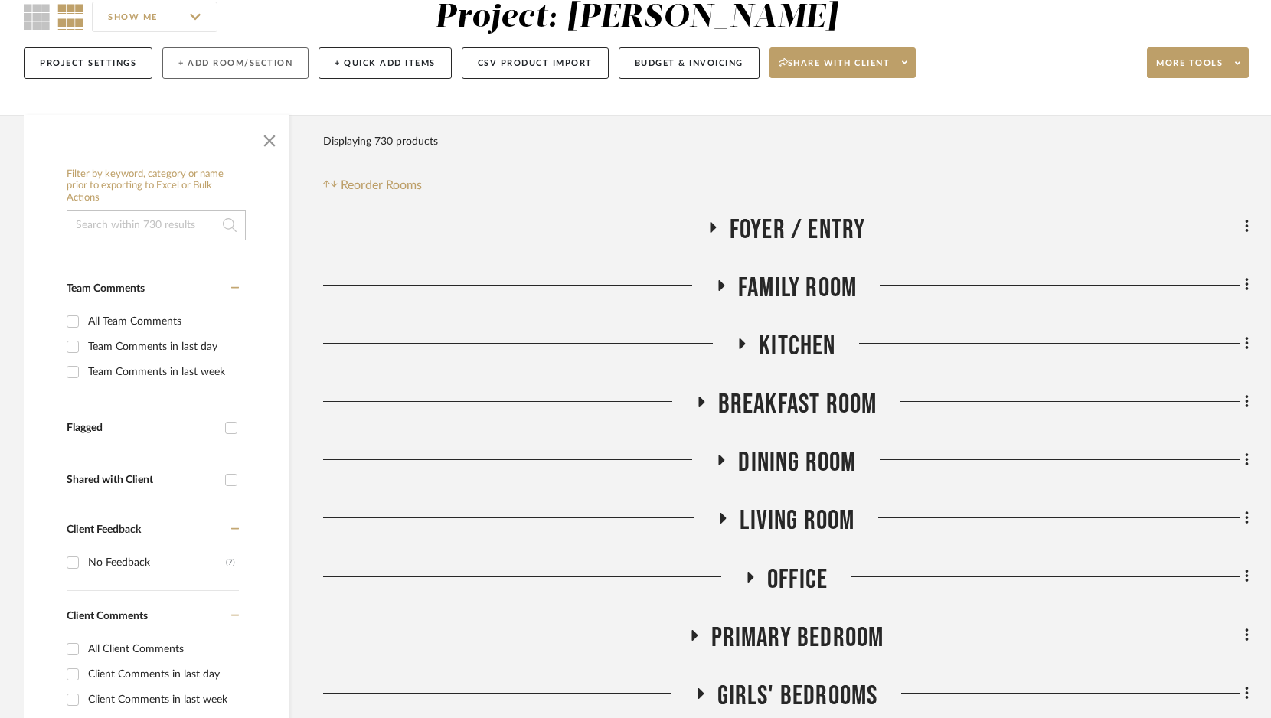
click at [285, 69] on button "+ Add Room/Section" at bounding box center [235, 62] width 146 height 31
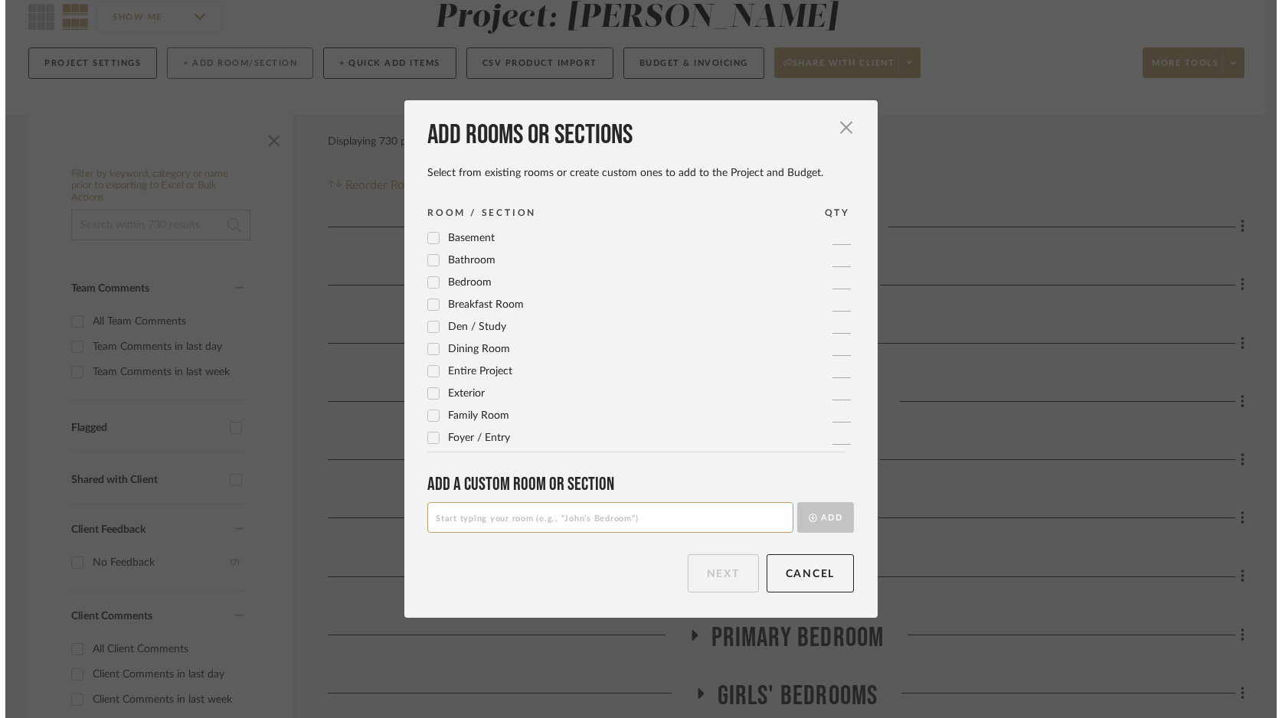
scroll to position [0, 0]
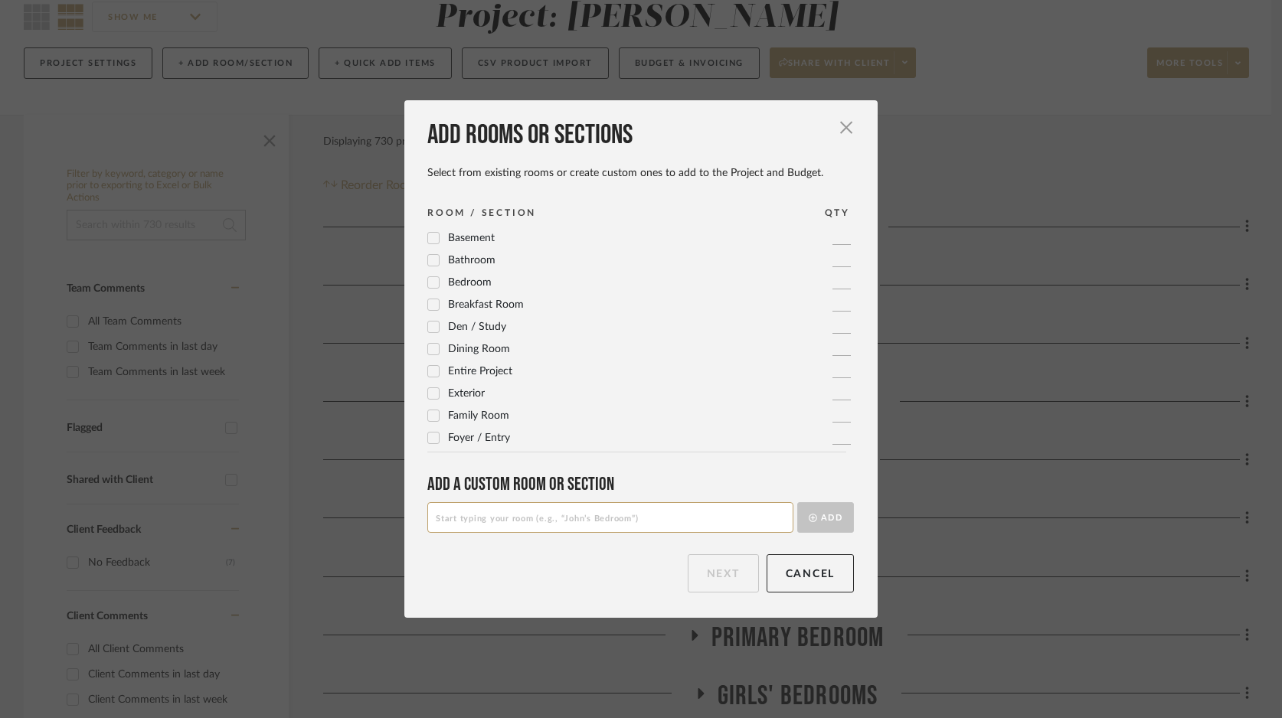
click at [465, 508] on input at bounding box center [610, 517] width 366 height 31
paste input "OPTIONS - BASEMENT COFFEE TABLES - RECTANGLE"
click at [529, 520] on input "OPTIONS - BASEMENT COFFEE TABLES - RECTANGLE" at bounding box center [610, 517] width 366 height 31
drag, startPoint x: 531, startPoint y: 520, endPoint x: 672, endPoint y: 518, distance: 140.9
click at [672, 518] on input "OPTIONS - BASEMENT COFFEE TABLES - RECTANGLE" at bounding box center [610, 517] width 366 height 31
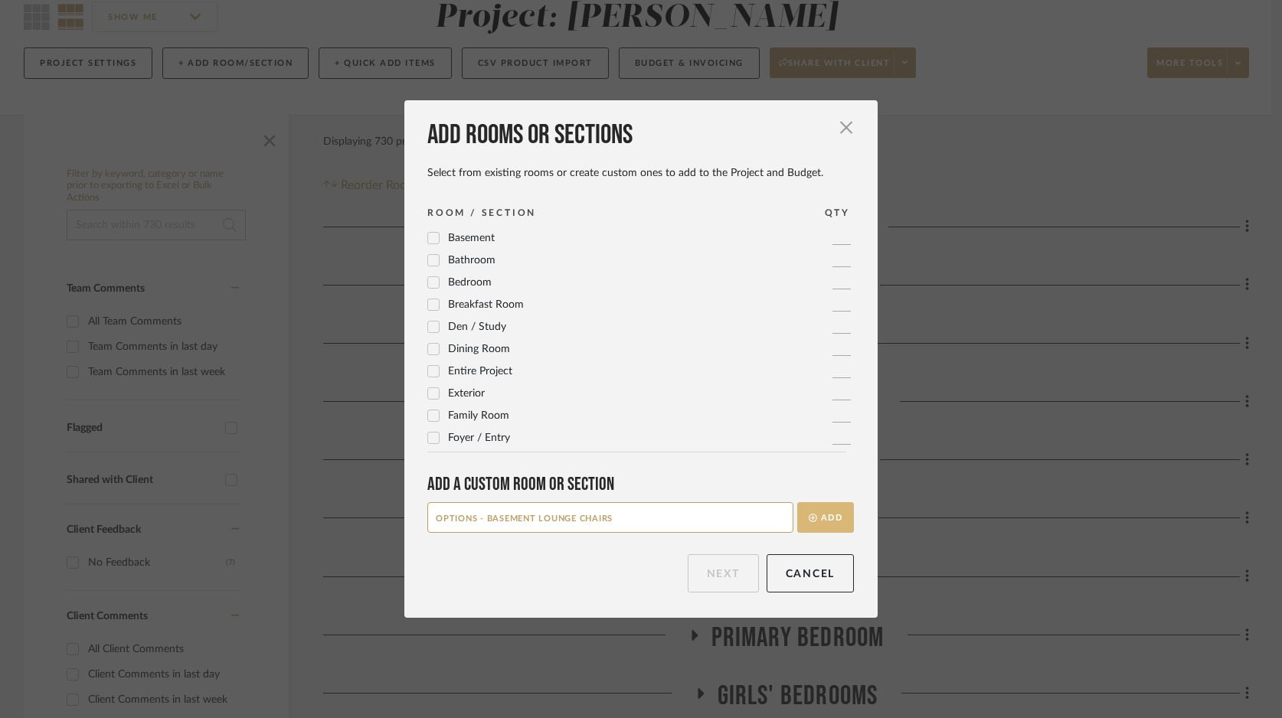
type input "OPTIONS - BASEMENT LOUNGE CHAIRS"
click at [835, 511] on button "Add" at bounding box center [825, 517] width 57 height 31
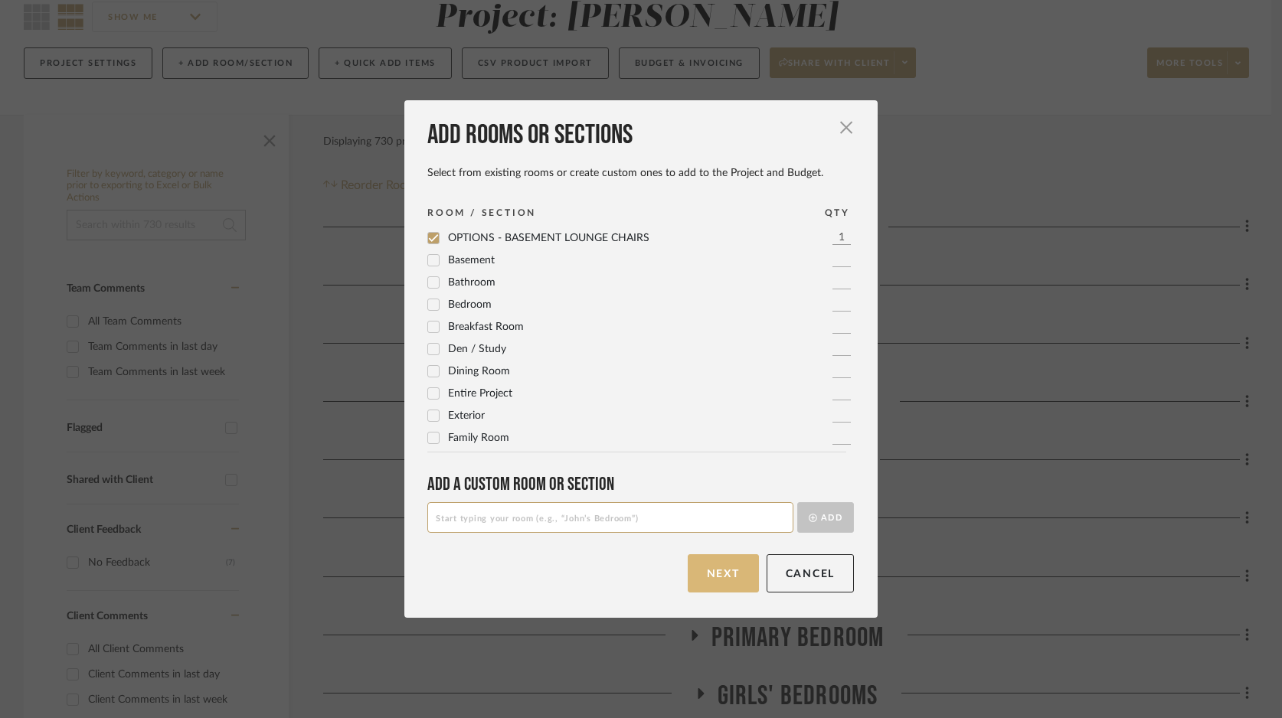
click at [723, 573] on button "Next" at bounding box center [722, 573] width 71 height 38
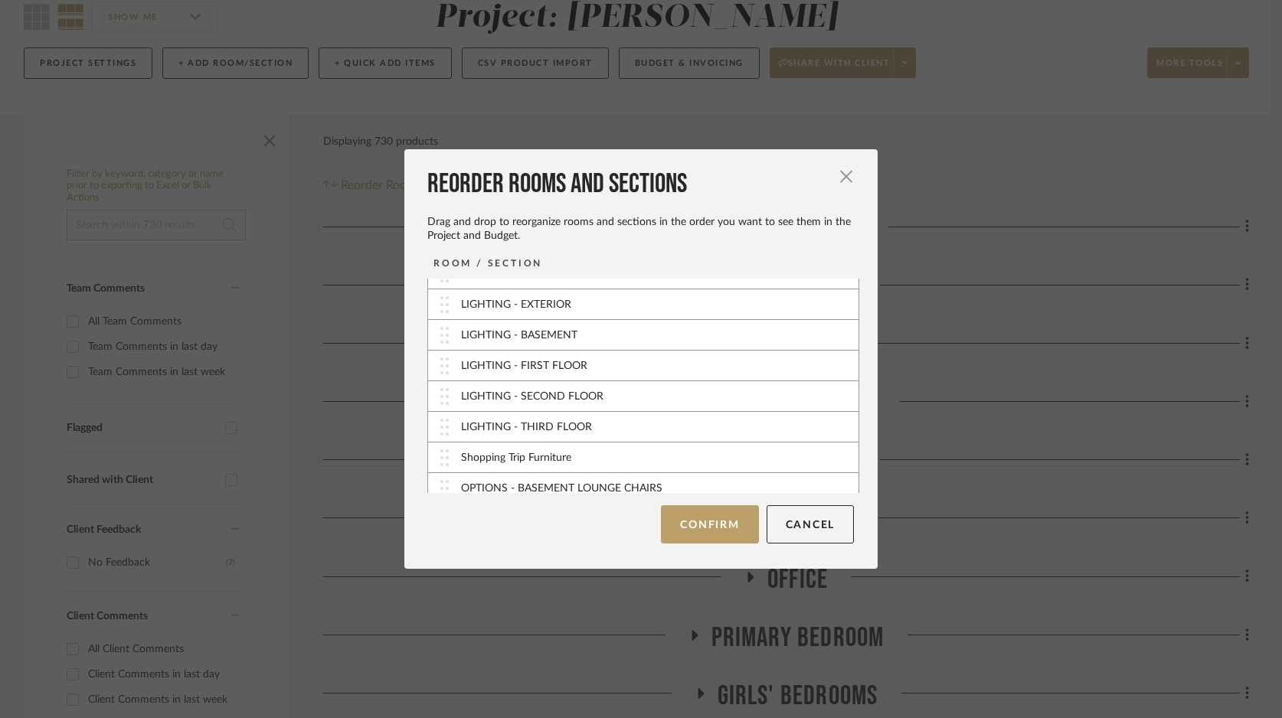
scroll to position [705, 0]
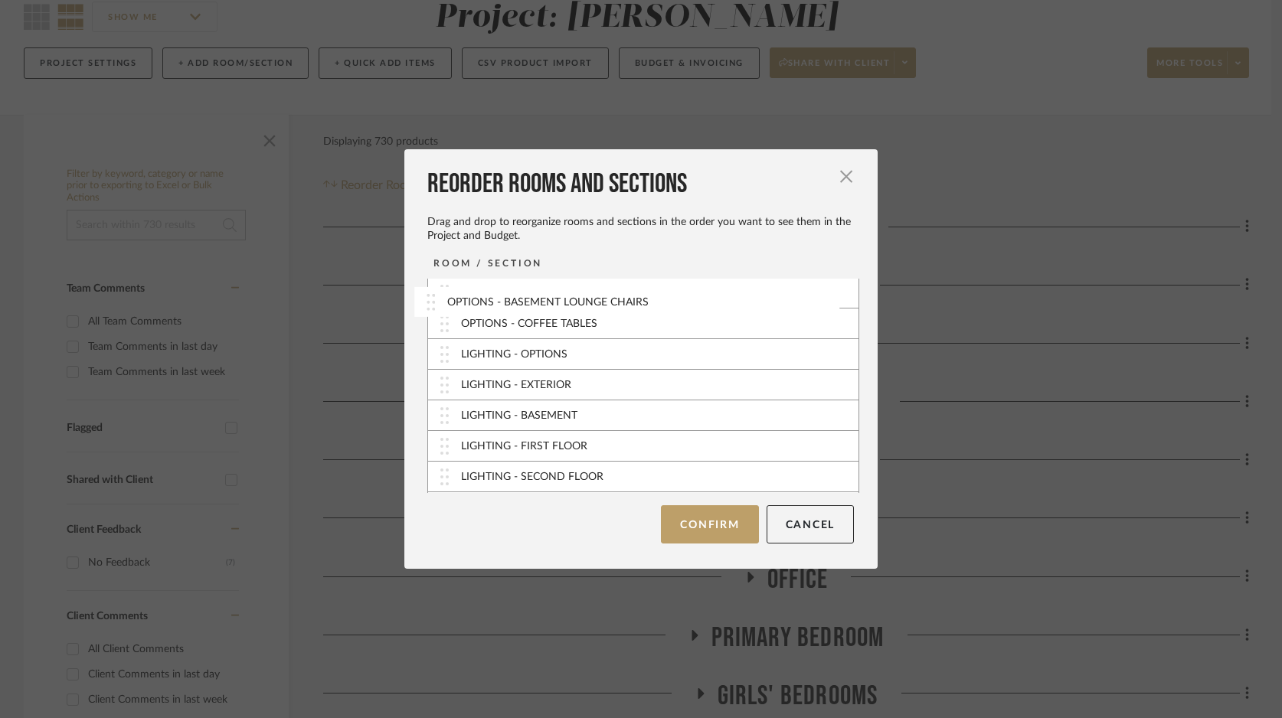
drag, startPoint x: 436, startPoint y: 478, endPoint x: 428, endPoint y: 303, distance: 175.5
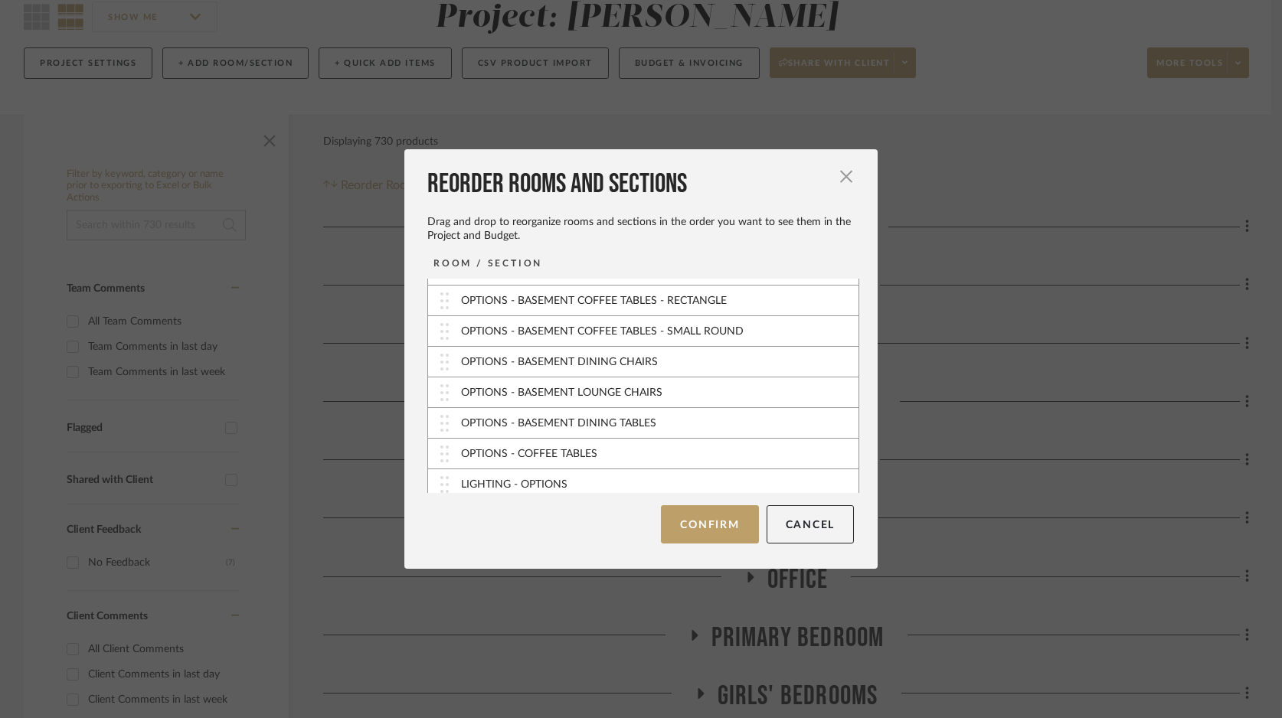
scroll to position [513, 0]
drag, startPoint x: 437, startPoint y: 395, endPoint x: 434, endPoint y: 332, distance: 62.9
click at [724, 524] on button "Confirm" at bounding box center [709, 524] width 97 height 38
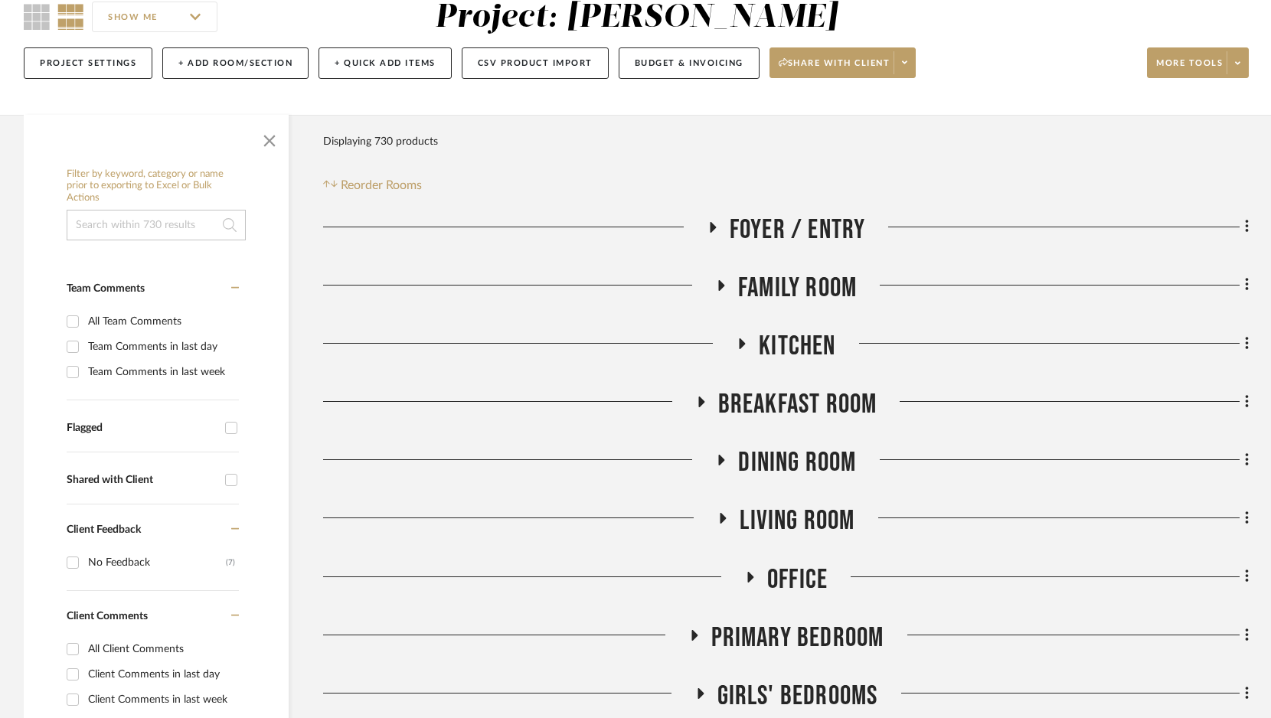
scroll to position [460, 0]
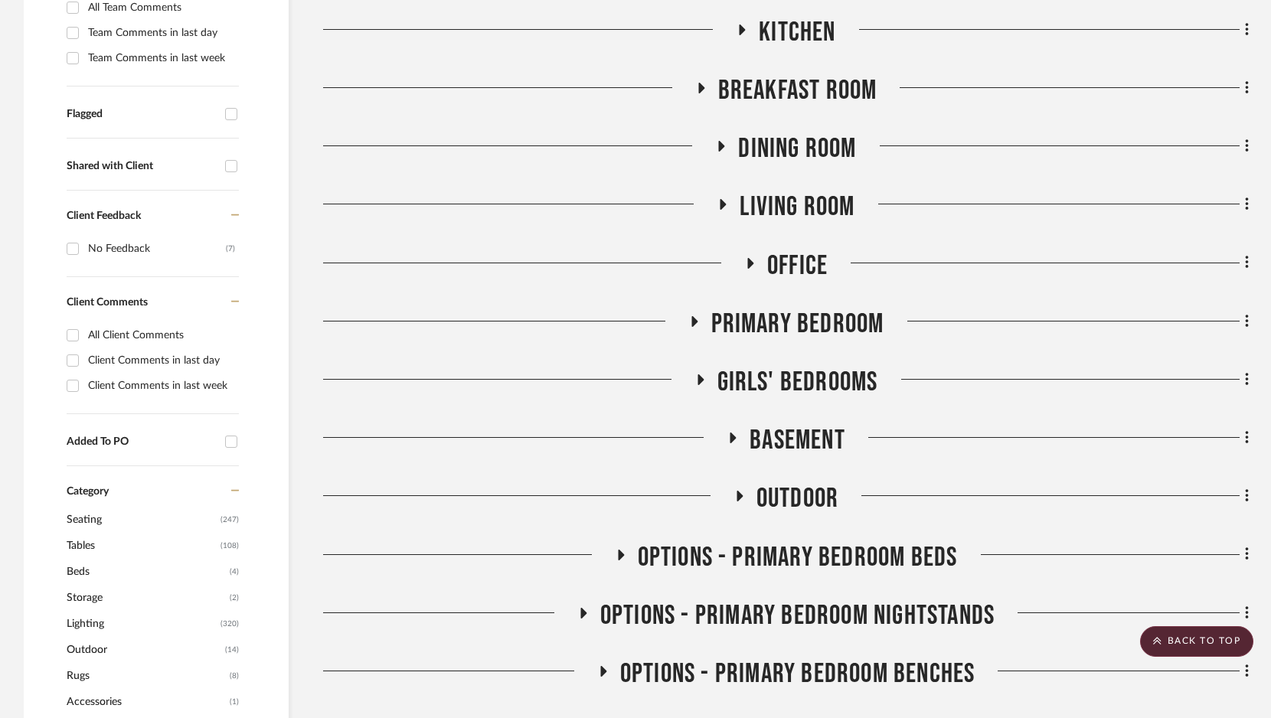
click at [745, 260] on icon at bounding box center [749, 262] width 18 height 11
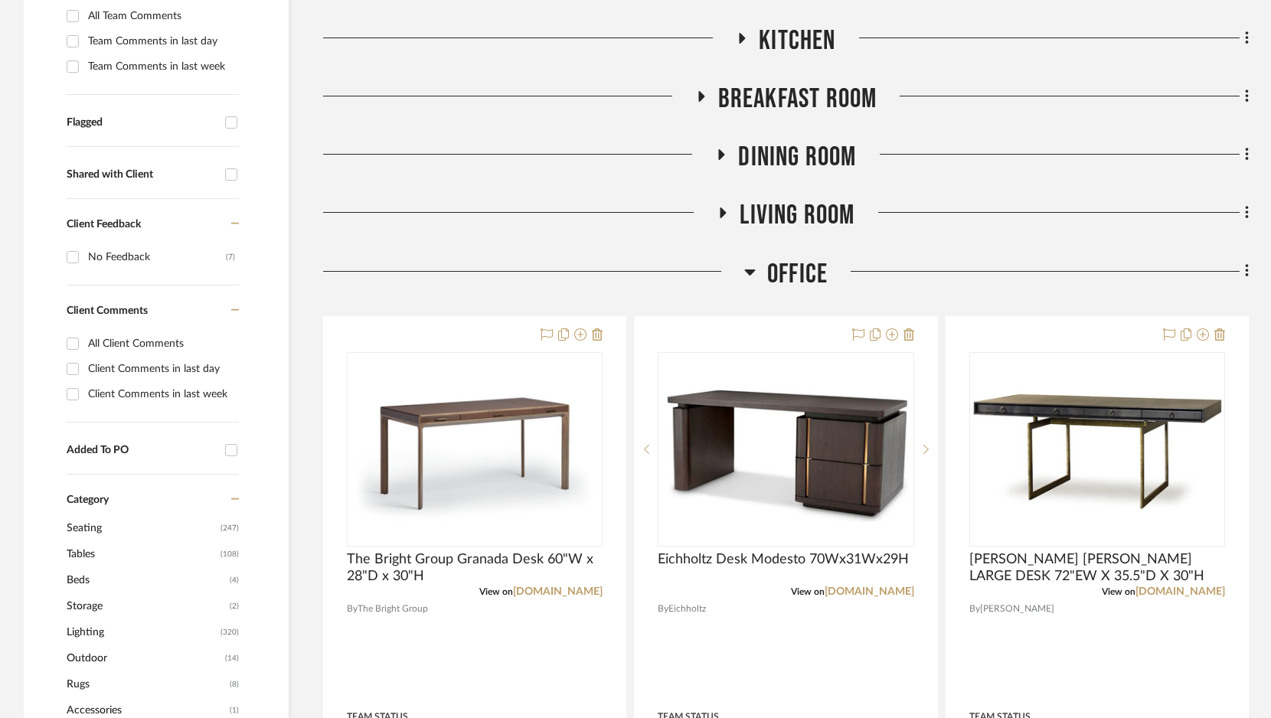
scroll to position [488, 0]
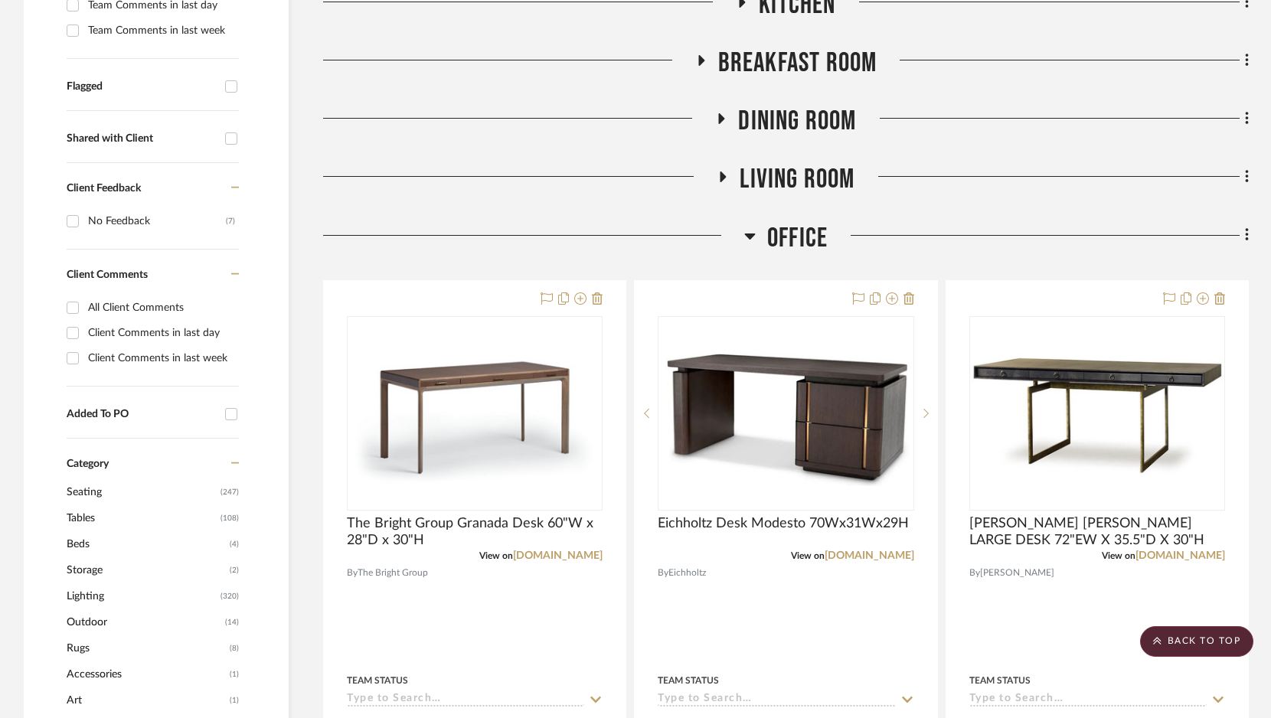
click at [746, 236] on icon at bounding box center [749, 237] width 11 height 6
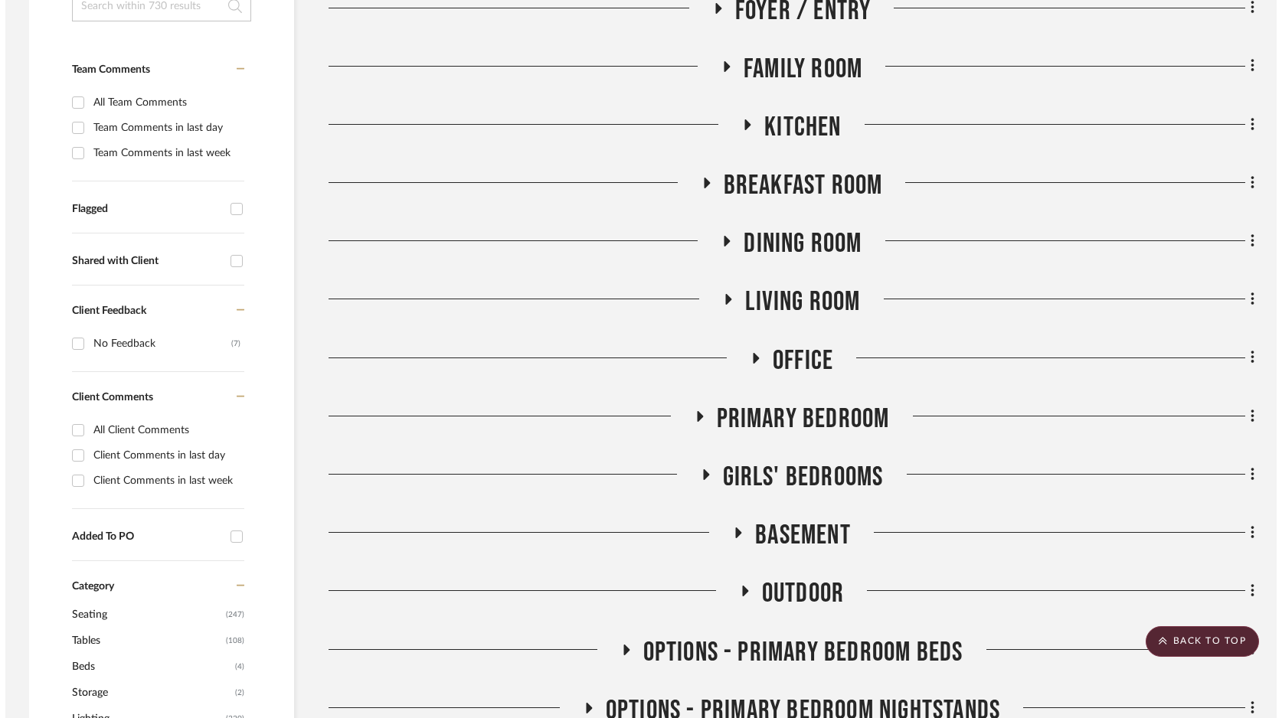
scroll to position [0, 0]
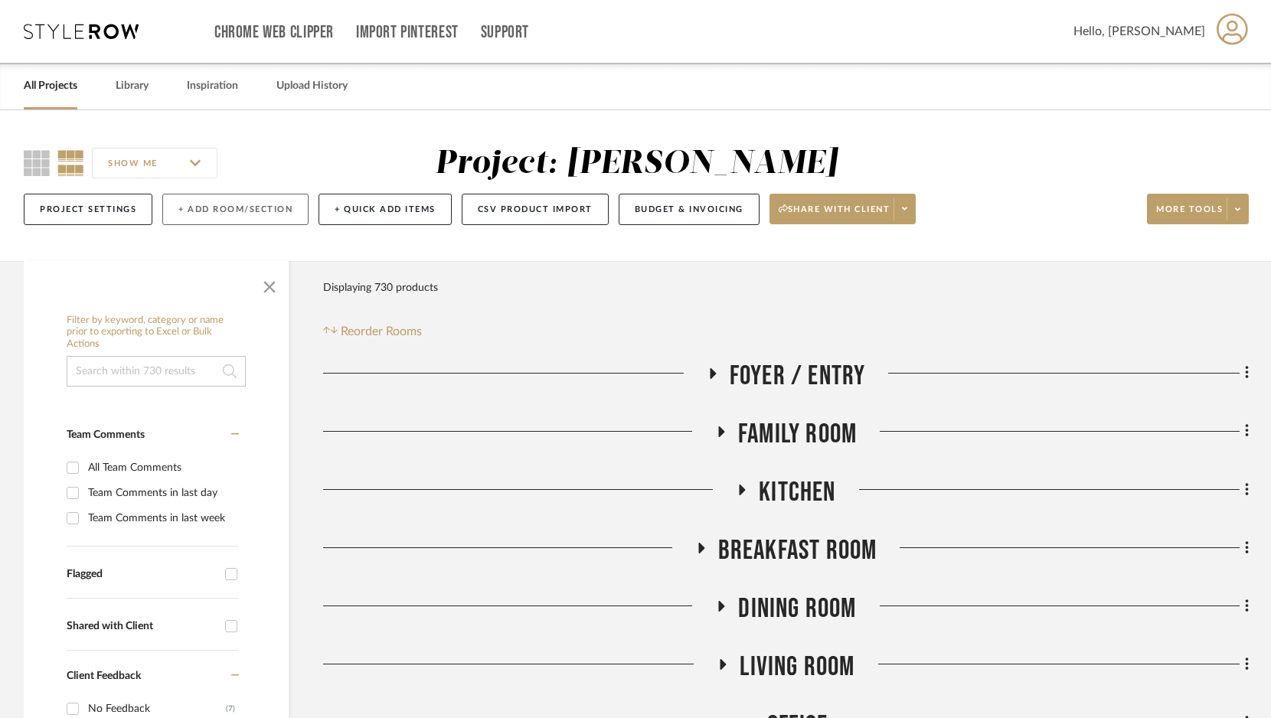
click at [276, 215] on button "+ Add Room/Section" at bounding box center [235, 209] width 146 height 31
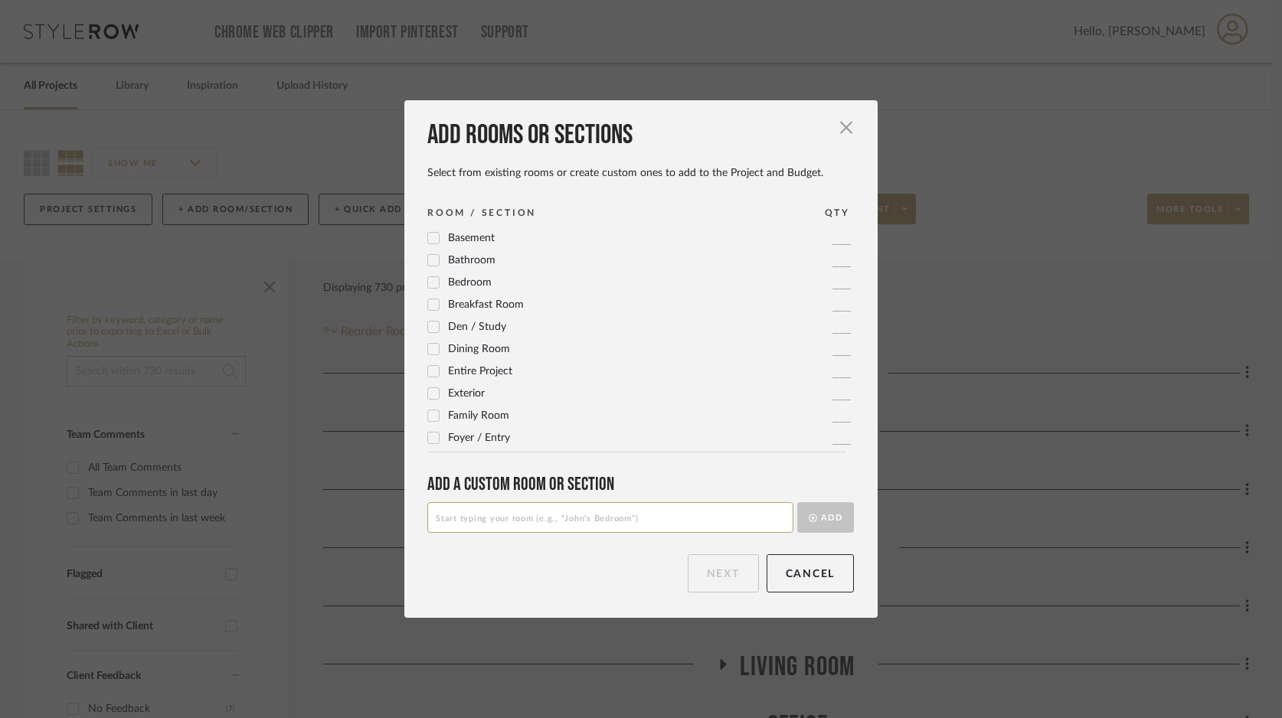
click at [529, 520] on input at bounding box center [610, 517] width 366 height 31
paste input "OPTIONS - BASEMENT COFFEE TABLES - RECTANGLE"
drag, startPoint x: 533, startPoint y: 519, endPoint x: 668, endPoint y: 532, distance: 136.1
click at [668, 532] on form "OPTIONS - BASEMENT COFFEE TABLES - RECTANGLE Add That custom room name already …" at bounding box center [640, 517] width 426 height 31
type input "OPTIONS - BASEMENT COUNTERSTOOLS"
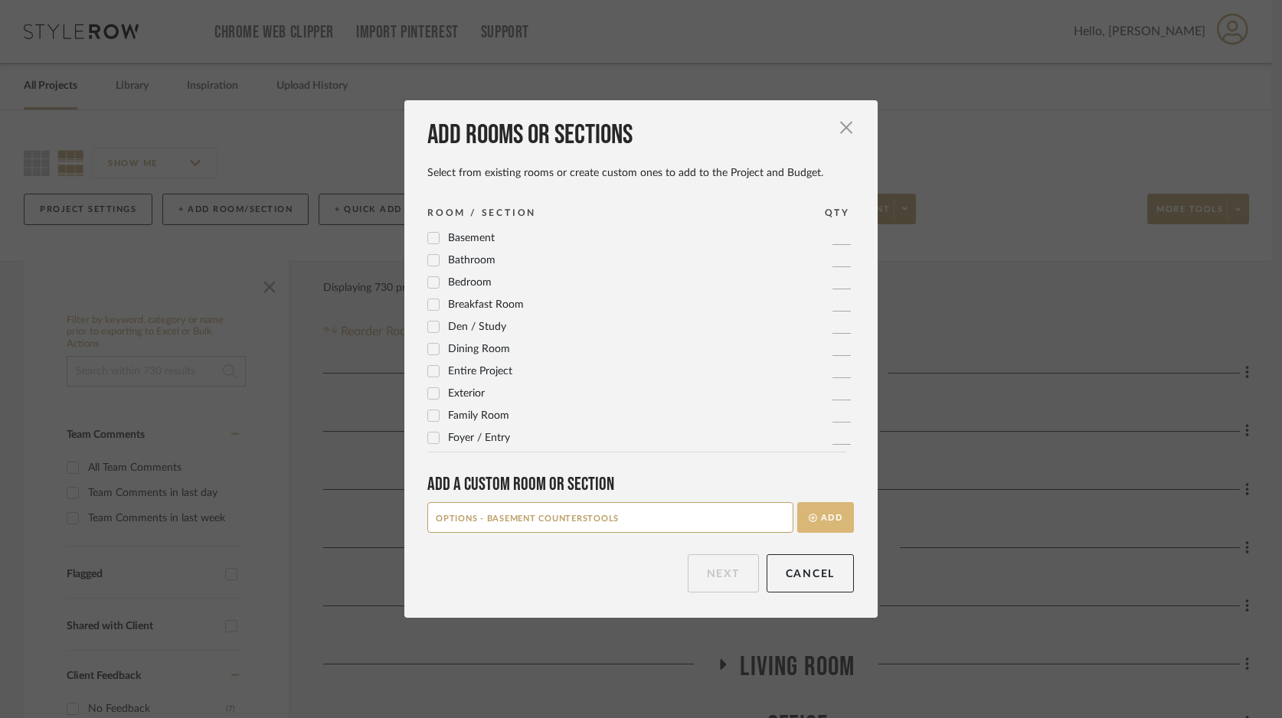
click at [828, 517] on button "Add" at bounding box center [825, 517] width 57 height 31
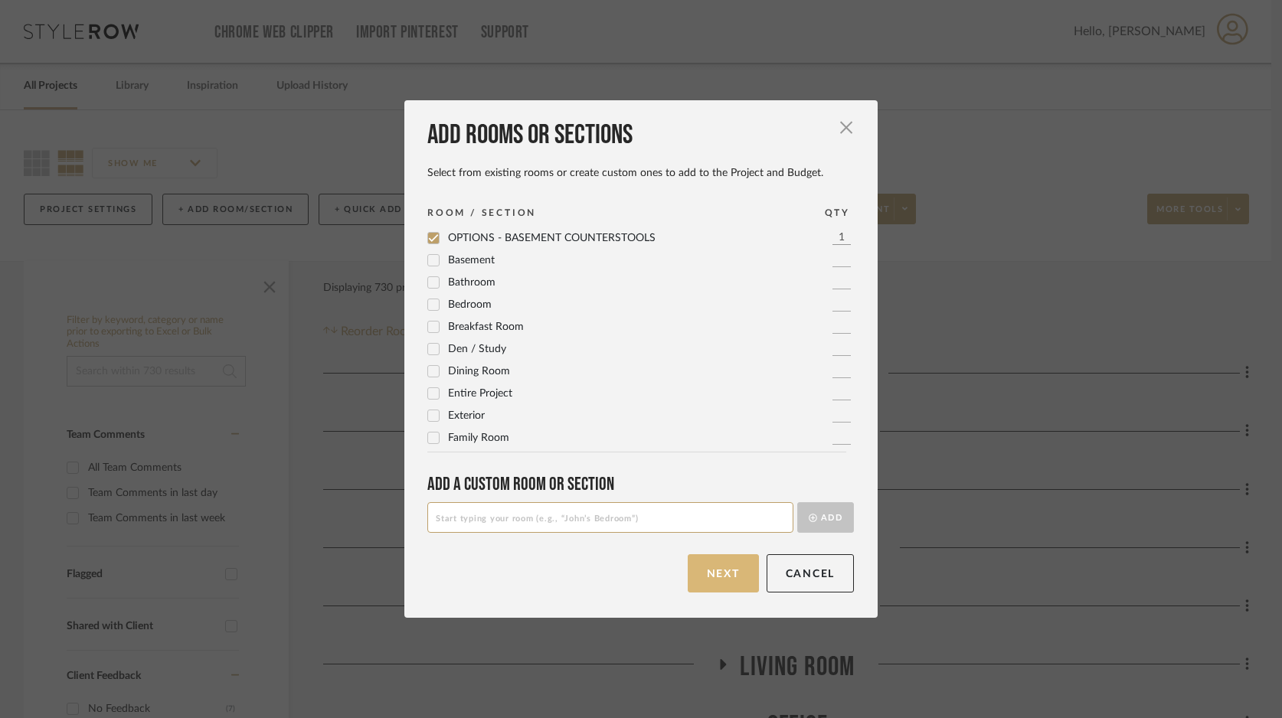
click at [711, 577] on button "Next" at bounding box center [722, 573] width 71 height 38
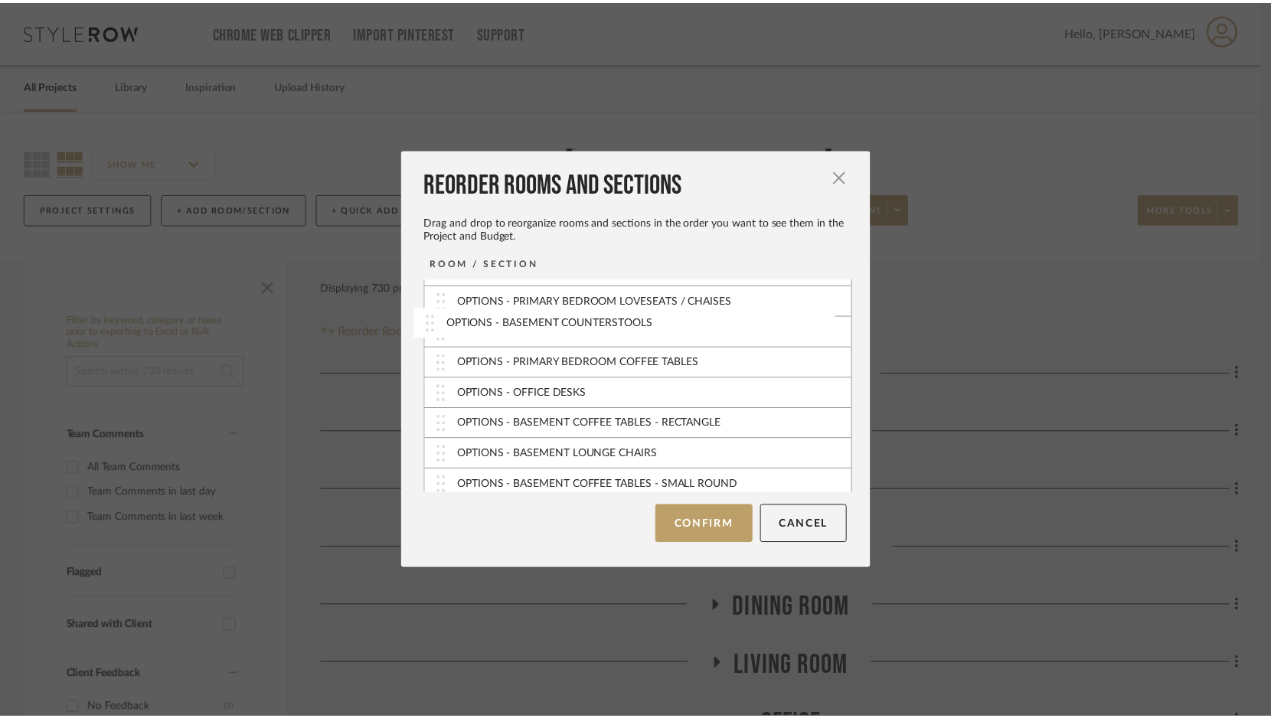
scroll to position [415, 0]
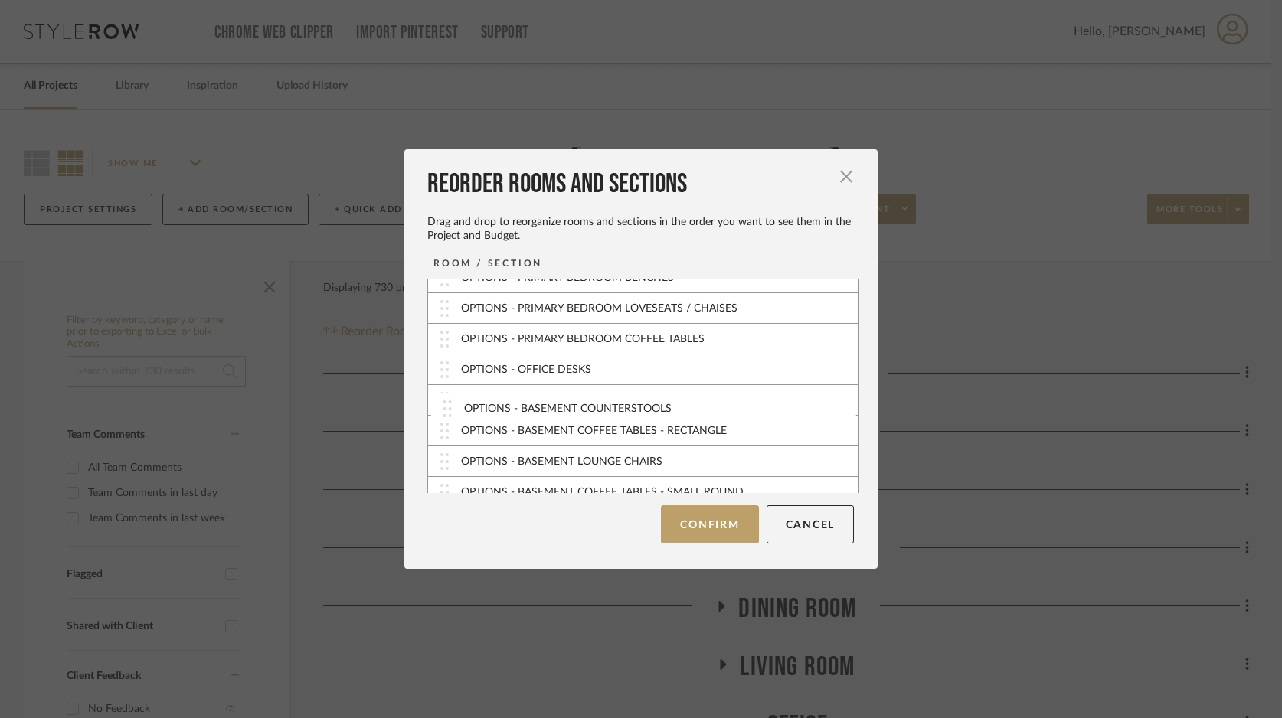
drag, startPoint x: 438, startPoint y: 477, endPoint x: 446, endPoint y: 408, distance: 69.4
click at [719, 527] on button "Confirm" at bounding box center [709, 524] width 97 height 38
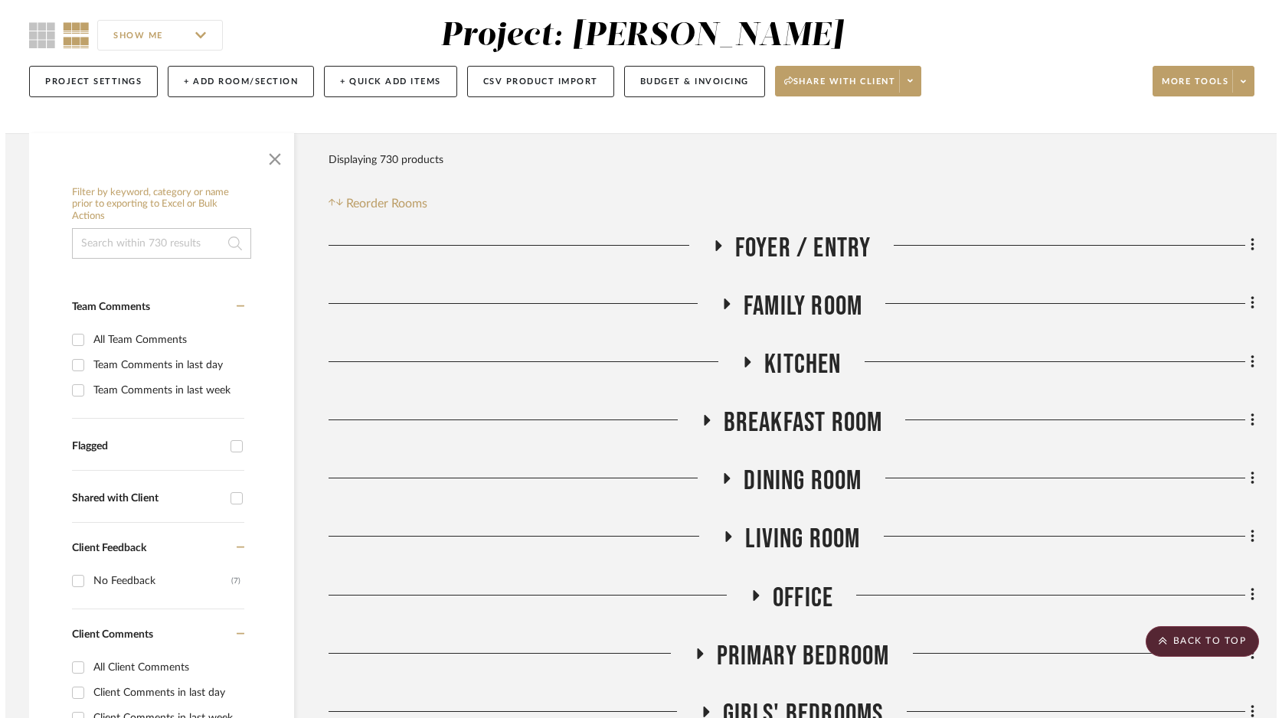
scroll to position [0, 0]
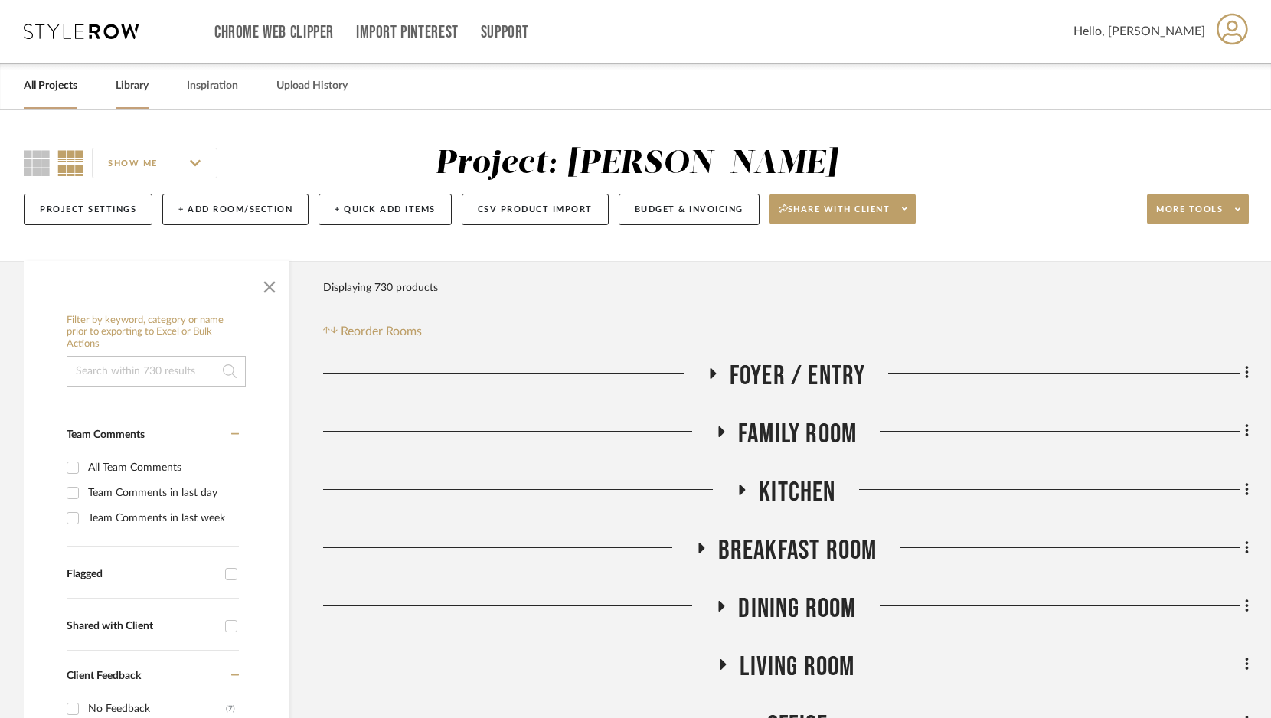
click at [128, 87] on link "Library" at bounding box center [132, 86] width 33 height 21
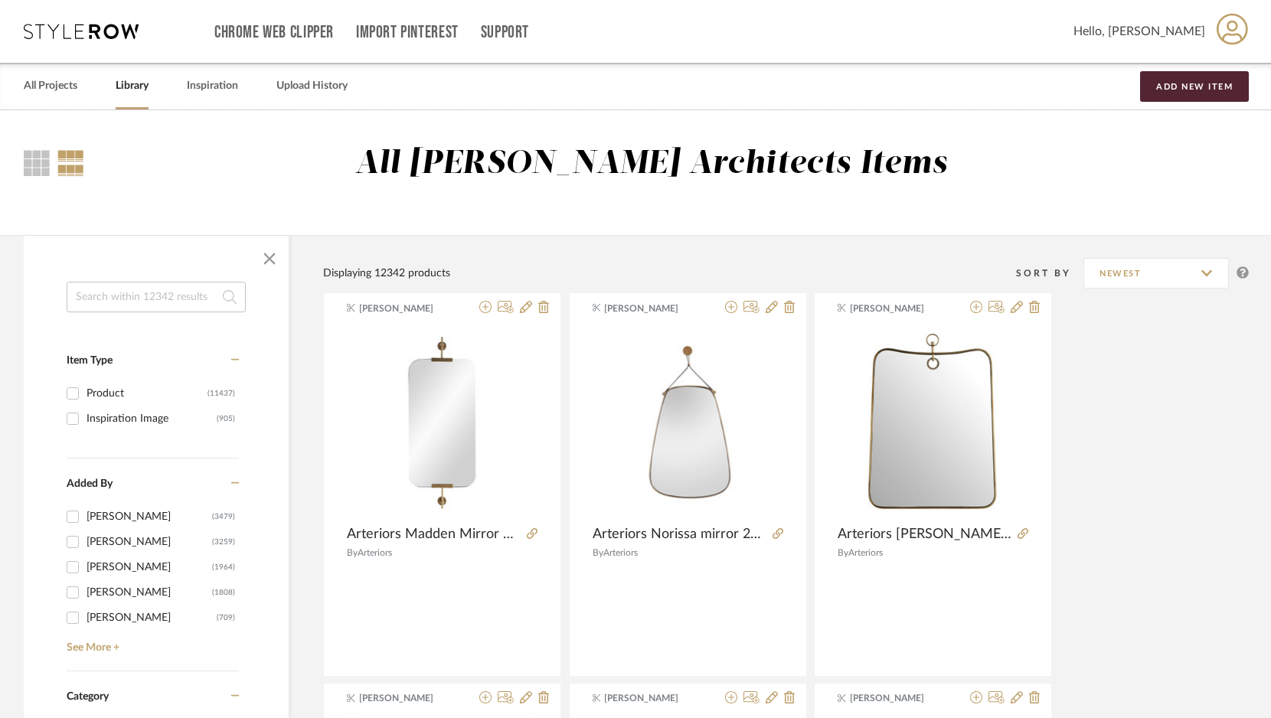
click at [171, 287] on input at bounding box center [156, 297] width 179 height 31
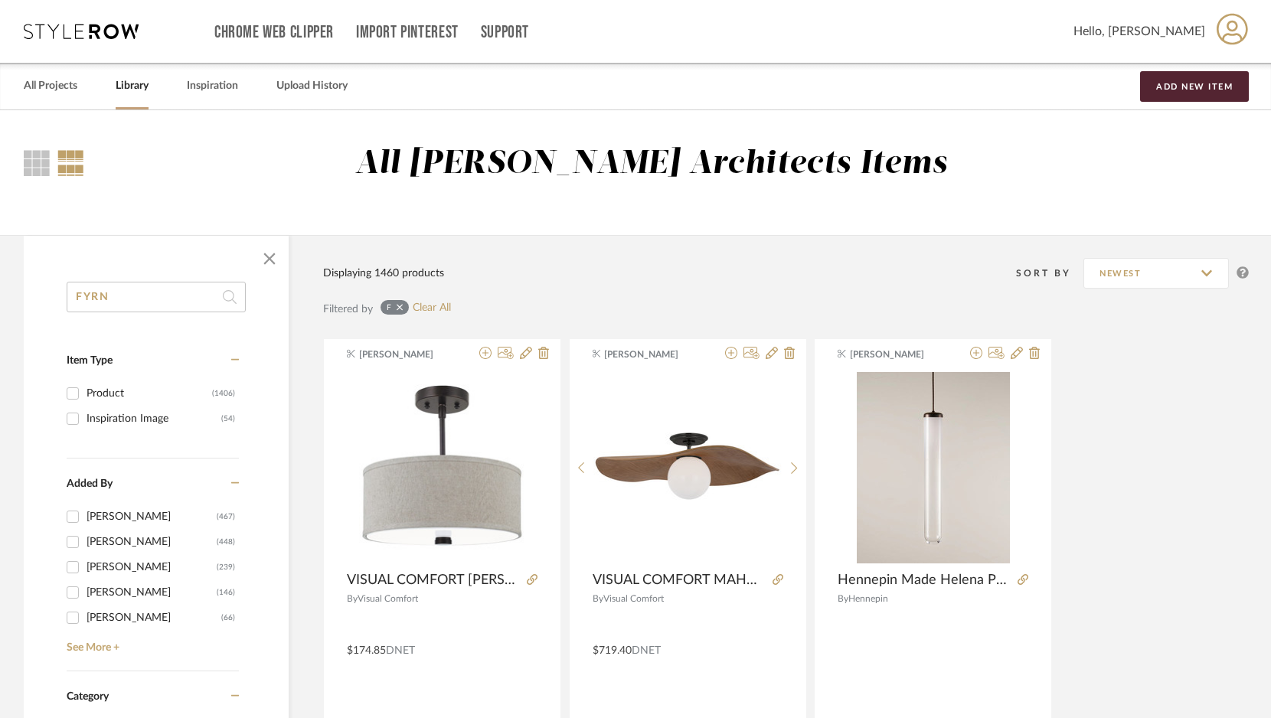
type input "FYRN"
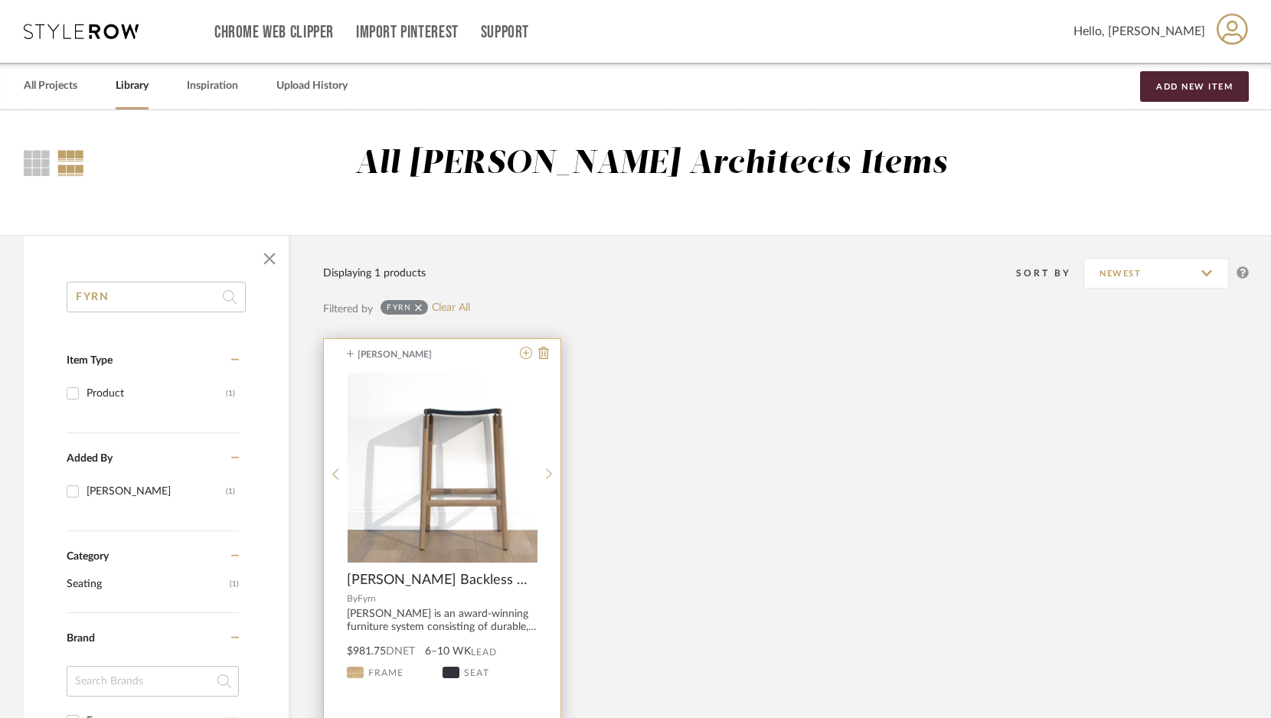
click at [369, 602] on span "Fyrn" at bounding box center [367, 598] width 18 height 9
click at [403, 586] on span "[PERSON_NAME] Backless Bar Stool" at bounding box center [439, 580] width 185 height 17
